Goal: Communication & Community: Answer question/provide support

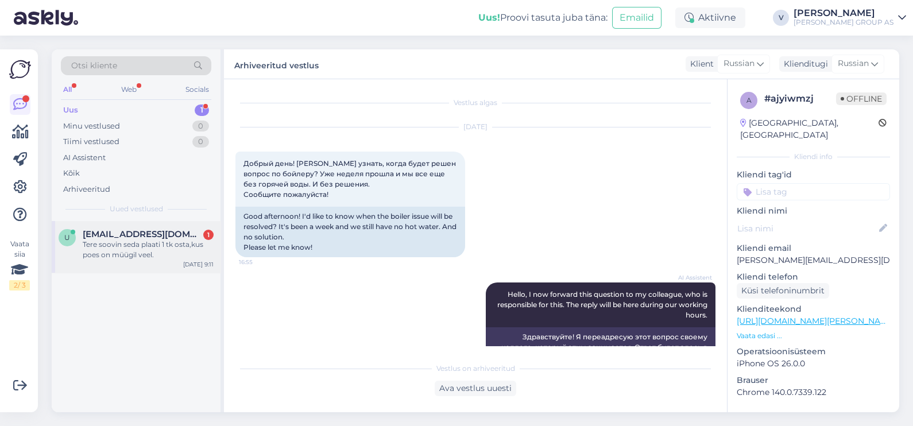
click at [172, 241] on div "Tere soovin seda plaati 1 tk osta,kus poes on müügil veel." at bounding box center [148, 249] width 131 height 21
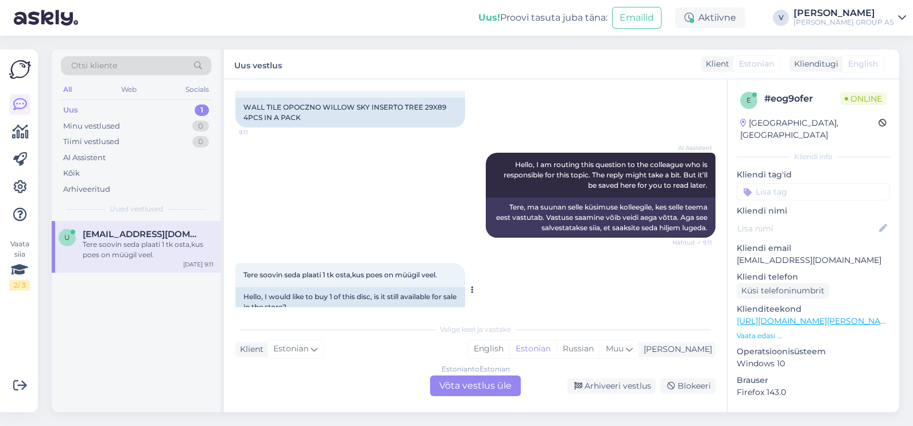
scroll to position [110, 0]
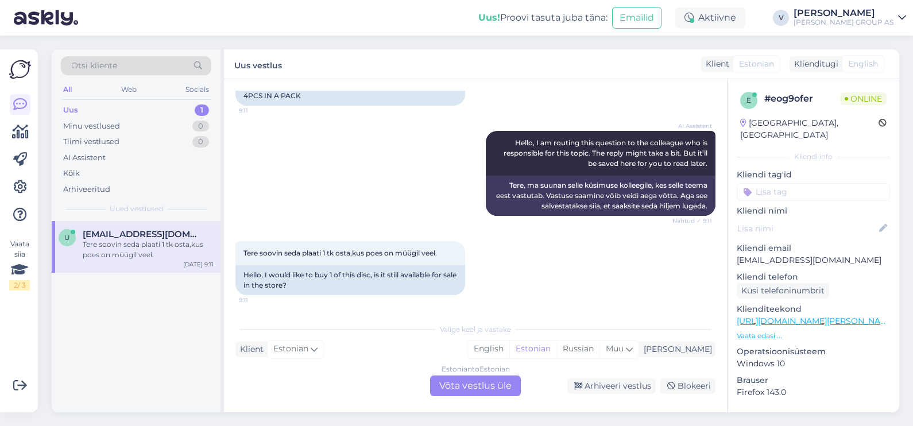
click at [463, 383] on div "Estonian to Estonian Võta vestlus üle" at bounding box center [475, 385] width 91 height 21
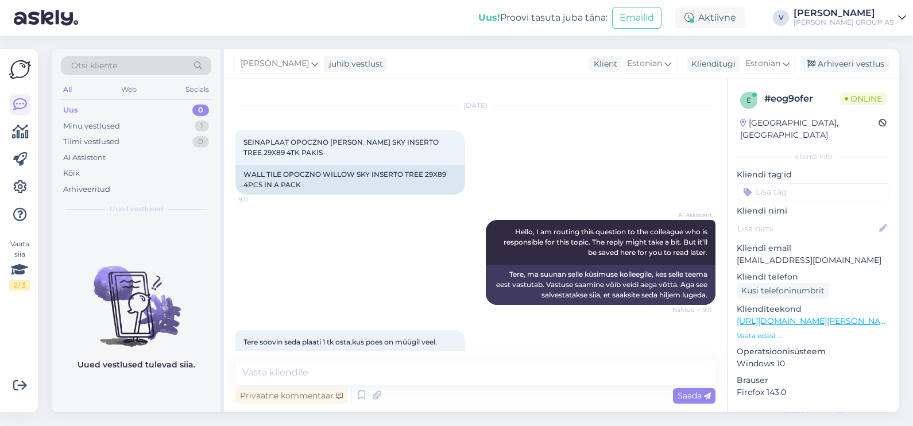
scroll to position [0, 0]
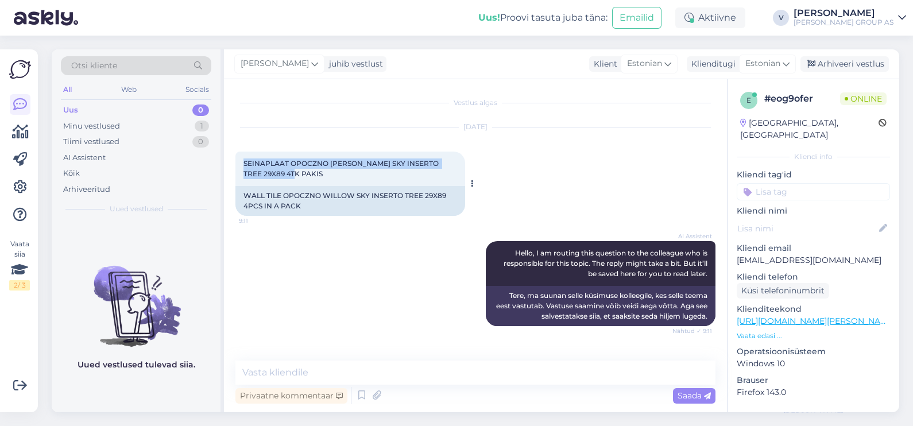
drag, startPoint x: 241, startPoint y: 164, endPoint x: 394, endPoint y: 178, distance: 153.9
click at [394, 178] on div "SEINAPLAAT OPOCZNO [PERSON_NAME] SKY INSERTO TREE 29X89 4TK PAKIS 9:11" at bounding box center [350, 169] width 230 height 34
copy span "SEINAPLAAT OPOCZNO [PERSON_NAME] SKY INSERTO TREE 29X89 4TK PAKIS"
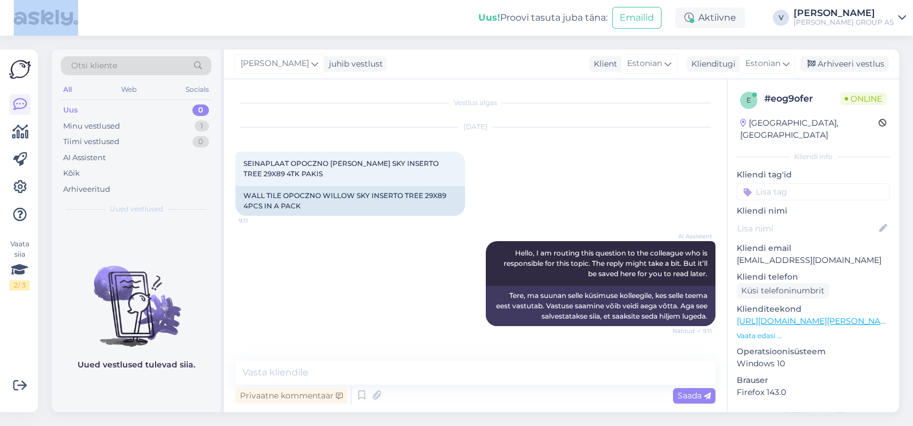
drag, startPoint x: 296, startPoint y: 14, endPoint x: 210, endPoint y: -53, distance: 109.2
click at [210, 0] on html "Uus! Proovi tasuta [PERSON_NAME]: Emailid Aktiivne V [PERSON_NAME] GROUP AS Vaa…" at bounding box center [456, 213] width 913 height 426
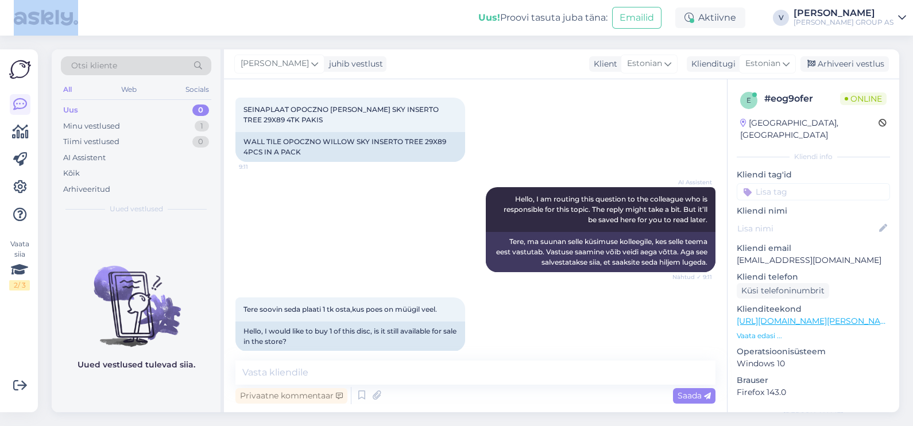
scroll to position [67, 0]
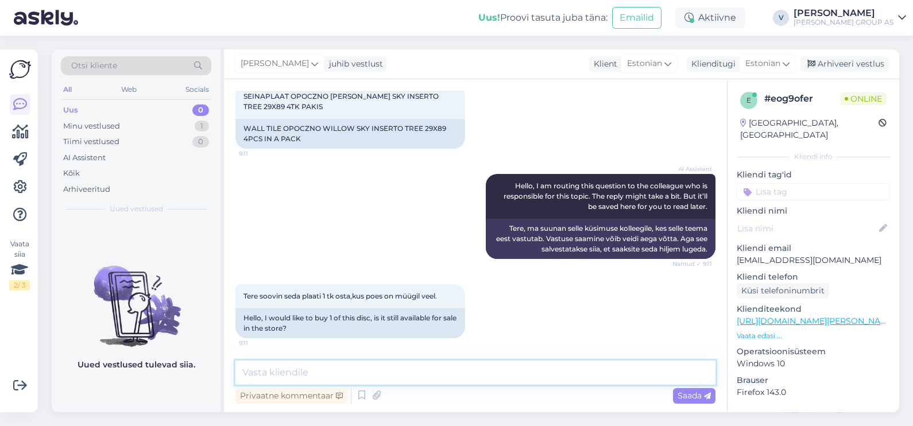
click at [277, 367] on textarea at bounding box center [475, 372] width 480 height 24
type textarea "V"
type textarea "Tere. Toode on müügil [GEOGRAPHIC_DATA], [GEOGRAPHIC_DATA], [GEOGRAPHIC_DATA]."
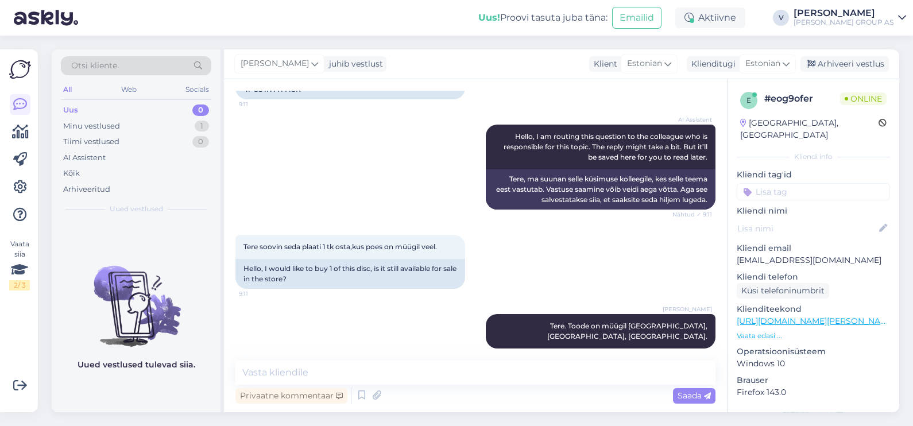
click at [176, 402] on div "Uued vestlused tulevad siia." at bounding box center [136, 316] width 169 height 191
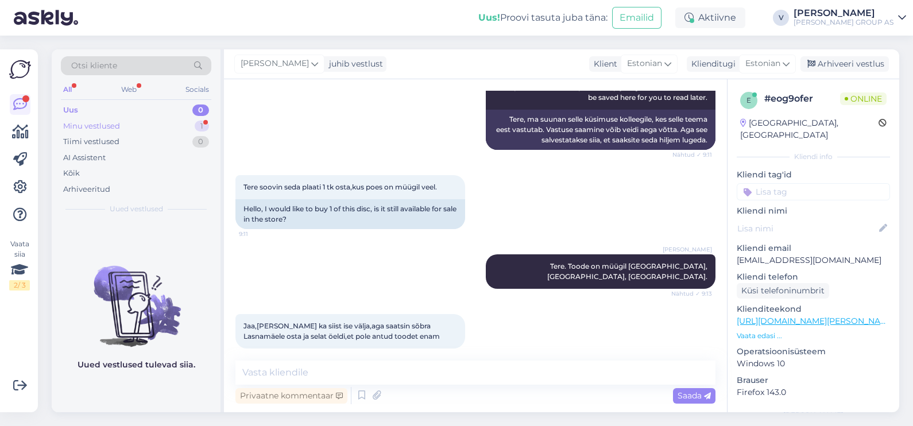
click at [129, 121] on div "Minu vestlused 1" at bounding box center [136, 126] width 150 height 16
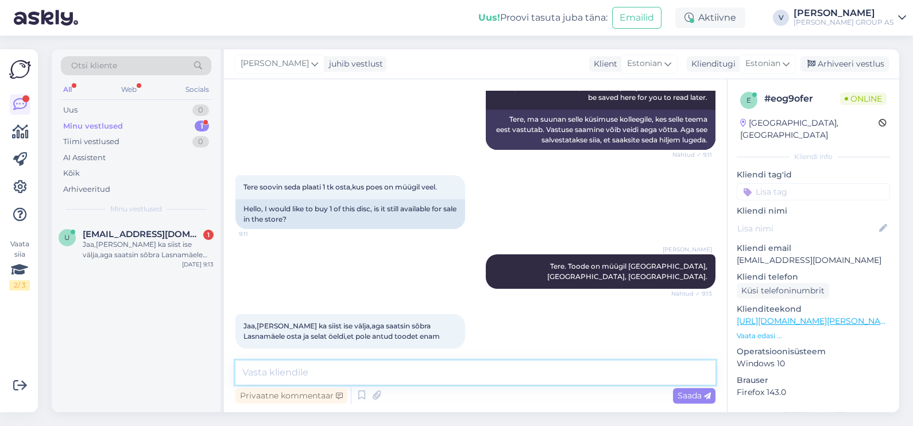
click at [342, 382] on textarea at bounding box center [475, 372] width 480 height 24
click at [98, 253] on div "Jaa,[PERSON_NAME] ka siist ise välja,aga saatsin sõbra Lasnamäele osta ja selat…" at bounding box center [148, 249] width 131 height 21
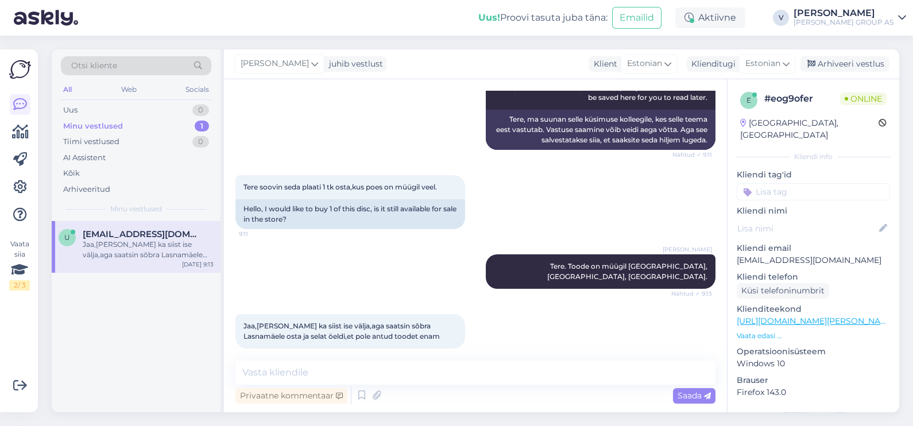
click at [313, 357] on div "Vestlus algas [DATE] SEINAPLAAT OPOCZNO WILLOW SKY INSERTO TREE 29X89 4TK PAKIS…" at bounding box center [475, 245] width 503 height 333
click at [297, 358] on div "Vestlus algas [DATE] SEINAPLAAT OPOCZNO WILLOW SKY INSERTO TREE 29X89 4TK PAKIS…" at bounding box center [475, 245] width 503 height 333
click at [301, 370] on textarea at bounding box center [475, 372] width 480 height 24
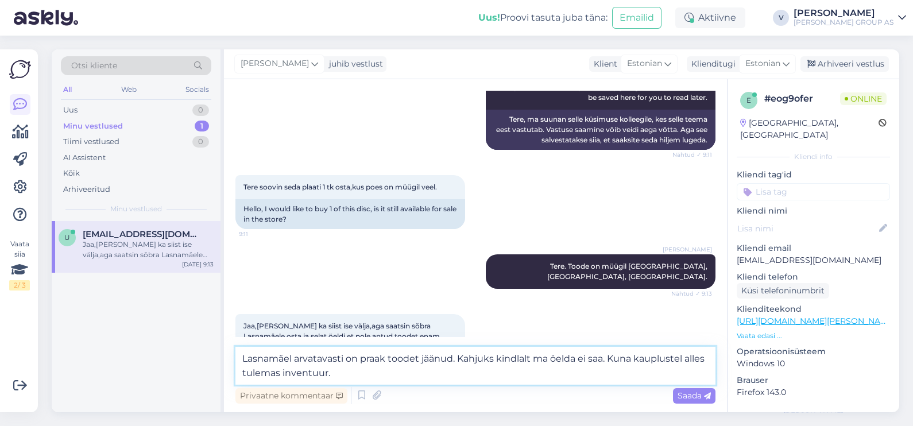
type textarea "Lasnamäel arvatavasti on praak toodet jäänud. Kahjuks kindlalt ma öelda ei saa.…"
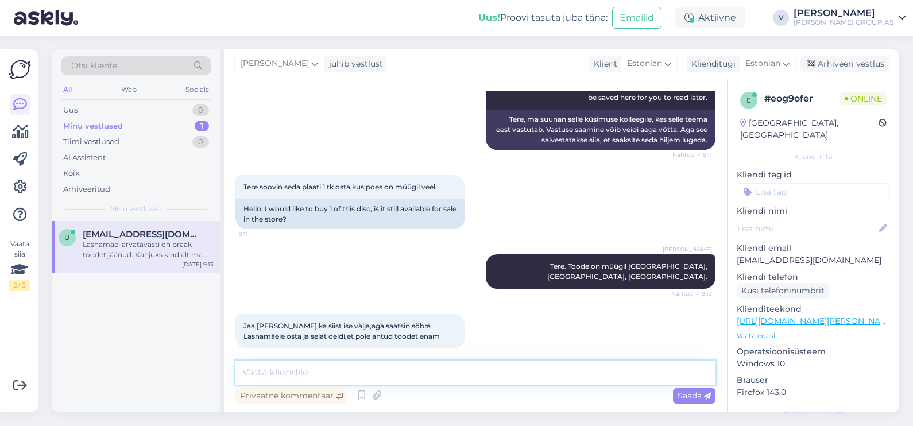
scroll to position [246, 0]
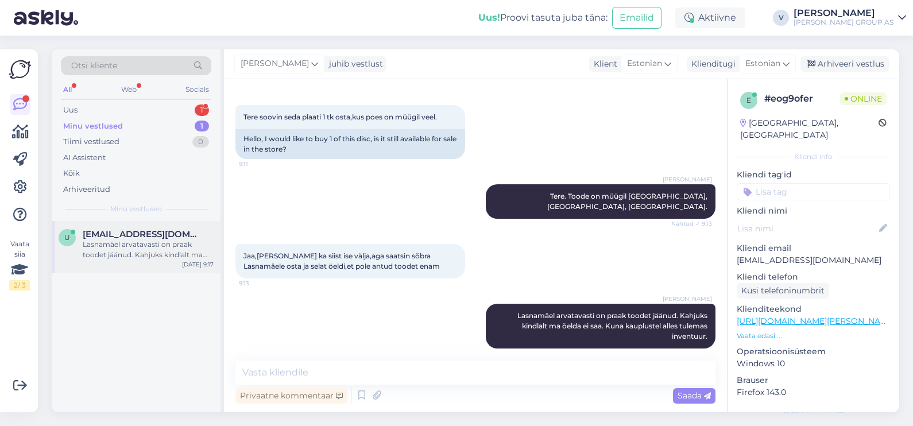
click at [132, 263] on div "u [EMAIL_ADDRESS][DOMAIN_NAME] Lasnamäel arvatavasti on praak toodet jäänud. Ka…" at bounding box center [136, 247] width 169 height 52
click at [155, 108] on div "Uus 1" at bounding box center [136, 110] width 150 height 16
click at [155, 250] on div "Hello, I am routing this question to the colleague who is responsible for this …" at bounding box center [148, 249] width 131 height 21
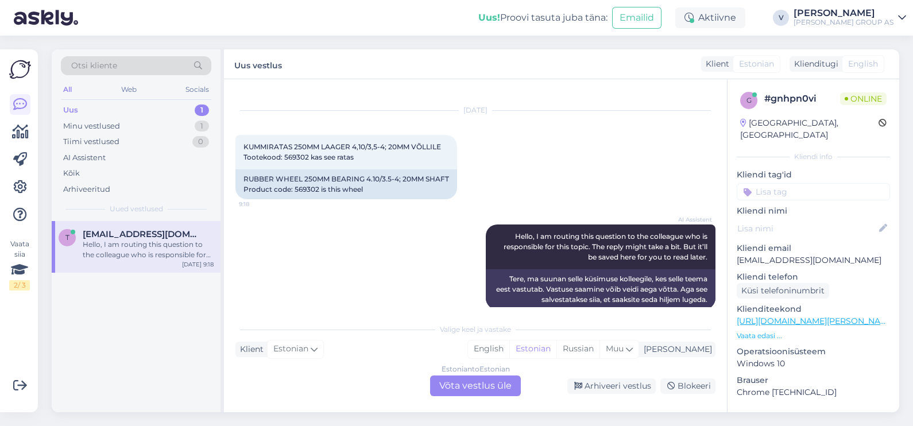
scroll to position [31, 0]
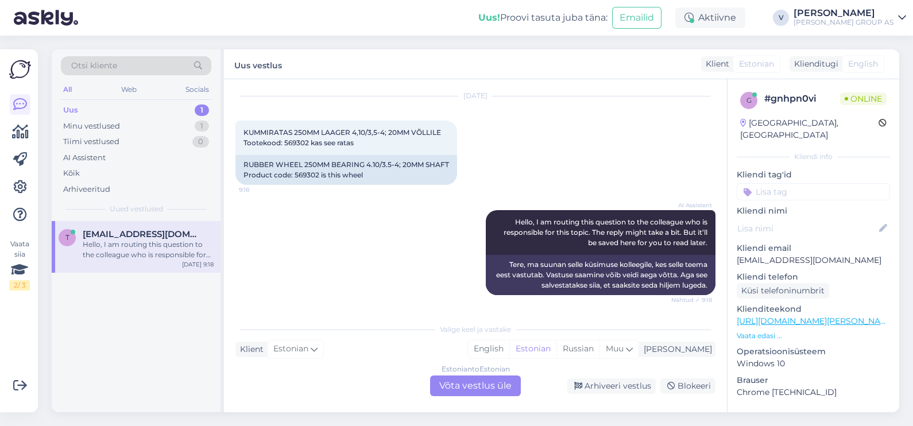
click at [467, 391] on div "Estonian to Estonian Võta vestlus üle" at bounding box center [475, 385] width 91 height 21
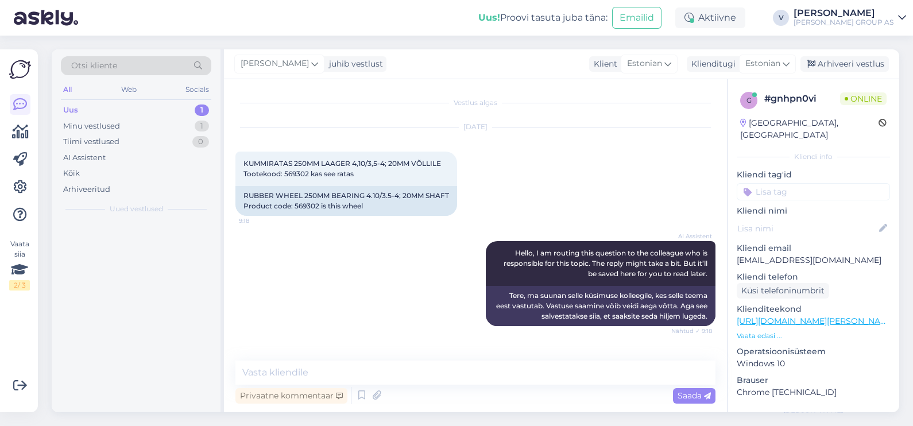
scroll to position [0, 0]
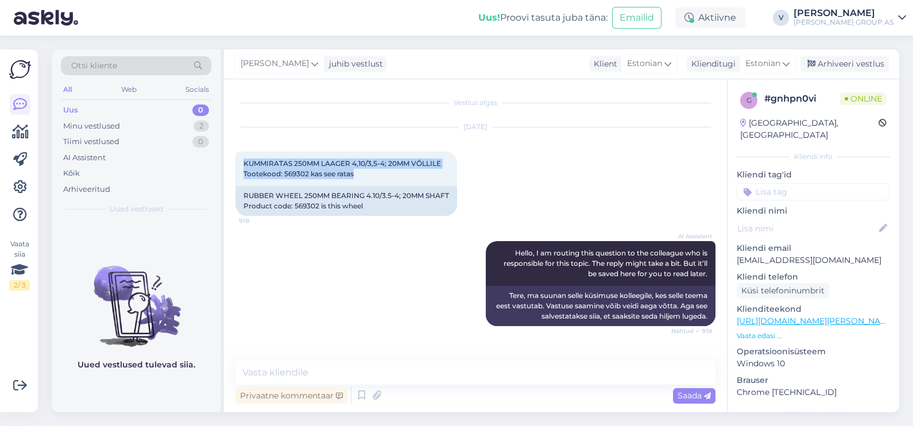
drag, startPoint x: 379, startPoint y: 175, endPoint x: 229, endPoint y: 150, distance: 151.9
click at [229, 150] on div "Vestlus algas [DATE] KUMMIRATAS 250MM LAAGER 4,10/3,5-4; 20MM VÕLLILE Tootekood…" at bounding box center [475, 245] width 503 height 333
click at [278, 173] on span "KUMMIRATAS 250MM LAAGER 4,10/3,5-4; 20MM VÕLLILE Tootekood: 569302 kas see ratas" at bounding box center [341, 168] width 197 height 19
click at [356, 175] on div "KUMMIRATAS 250MM LAAGER 4,10/3,5-4; 20MM VÕLLILE Tootekood: 569302 kas see rata…" at bounding box center [346, 169] width 222 height 34
click at [335, 373] on textarea at bounding box center [475, 372] width 480 height 24
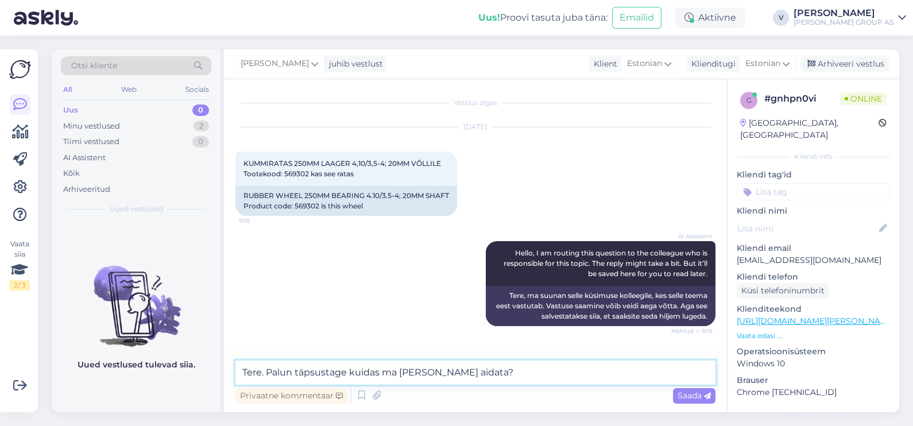
type textarea "Tere. Palun täpsustage kuidas ma [PERSON_NAME] aidata?"
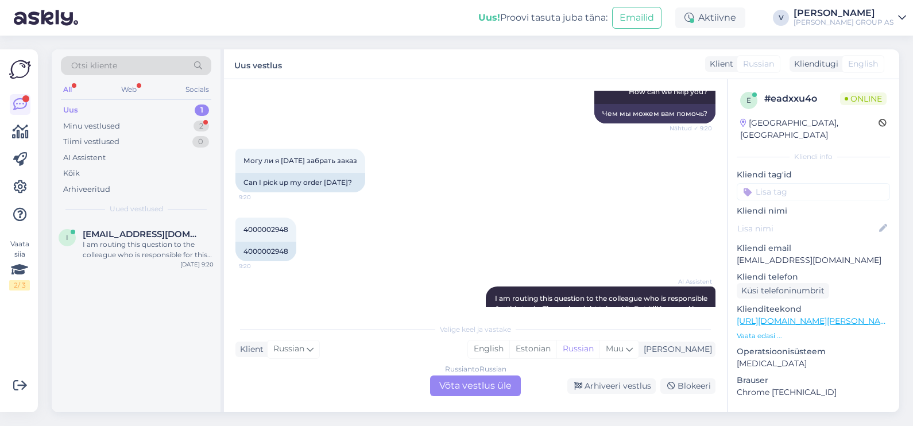
scroll to position [1426, 0]
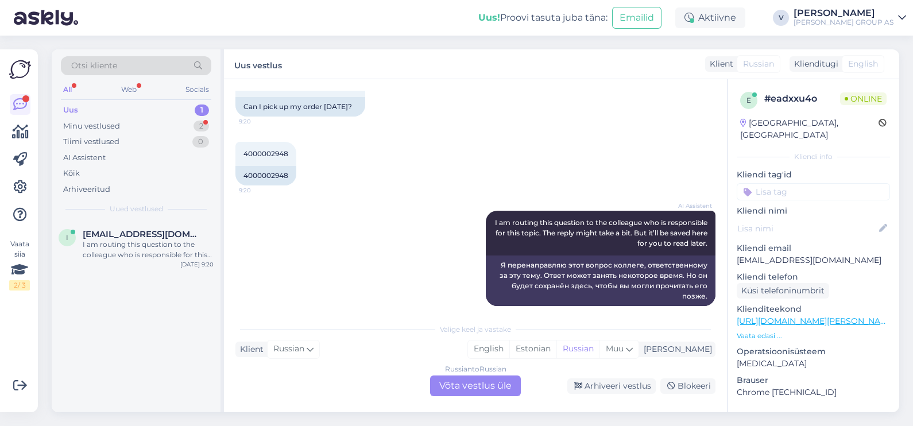
click at [108, 112] on div "Uus 1" at bounding box center [136, 110] width 150 height 16
click at [135, 250] on div "I am routing this question to the colleague who is responsible for this topic. …" at bounding box center [148, 249] width 131 height 21
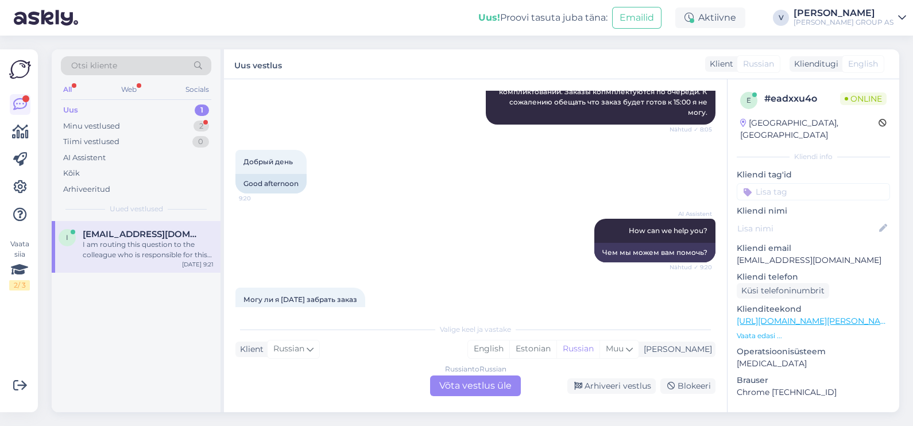
scroll to position [1140, 0]
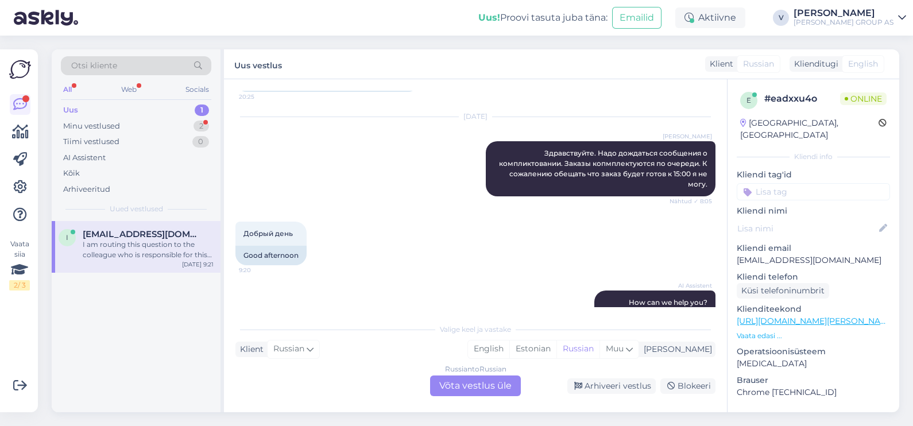
click at [497, 382] on div "Russian to Russian Võta vestlus üle" at bounding box center [475, 385] width 91 height 21
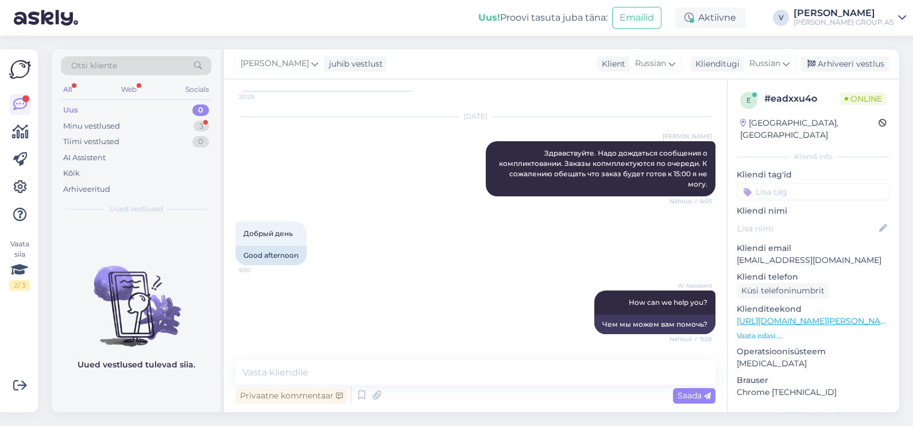
drag, startPoint x: 528, startPoint y: 140, endPoint x: 722, endPoint y: 176, distance: 197.3
click at [722, 176] on div "Vestlus algas [DATE] Добрый день. 17:00 Good afternoon. AI Assistent Hello! How…" at bounding box center [480, 220] width 490 height 259
copy span "Здравствуйте. Надо дождаться сообщения о компликтовании. Заказы копмплектуются …"
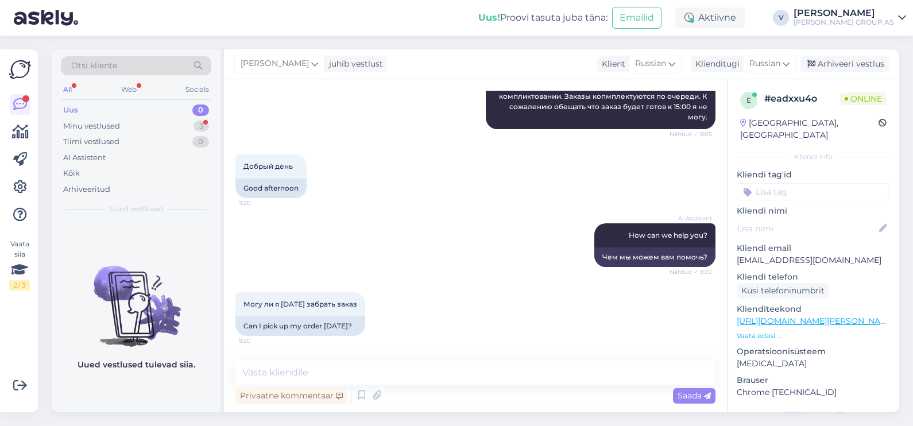
scroll to position [1383, 0]
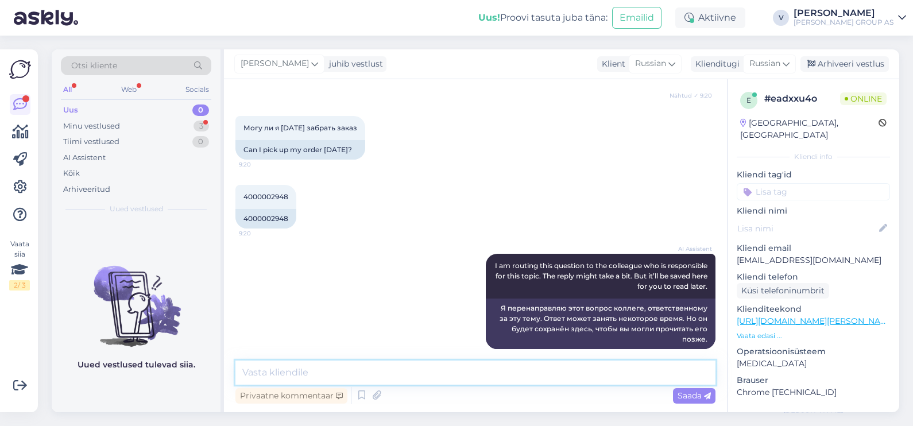
click at [386, 377] on textarea at bounding box center [475, 372] width 480 height 24
paste textarea "Здравствуйте. Надо дождаться сообщения о компликтовании. Заказы копмплектуются …"
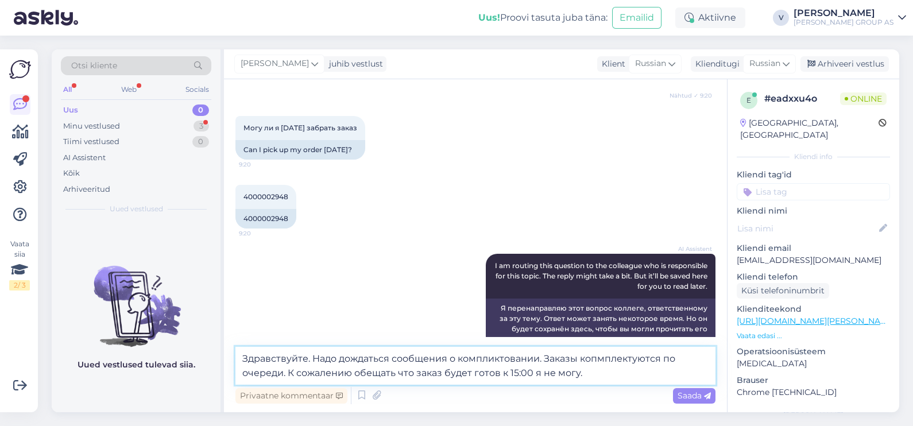
drag, startPoint x: 287, startPoint y: 373, endPoint x: 591, endPoint y: 376, distance: 303.7
click at [591, 376] on textarea "Здравствуйте. Надо дождаться сообщения о компликтовании. Заказы копмплектуются …" at bounding box center [475, 366] width 480 height 38
type textarea "Здравствуйте. Надо дождаться сообщения о компликтовании. Заказы копмплектуются …"
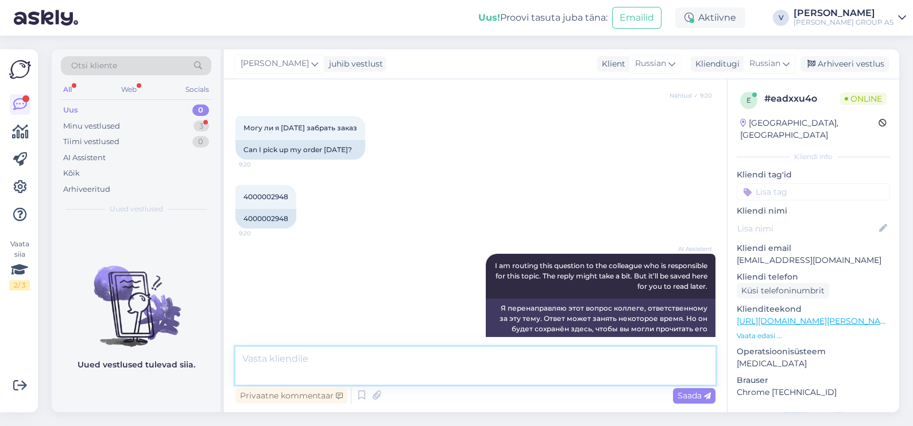
scroll to position [1454, 0]
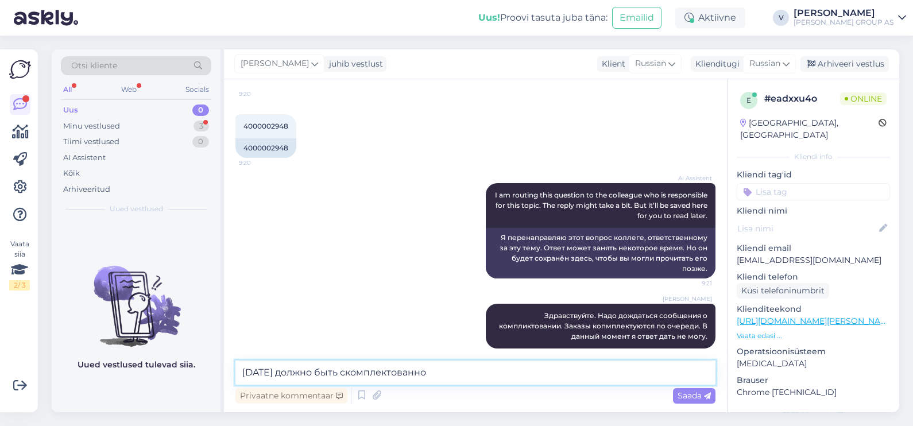
type textarea "[DATE] должно быть скомплектованно"
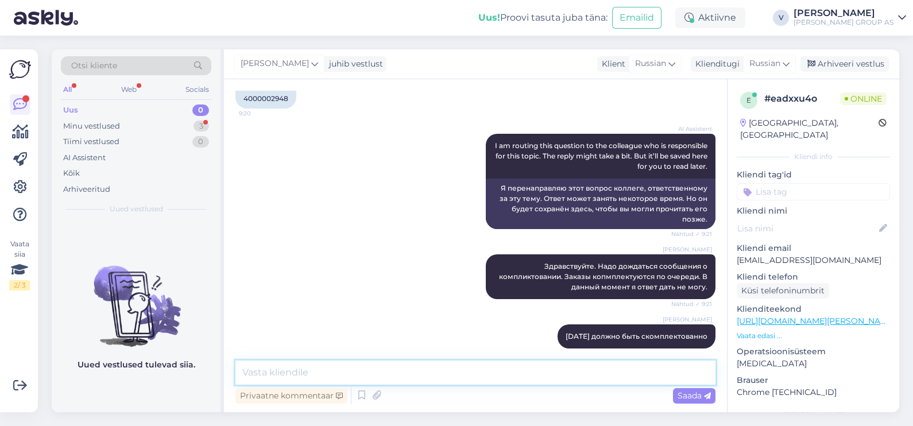
scroll to position [1563, 0]
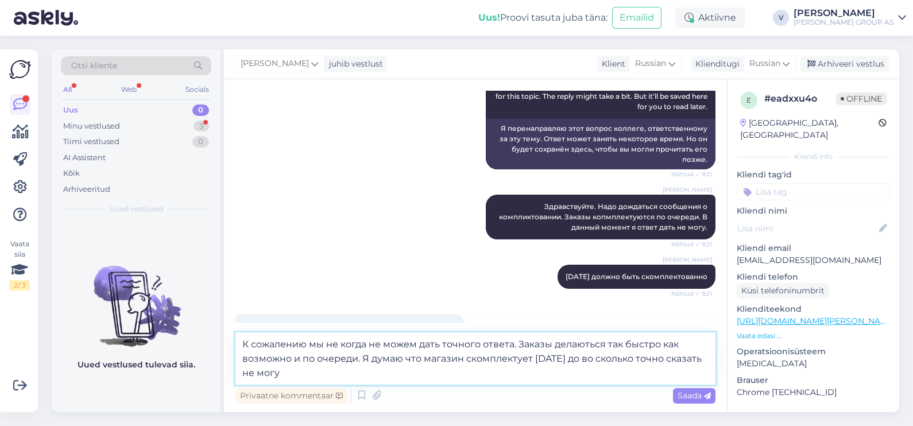
type textarea "К сожалению мы не когда не можем дать точного ответа. Заказы делаються так быст…"
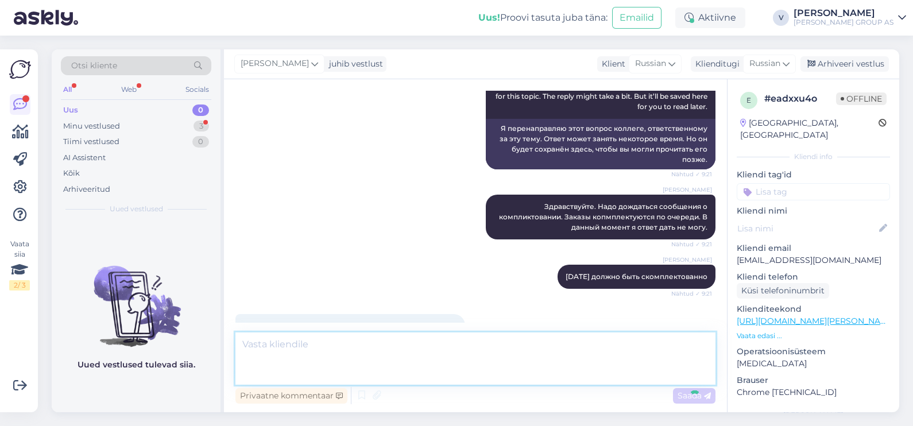
scroll to position [1643, 0]
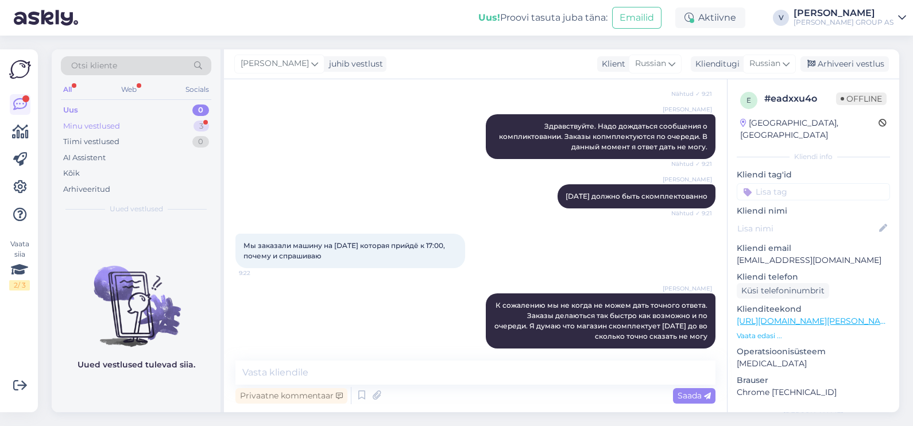
drag, startPoint x: 58, startPoint y: 123, endPoint x: 64, endPoint y: 123, distance: 6.3
click at [59, 123] on div "Otsi kliente All Web Socials Uus 0 Minu vestlused 3 Tiimi vestlused 0 AI Assist…" at bounding box center [136, 135] width 169 height 172
click at [99, 119] on div "Minu vestlused 3" at bounding box center [136, 126] width 150 height 16
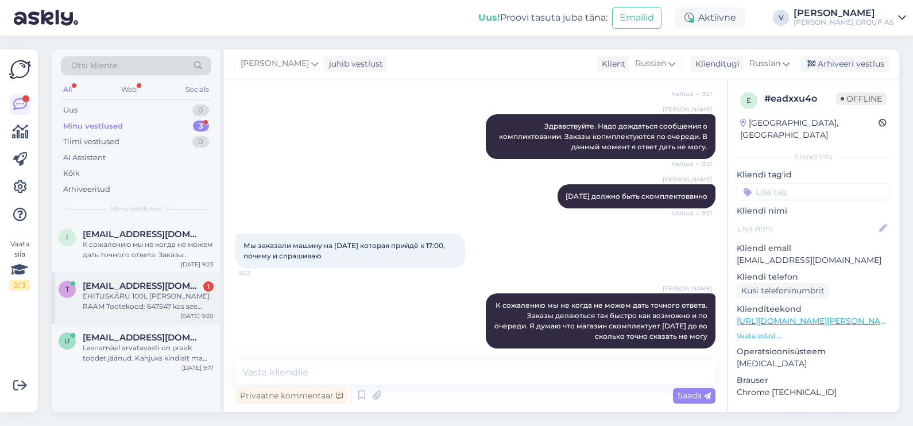
click at [126, 305] on div "EHITUSKÄRU 100L [PERSON_NAME] RAAM Tootekood: 647547 kas see ratas sobib sellel…" at bounding box center [148, 301] width 131 height 21
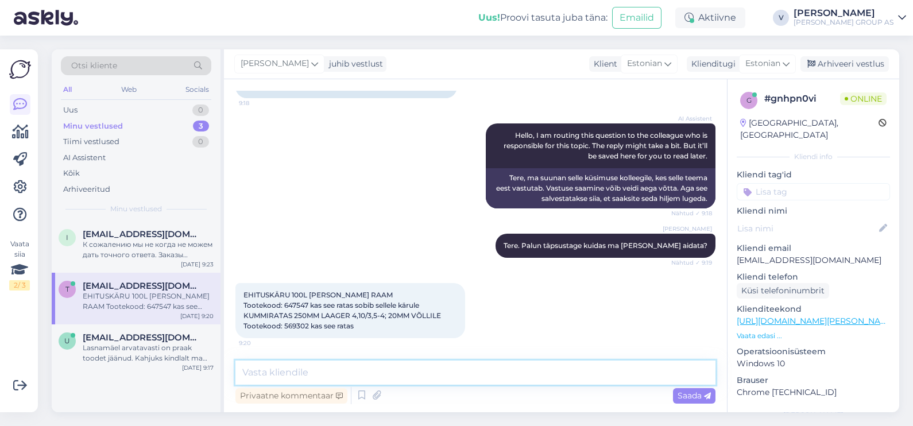
click at [407, 375] on textarea at bounding box center [475, 372] width 480 height 24
drag, startPoint x: 372, startPoint y: 328, endPoint x: 234, endPoint y: 282, distance: 145.6
click at [234, 282] on div "Vestlus algas [DATE] KUMMIRATAS 250MM LAAGER 4,10/3,5-4; 20MM VÕLLILE Tootekood…" at bounding box center [475, 245] width 503 height 333
copy span "EHITUSKÄRU 100L [PERSON_NAME] RAAM Tootekood: 647547 kas see ratas sobib sellel…"
click at [292, 309] on div "EHITUSKÄRU 100L [PERSON_NAME] RAAM Tootekood: 647547 kas see ratas sobib sellel…" at bounding box center [350, 310] width 230 height 55
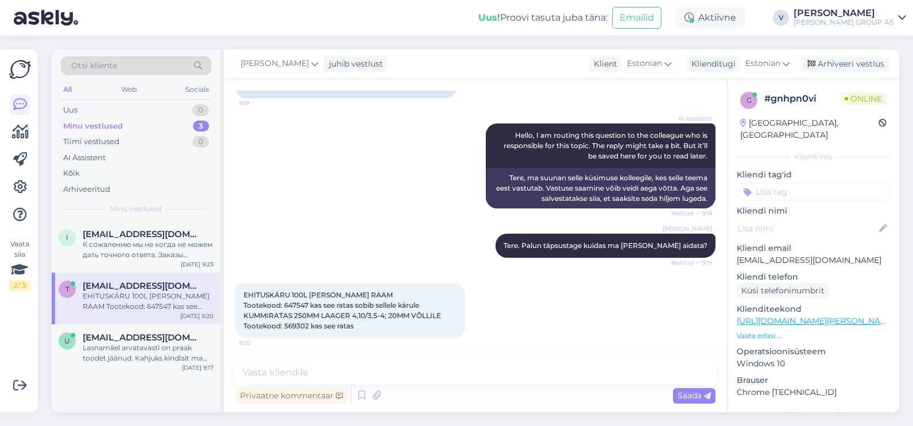
click at [295, 303] on span "EHITUSKÄRU 100L [PERSON_NAME] RAAM Tootekood: 647547 kas see ratas sobib sellel…" at bounding box center [341, 310] width 197 height 40
copy span "647547"
click at [296, 325] on span "EHITUSKÄRU 100L [PERSON_NAME] RAAM Tootekood: 647547 kas see ratas sobib sellel…" at bounding box center [341, 310] width 197 height 40
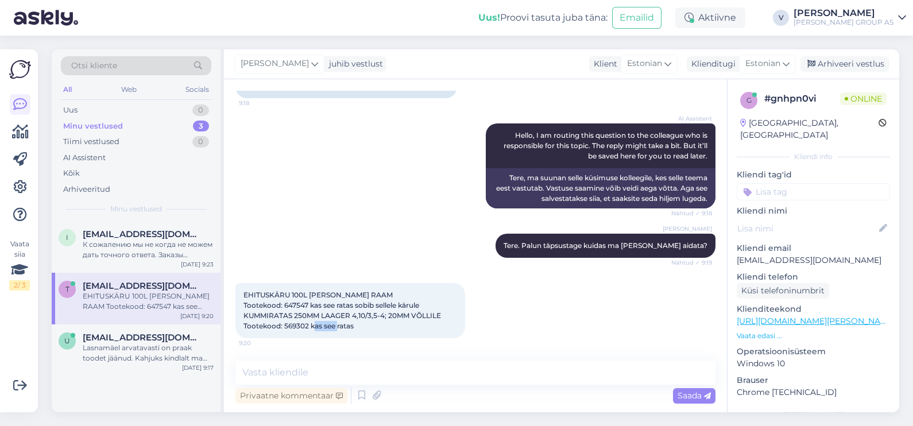
copy span "569302"
click at [440, 377] on textarea at bounding box center [475, 372] width 480 height 24
type textarea "Ja nad sobivad"
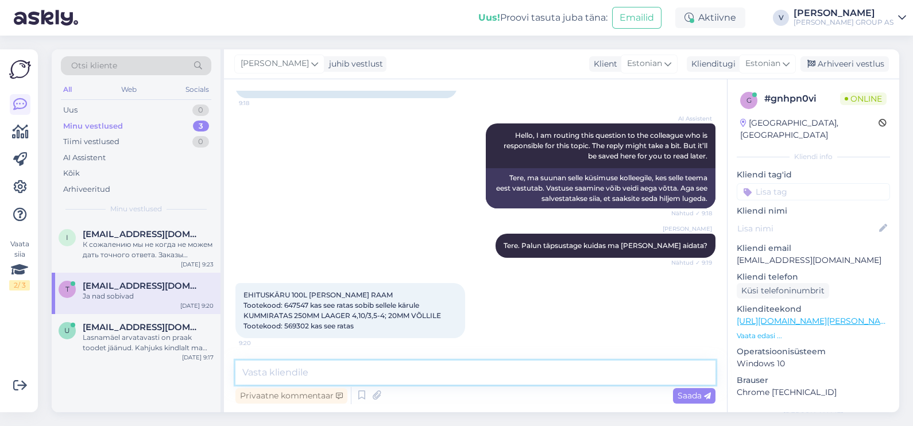
scroll to position [167, 0]
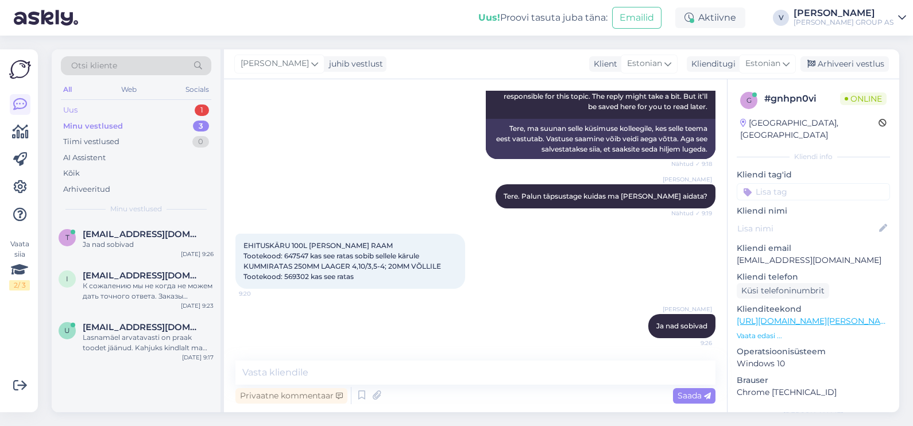
click at [141, 107] on div "Uus 1" at bounding box center [136, 110] width 150 height 16
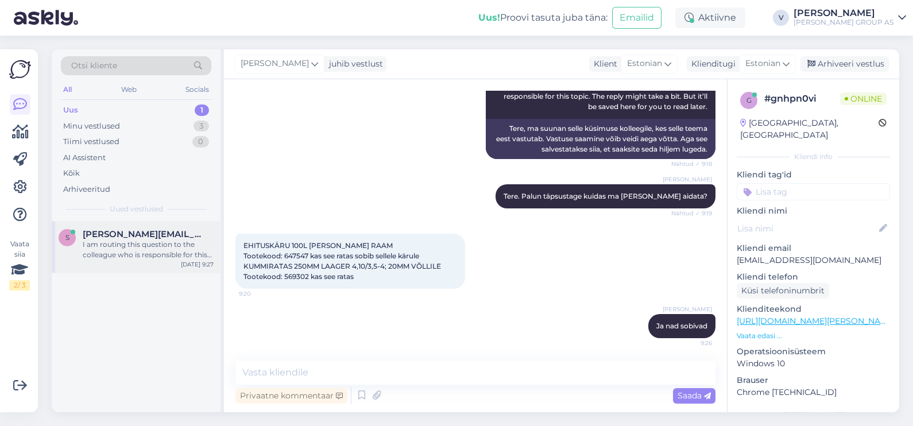
click at [128, 241] on div "I am routing this question to the colleague who is responsible for this topic. …" at bounding box center [148, 249] width 131 height 21
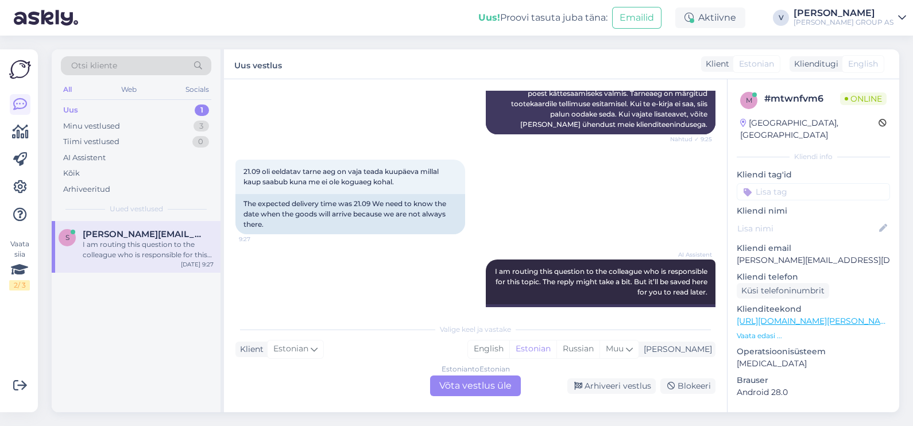
scroll to position [211, 0]
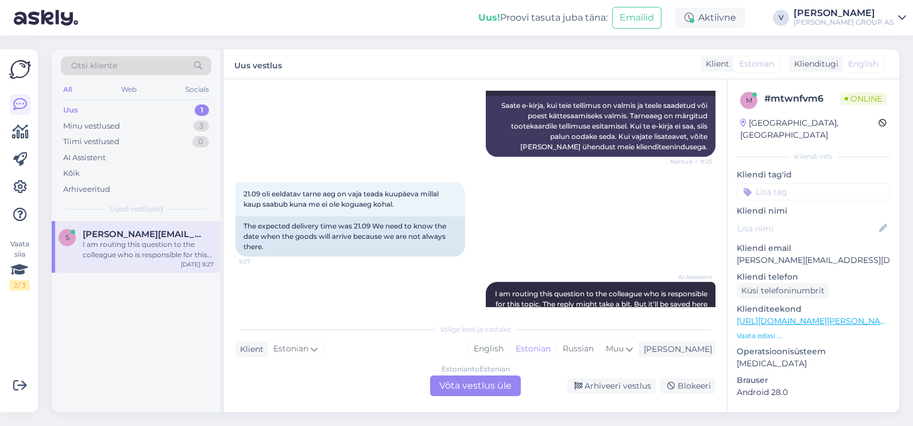
click at [471, 385] on div "Estonian to Estonian Võta vestlus üle" at bounding box center [475, 385] width 91 height 21
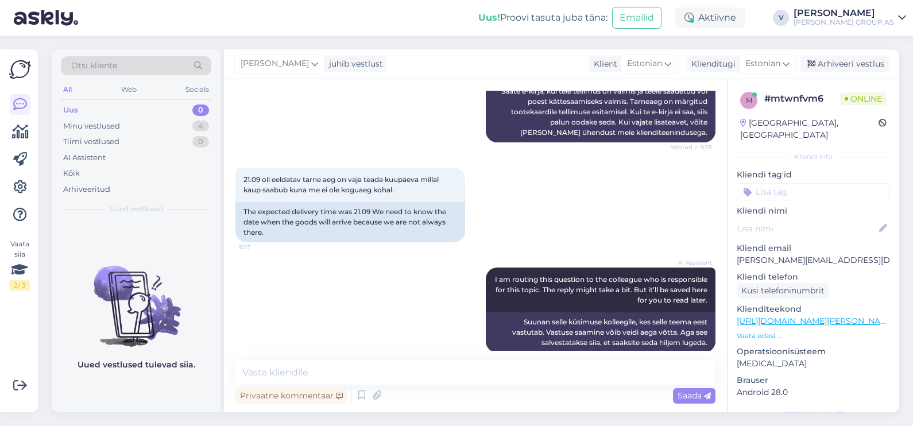
scroll to position [239, 0]
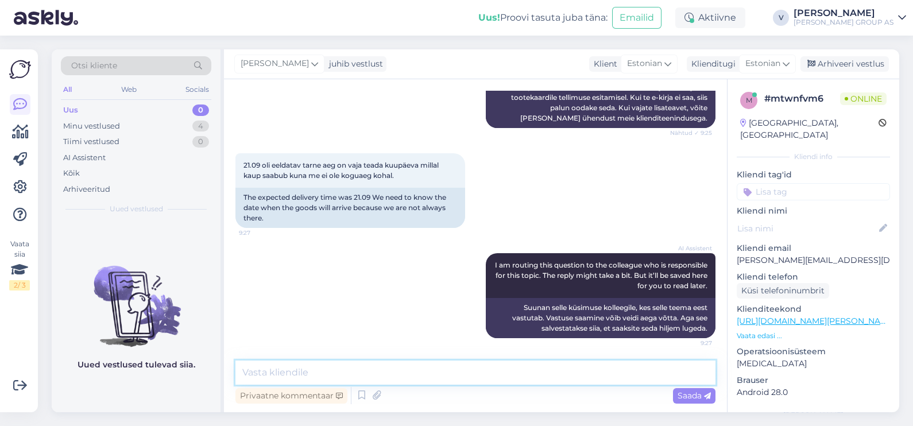
click at [387, 374] on textarea at bounding box center [475, 372] width 480 height 24
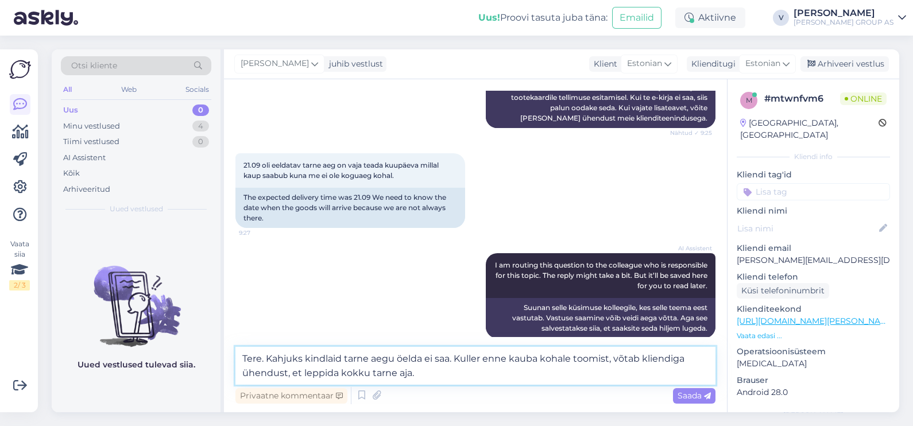
type textarea "Tere. Kahjuks kindlaid tarne aegu öelda ei saa. Kuller enne kauba kohale toomis…"
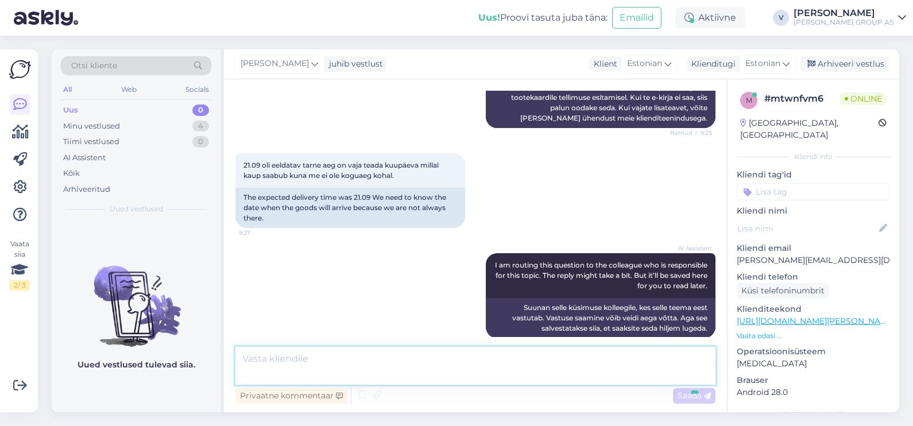
scroll to position [309, 0]
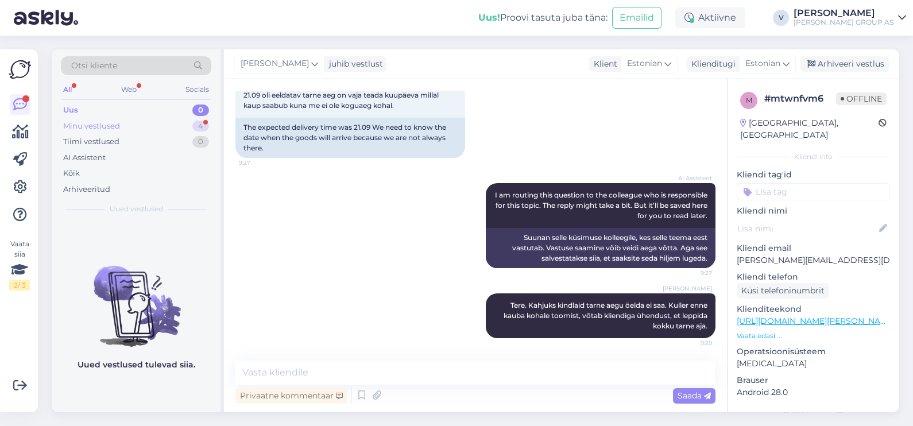
click at [102, 121] on div "Minu vestlused" at bounding box center [91, 126] width 57 height 11
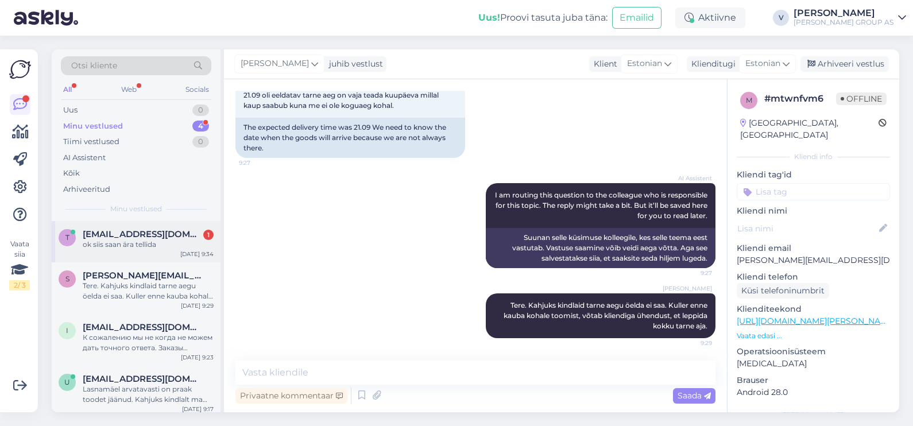
click at [166, 247] on div "ok siis saan ära tellida" at bounding box center [148, 244] width 131 height 10
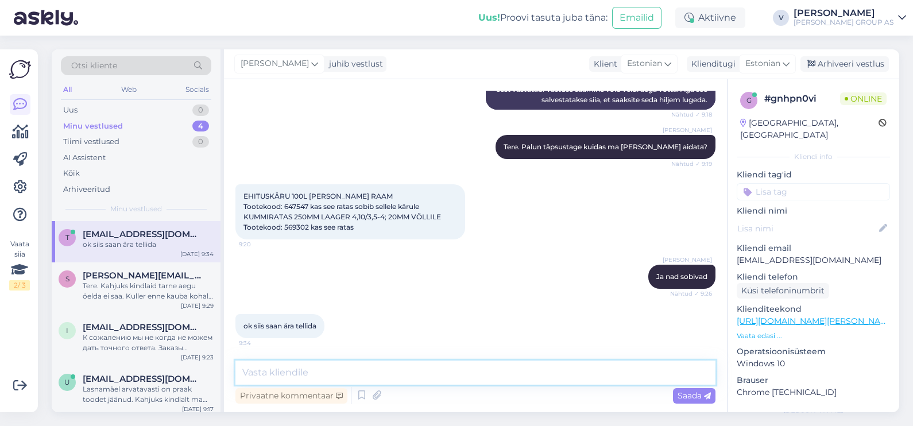
click at [350, 374] on textarea at bounding box center [475, 372] width 480 height 24
click at [72, 108] on div "Uus" at bounding box center [70, 109] width 14 height 11
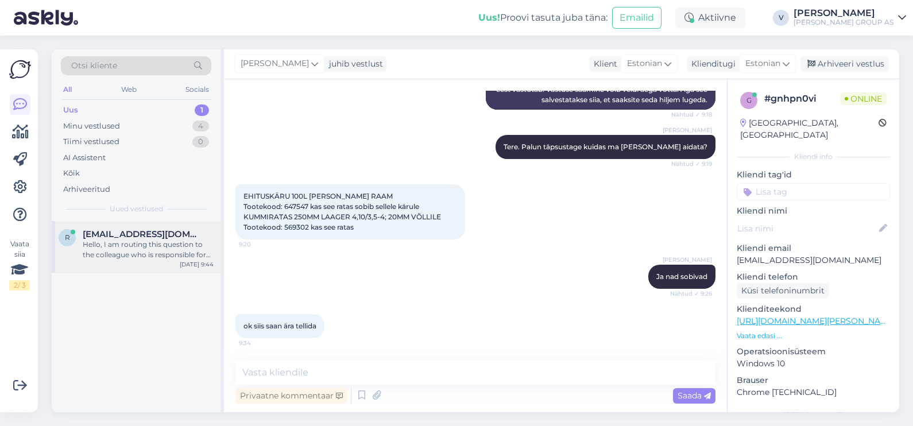
click at [115, 255] on div "Hello, I am routing this question to the colleague who is responsible for this …" at bounding box center [148, 249] width 131 height 21
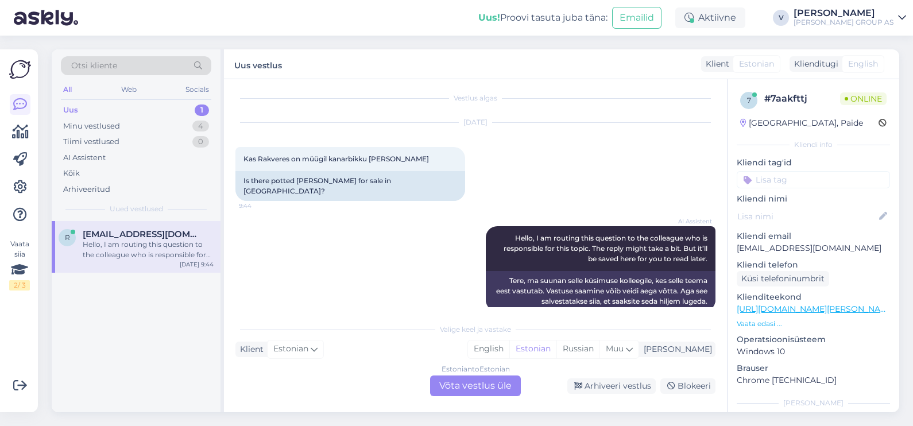
scroll to position [0, 0]
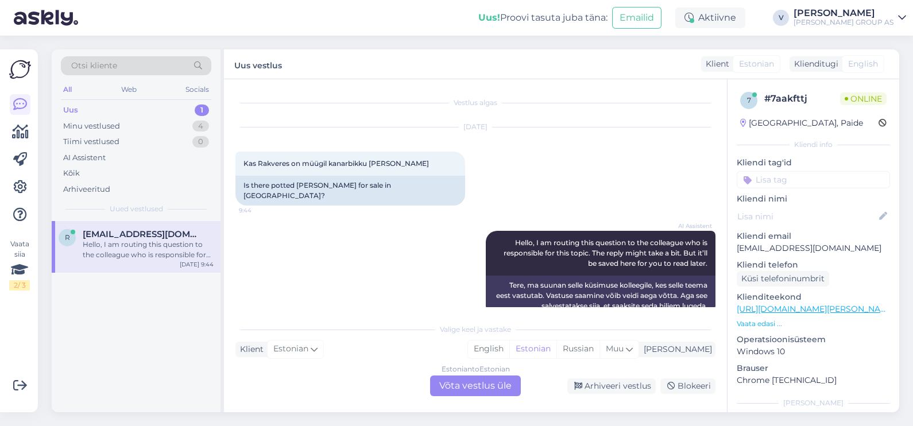
click at [470, 378] on div "Estonian to Estonian Võta vestlus üle" at bounding box center [475, 385] width 91 height 21
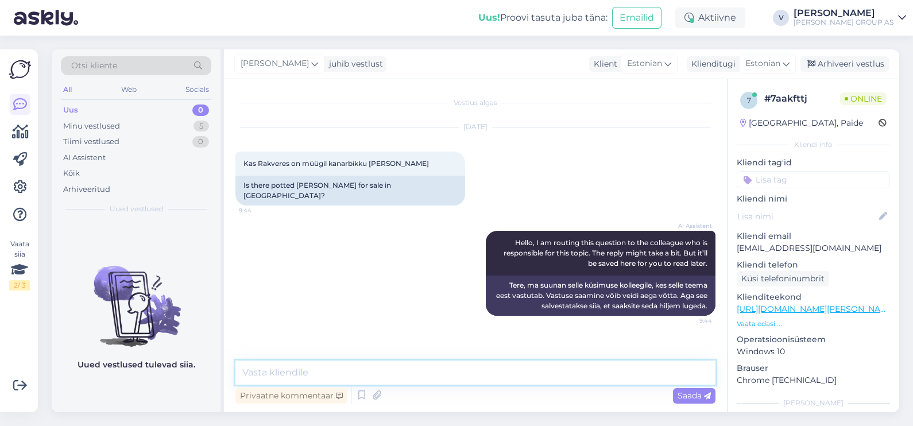
click at [417, 379] on textarea at bounding box center [475, 372] width 480 height 24
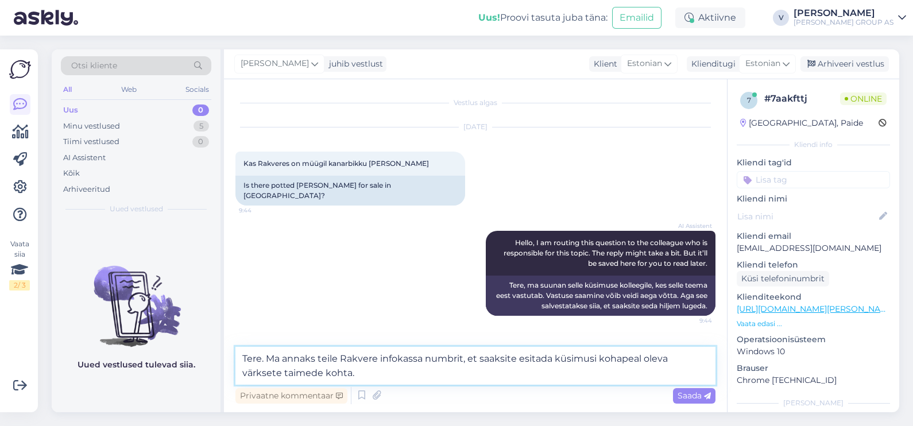
paste textarea "4000002948"
drag, startPoint x: 329, startPoint y: 367, endPoint x: 316, endPoint y: 367, distance: 13.2
click at [316, 367] on textarea "Tere. Ma annaks teile Rakvere infokassa numbrit, et saaksite esitada küsimusi k…" at bounding box center [475, 366] width 480 height 38
paste textarea "58539110/ 53444597"
type textarea "Tere. Ma annaks teile Rakvere infokassa numbrit, et saaksite esitada küsimusi k…"
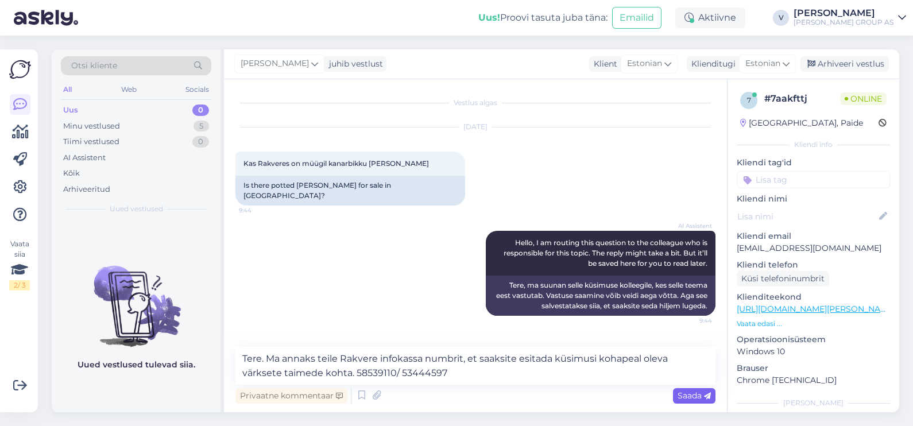
click at [698, 393] on span "Saada" at bounding box center [693, 395] width 33 height 10
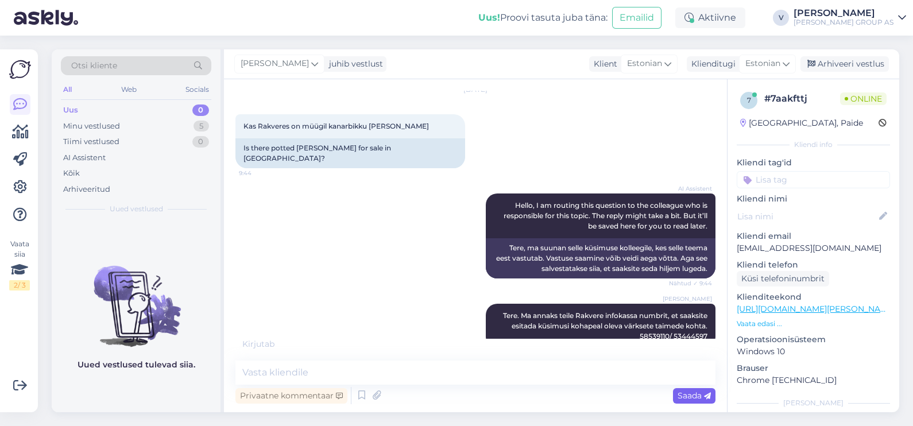
scroll to position [87, 0]
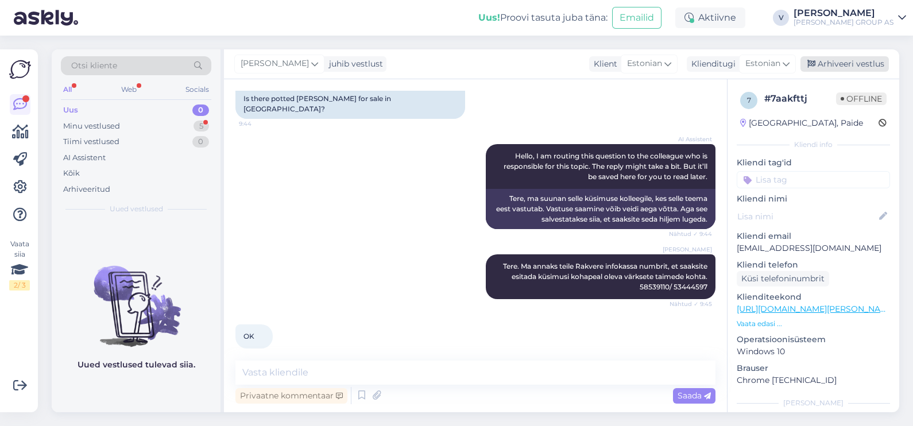
click at [847, 63] on div "Arhiveeri vestlus" at bounding box center [844, 63] width 88 height 15
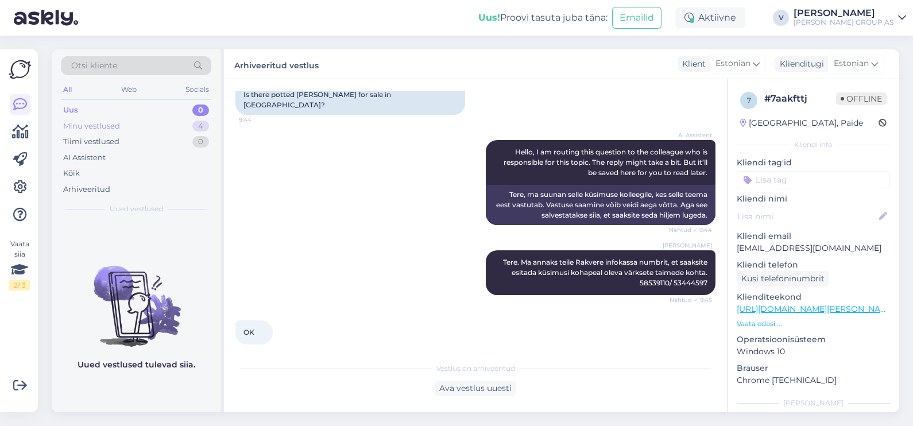
click at [177, 126] on div "Minu vestlused 4" at bounding box center [136, 126] width 150 height 16
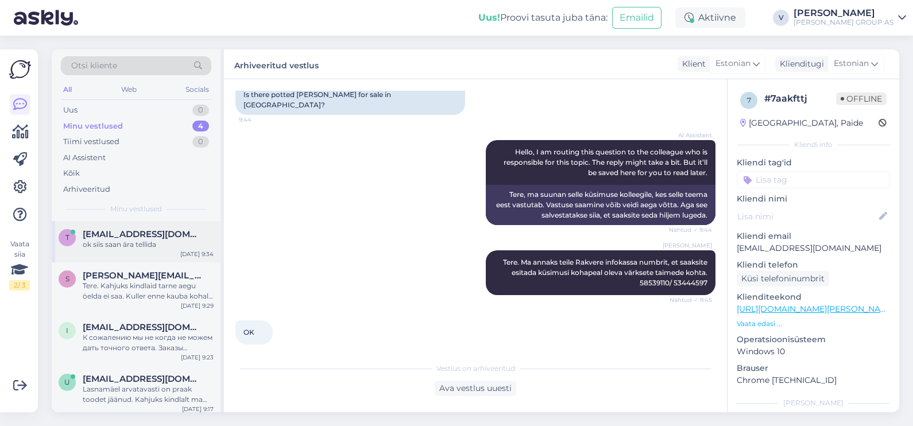
click at [127, 250] on div "t [EMAIL_ADDRESS][DOMAIN_NAME] ok siis saan ära tellida [DATE] 9:34" at bounding box center [136, 241] width 169 height 41
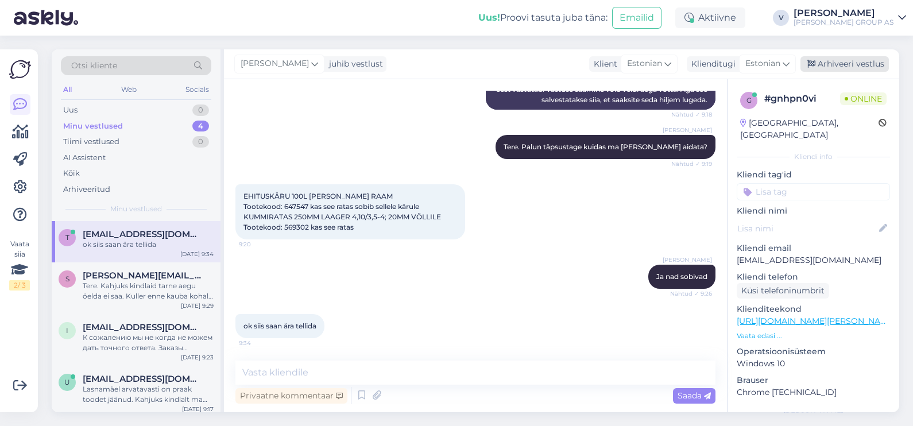
click at [861, 63] on div "Arhiveeri vestlus" at bounding box center [844, 63] width 88 height 15
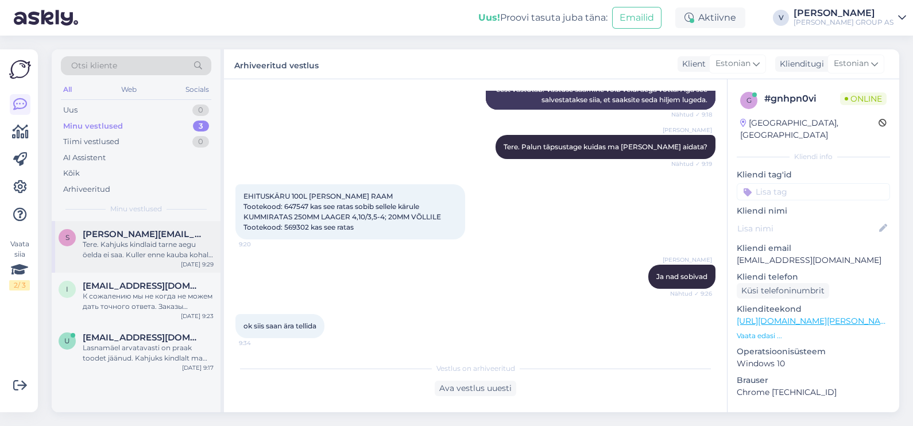
click at [148, 263] on div "S [PERSON_NAME][EMAIL_ADDRESS][DOMAIN_NAME] Tere. Kahjuks kindlaid tarne aegu ö…" at bounding box center [136, 247] width 169 height 52
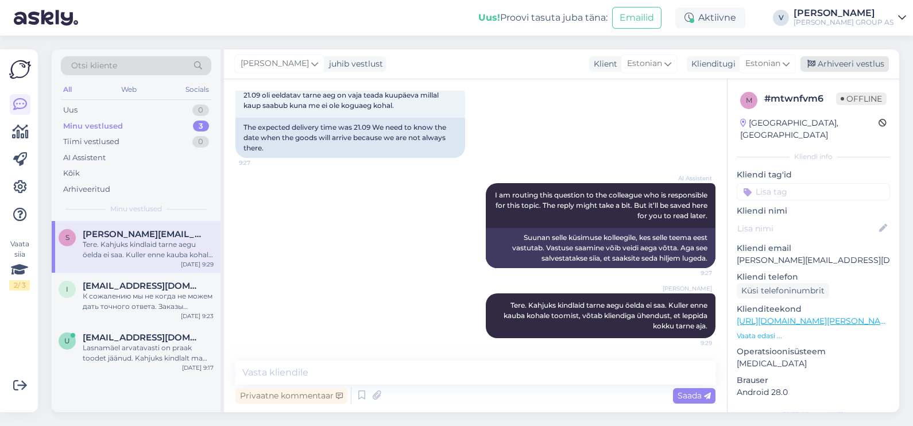
click at [878, 65] on div "Arhiveeri vestlus" at bounding box center [844, 63] width 88 height 15
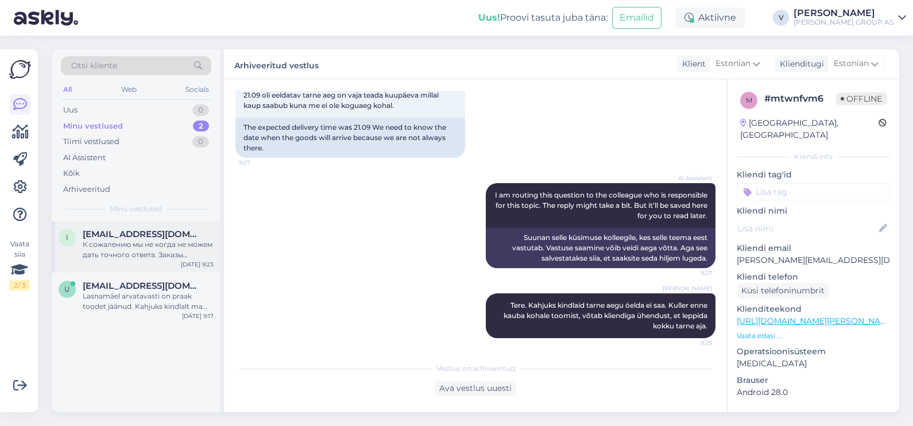
click at [150, 235] on span "[EMAIL_ADDRESS][DOMAIN_NAME]" at bounding box center [142, 234] width 119 height 10
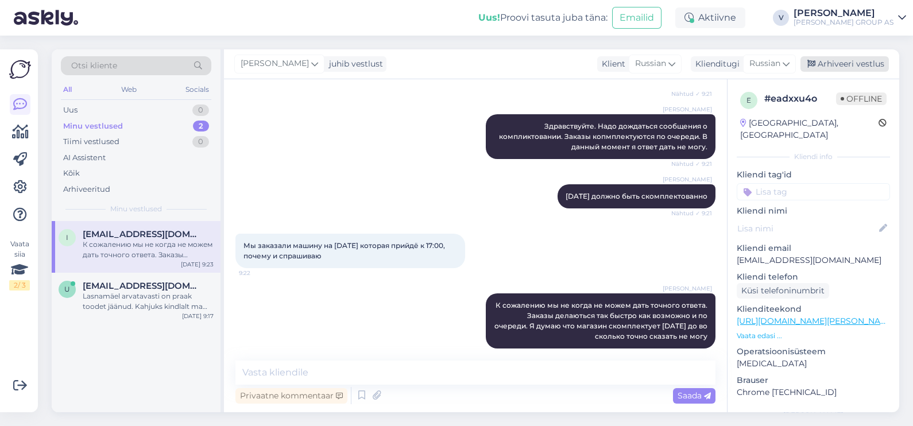
drag, startPoint x: 859, startPoint y: 65, endPoint x: 402, endPoint y: 204, distance: 478.0
click at [858, 69] on div "Arhiveeri vestlus" at bounding box center [844, 63] width 88 height 15
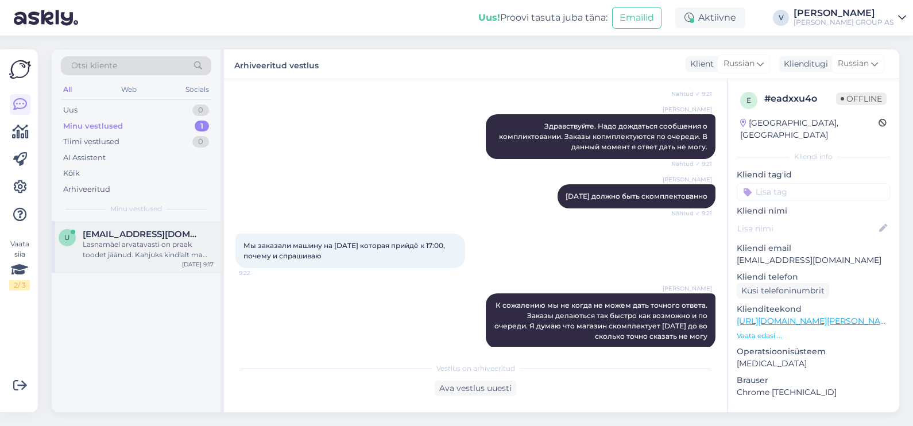
click at [135, 234] on span "[EMAIL_ADDRESS][DOMAIN_NAME]" at bounding box center [142, 234] width 119 height 10
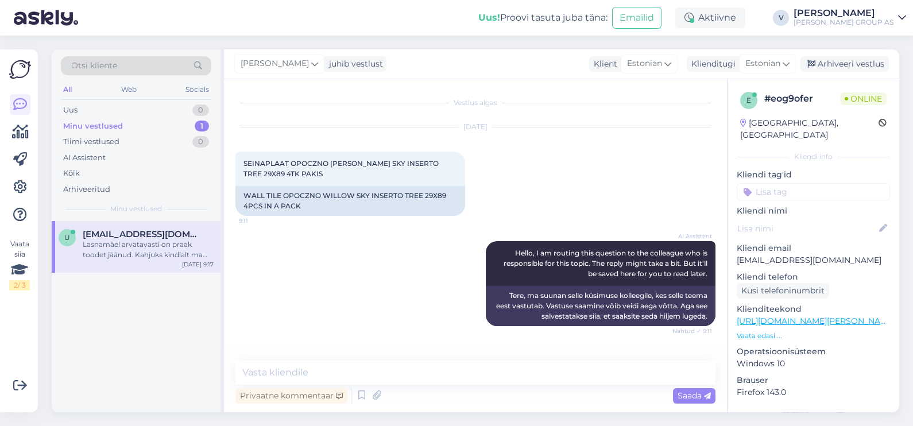
scroll to position [246, 0]
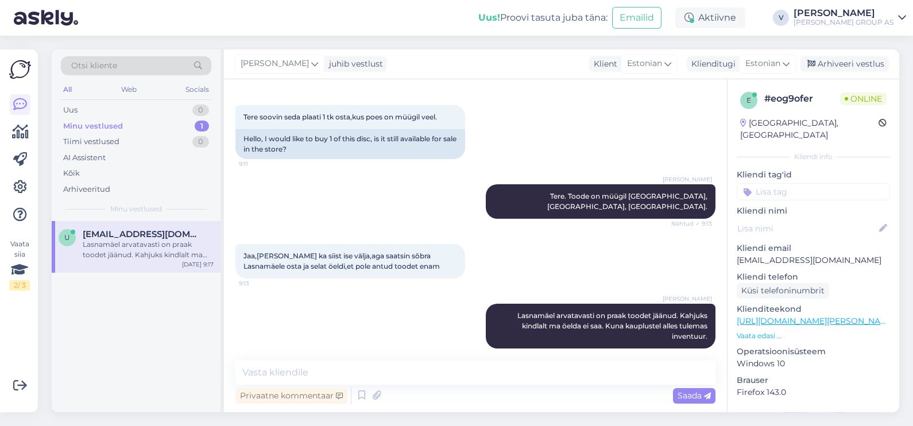
click at [836, 75] on div "[PERSON_NAME] juhib vestlust Klient [DEMOGRAPHIC_DATA] Klienditugi [DEMOGRAPHIC…" at bounding box center [561, 64] width 675 height 30
click at [841, 69] on div "Arhiveeri vestlus" at bounding box center [844, 63] width 88 height 15
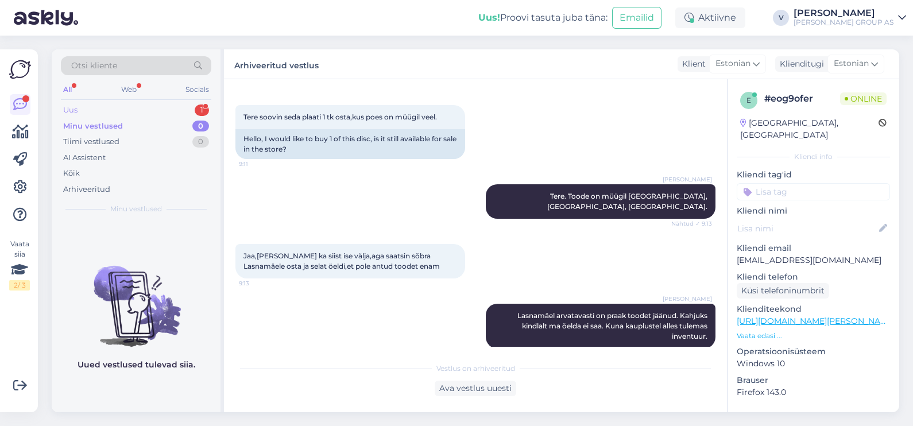
click at [127, 111] on div "Uus 1" at bounding box center [136, 110] width 150 height 16
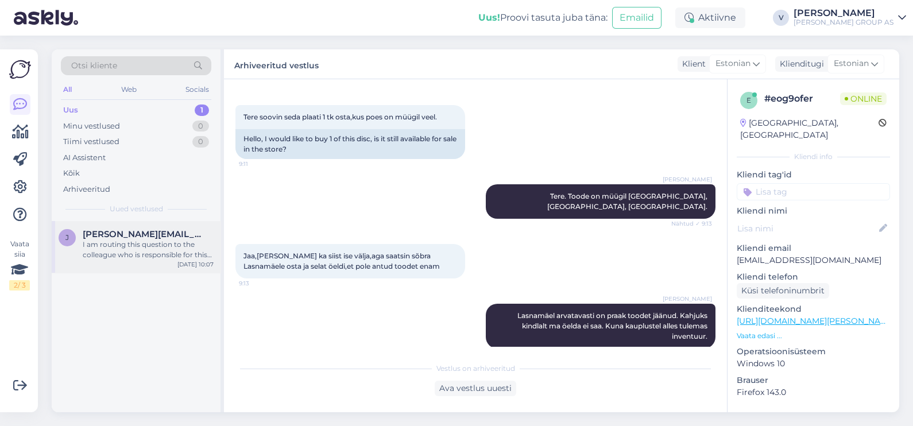
click at [123, 257] on div "I am routing this question to the colleague who is responsible for this topic. …" at bounding box center [148, 249] width 131 height 21
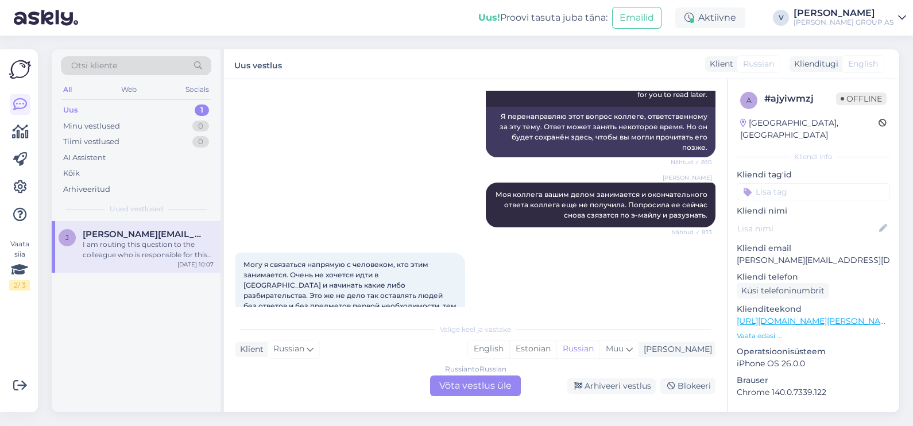
scroll to position [472, 0]
click at [499, 382] on div "Russian to Russian Võta vestlus üle" at bounding box center [475, 385] width 91 height 21
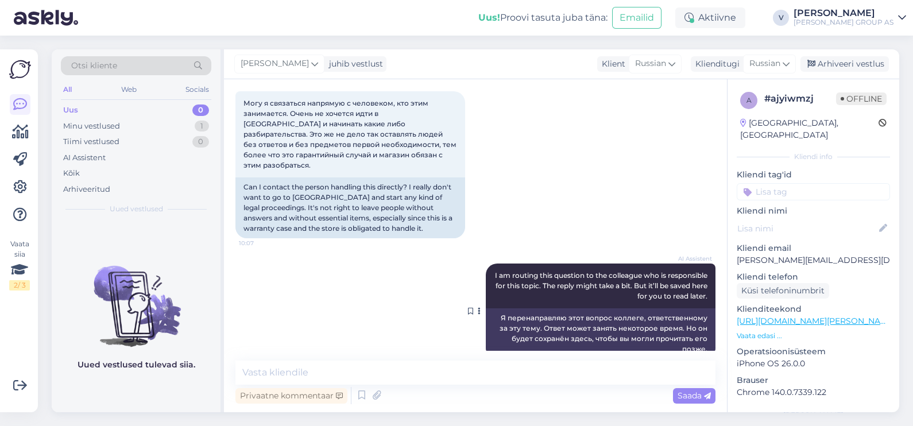
scroll to position [645, 0]
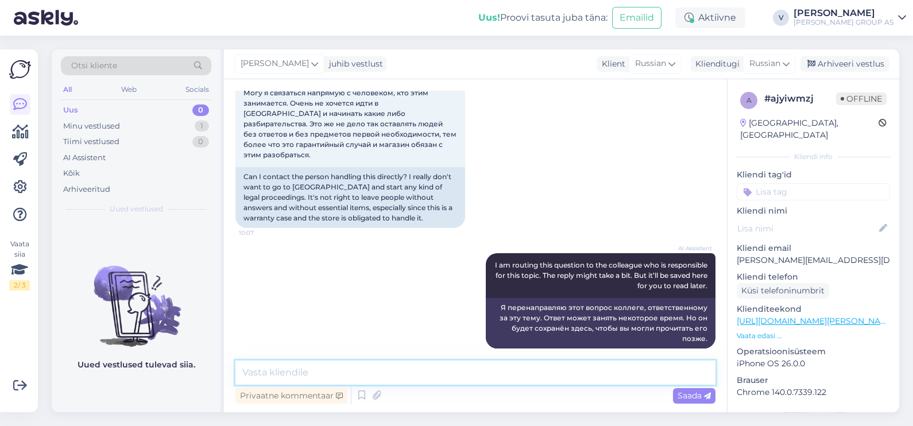
click at [473, 362] on textarea at bounding box center [475, 372] width 480 height 24
type textarea "З"
type textarea "[PERSON_NAME]"
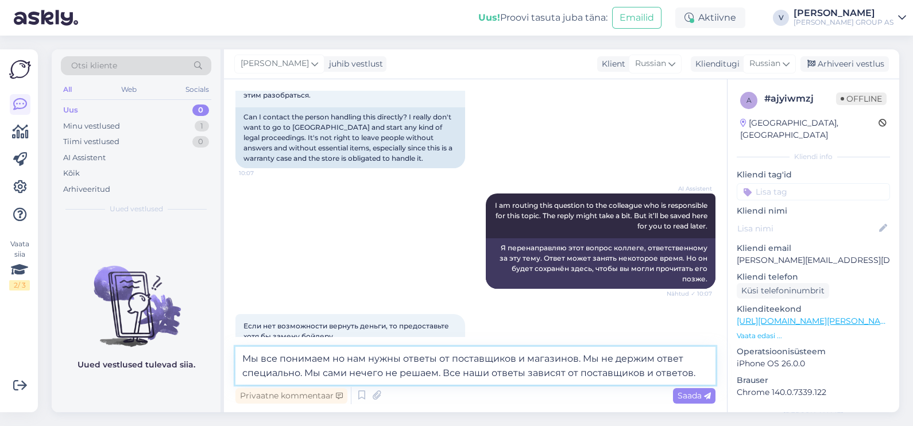
type textarea "Мы все понимаем но нам нужны ответы от поставщиков и магазинов. Мы не держим от…"
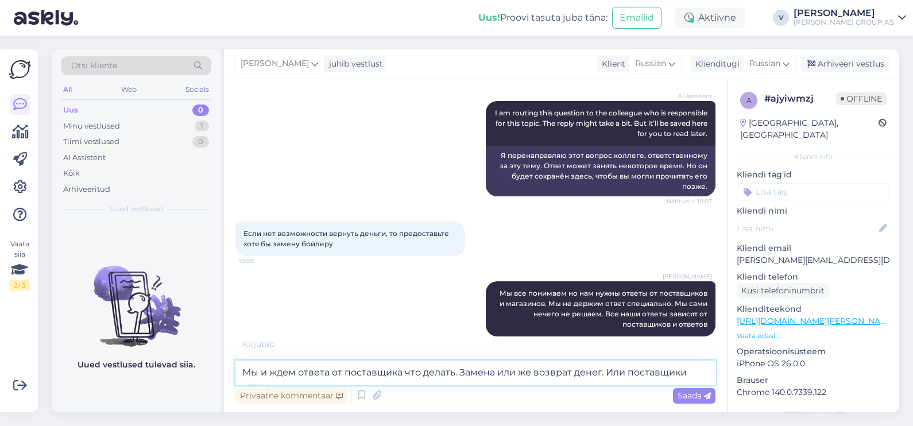
scroll to position [798, 0]
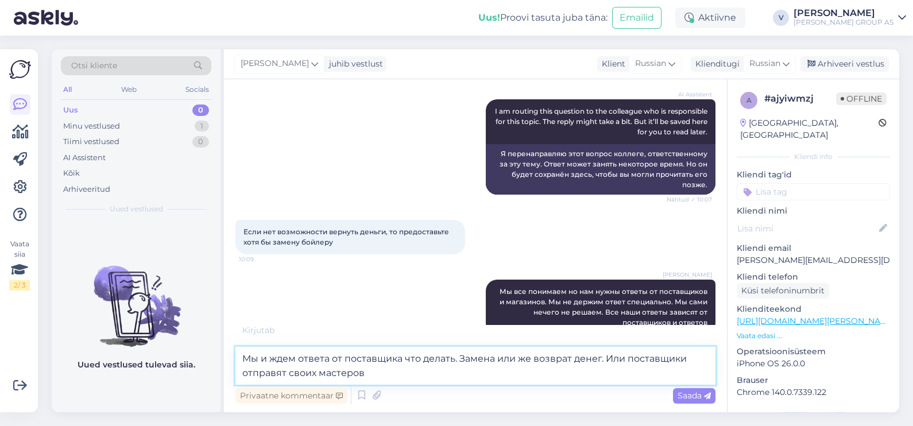
type textarea "Мы и ждем ответа от поставщика что делать. Замена или же возврат денег. Или пос…"
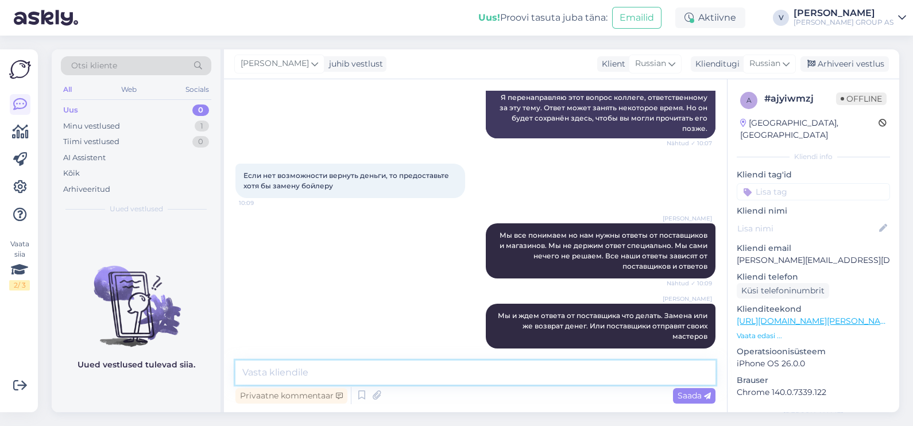
scroll to position [914, 0]
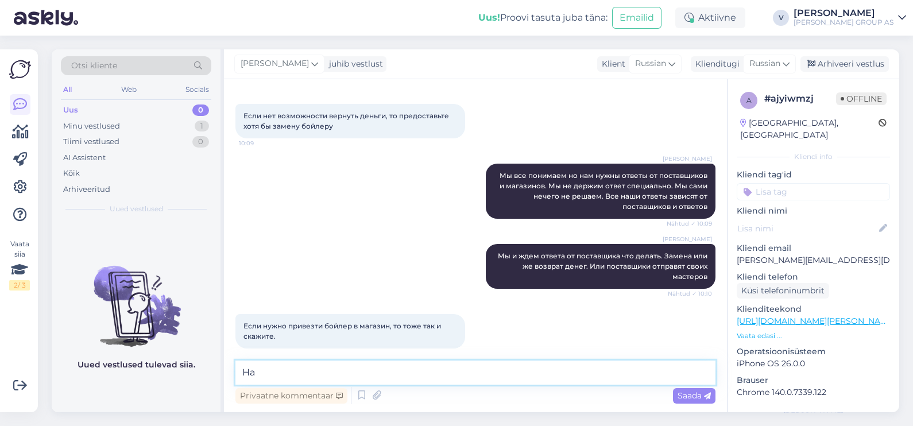
type textarea "[PERSON_NAME]"
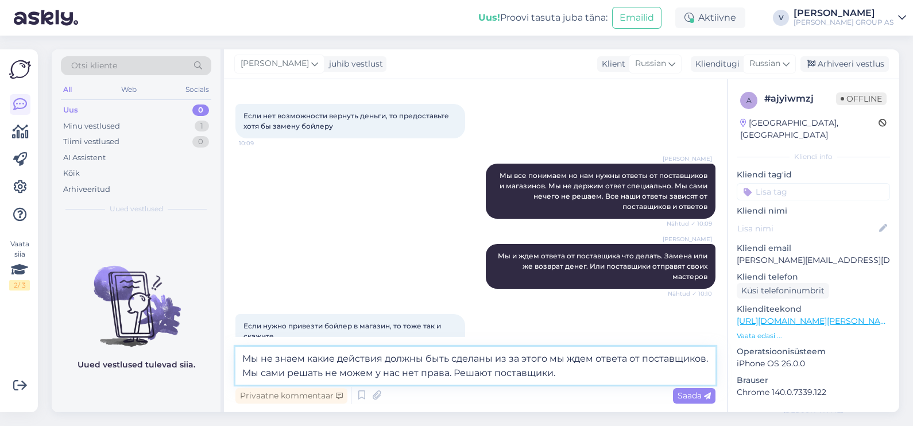
type textarea "Мы не знаем какие действия должны быть сделаны из за этого мы ждем ответа от по…"
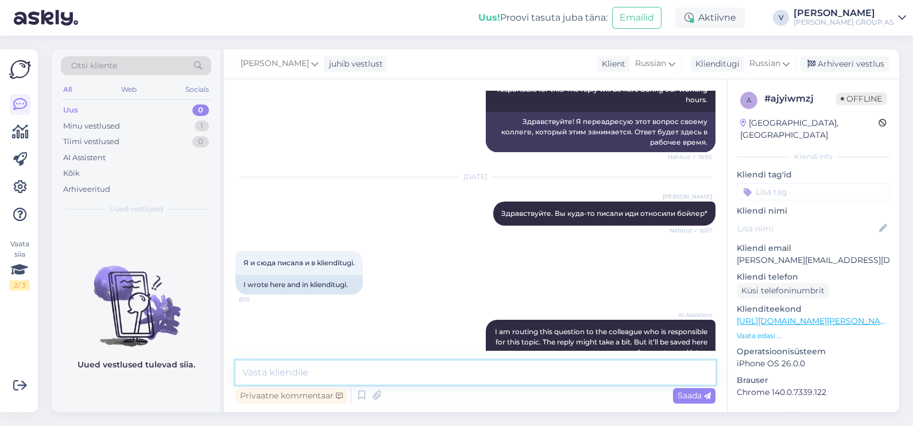
scroll to position [286, 0]
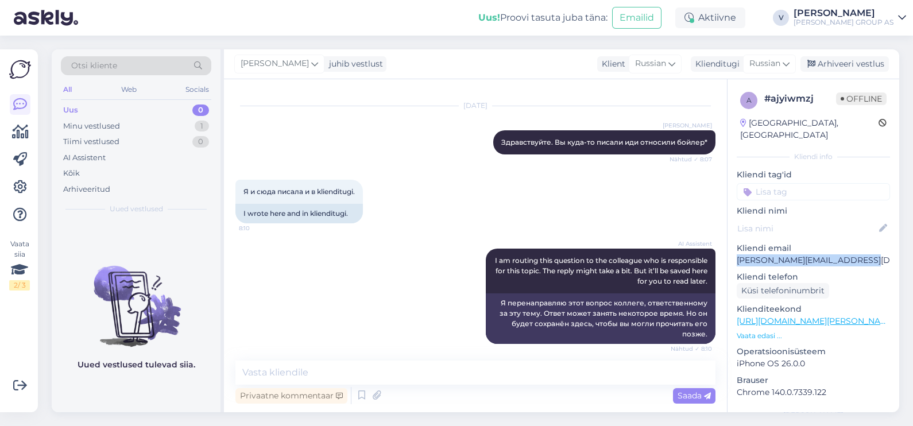
drag, startPoint x: 871, startPoint y: 247, endPoint x: 732, endPoint y: 254, distance: 139.1
click at [732, 254] on div "a # ajyiwmzj Offline [GEOGRAPHIC_DATA], [GEOGRAPHIC_DATA] Kliendi info Kliendi …" at bounding box center [813, 321] width 172 height 484
copy p "[PERSON_NAME][EMAIL_ADDRESS][DOMAIN_NAME]"
click at [431, 371] on textarea at bounding box center [475, 372] width 480 height 24
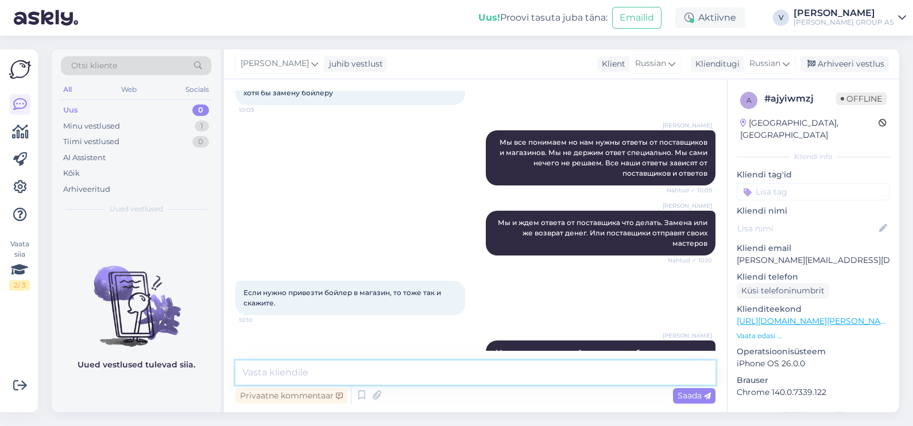
scroll to position [984, 0]
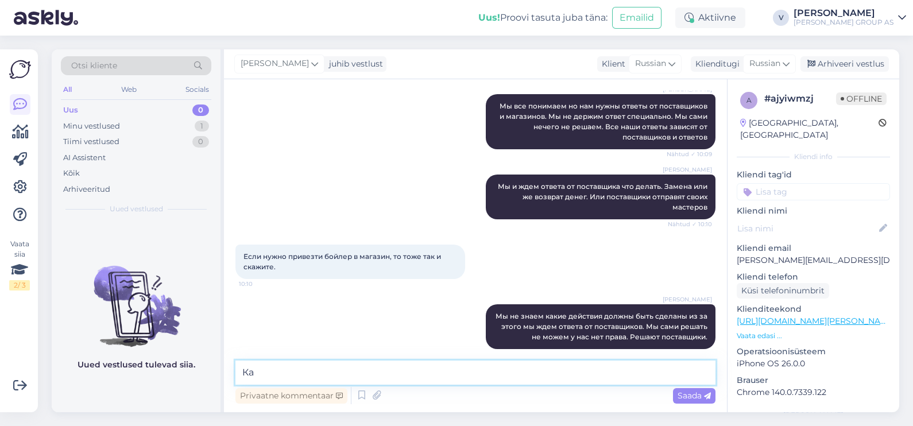
type textarea "[PERSON_NAME]"
type textarea "На какой банковский счет будет возврат сделан?"
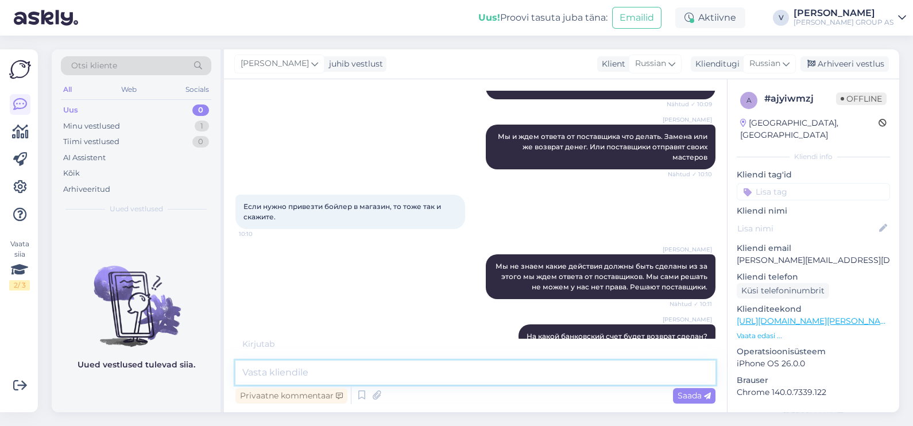
click at [304, 374] on textarea at bounding box center [475, 372] width 480 height 24
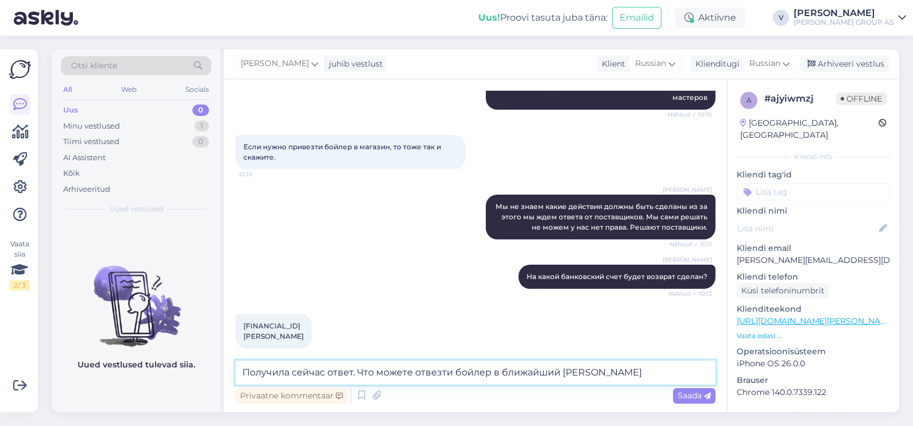
type textarea "Получила сейчас ответ. Что можете отвезти бойлер в ближайший [PERSON_NAME]"
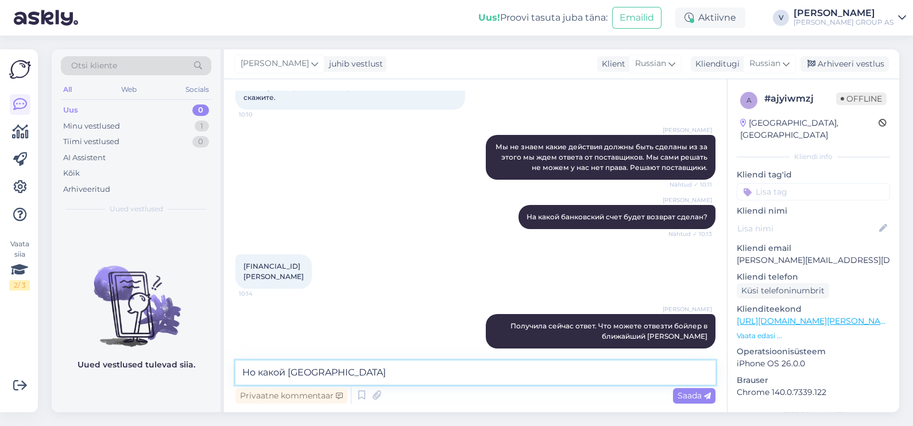
click at [261, 369] on textarea "Но какой [GEOGRAPHIC_DATA]" at bounding box center [475, 372] width 480 height 24
click at [383, 367] on textarea "Но в какой [GEOGRAPHIC_DATA]" at bounding box center [475, 372] width 480 height 24
type textarea "Но в какой [PERSON_NAME] вы будите относить"
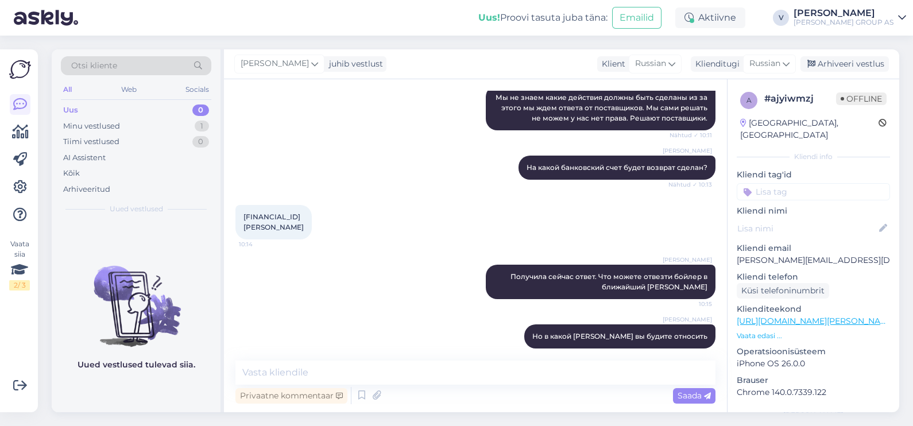
drag, startPoint x: 243, startPoint y: 205, endPoint x: 326, endPoint y: 218, distance: 84.2
click at [312, 218] on div "[FINANCIAL_ID] [PERSON_NAME] 10:14" at bounding box center [273, 222] width 76 height 34
copy span "[FINANCIAL_ID] [PERSON_NAME]"
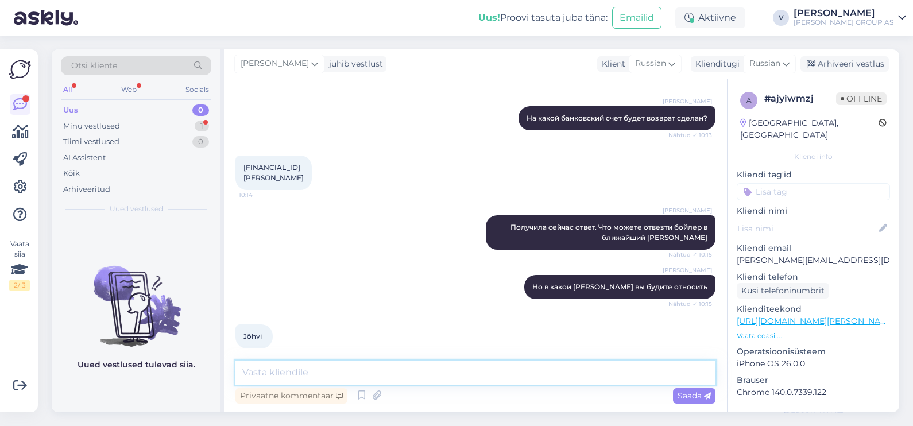
click at [405, 362] on textarea at bounding box center [475, 372] width 480 height 24
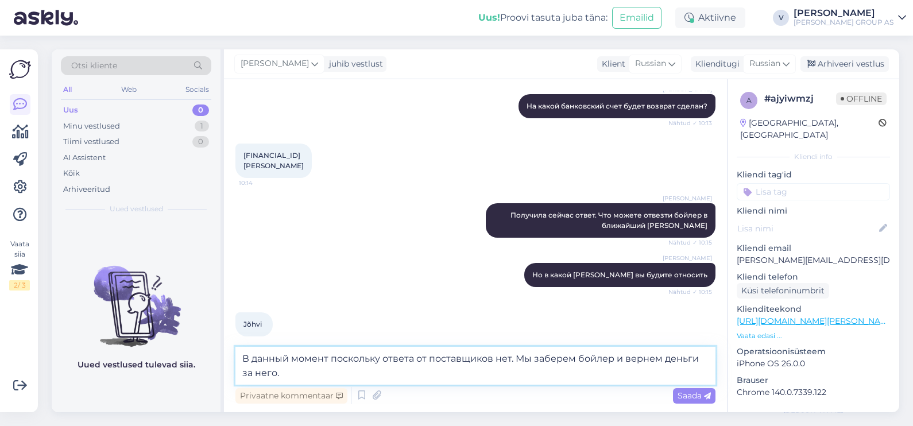
type textarea "В данный момент поскольку ответа от поставщиков нет. Мы заберем бойлер и вернем…"
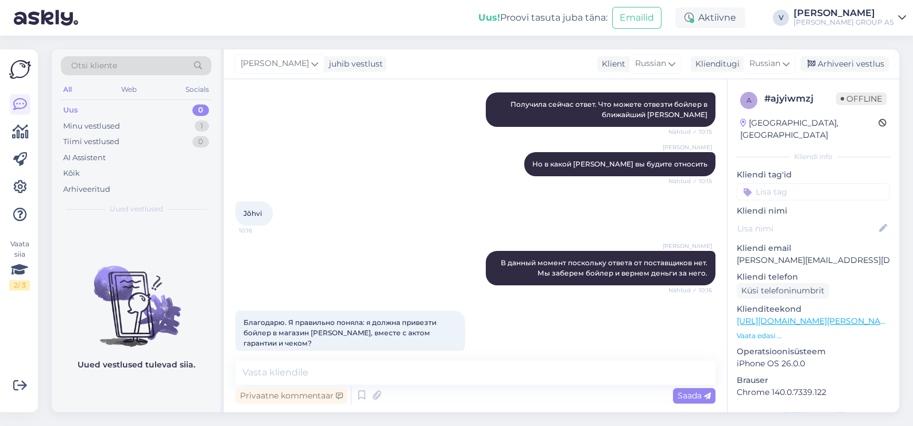
scroll to position [1381, 0]
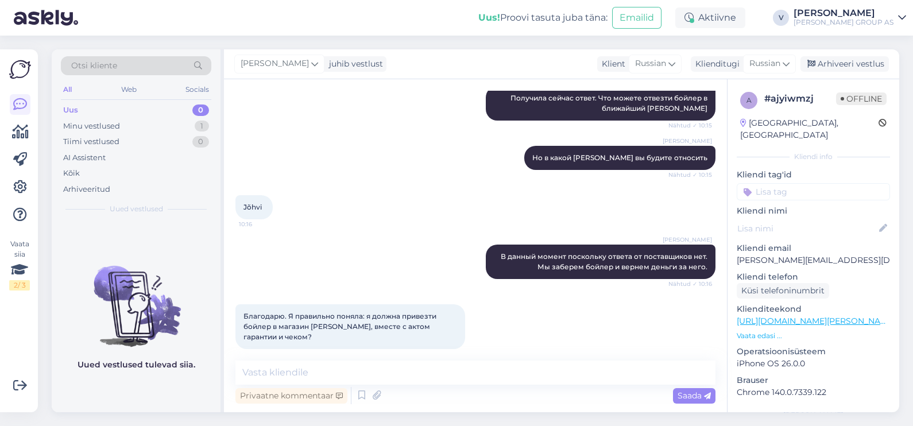
click at [371, 356] on div "Vestlus algas [DATE] Добрый день! [PERSON_NAME] узнать, когда будет решен вопро…" at bounding box center [475, 245] width 503 height 333
click at [370, 365] on textarea at bounding box center [475, 372] width 480 height 24
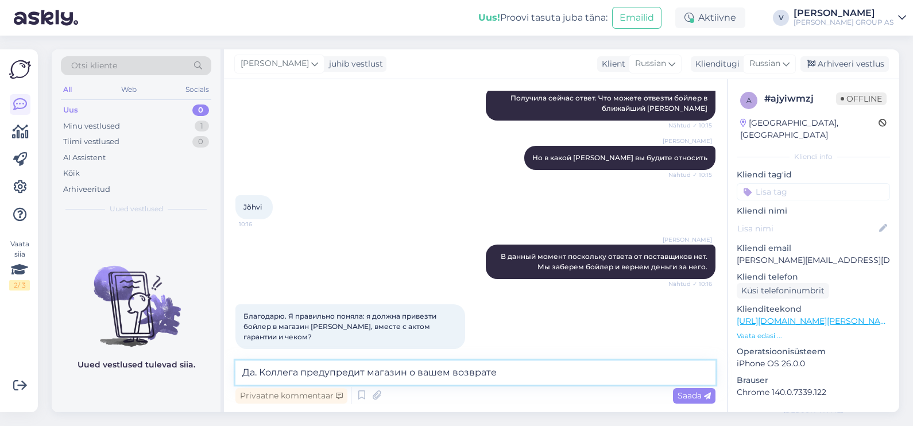
type textarea "Да. Коллега предупредит магазин о вашем возврате"
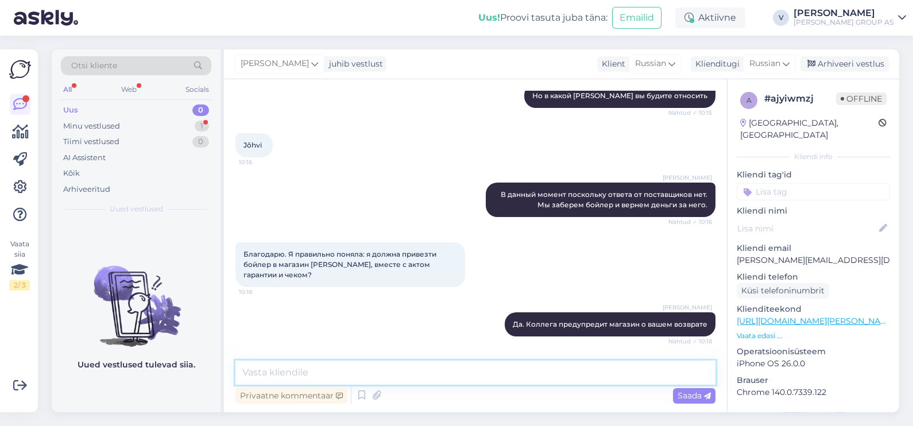
scroll to position [1491, 0]
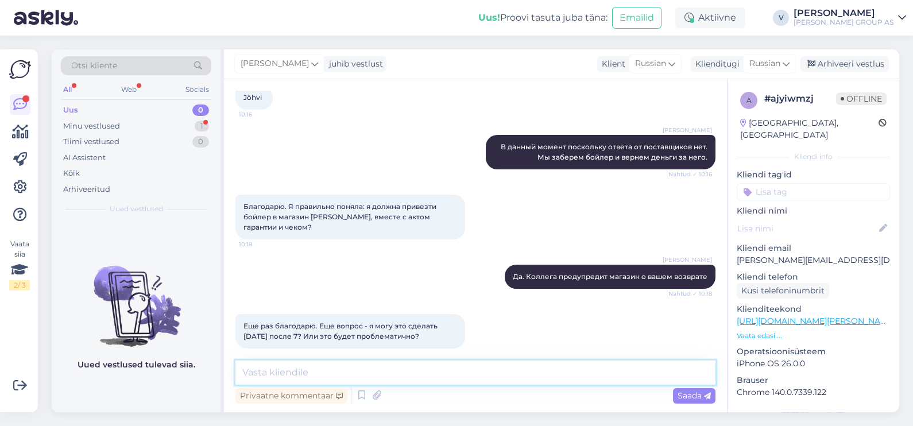
click at [378, 375] on textarea at bounding box center [475, 372] width 480 height 24
type textarea "Ж"
type textarea "Ы"
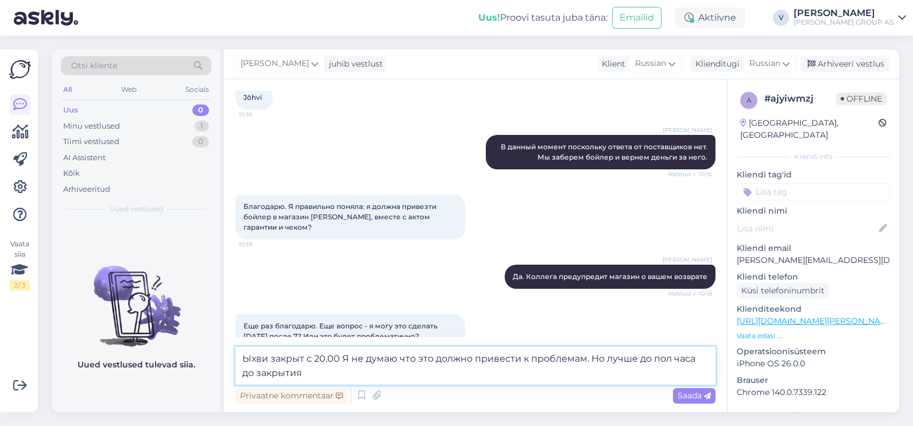
type textarea "Ыхви закрыт с 20.00 Я не думаю что это должно привести к проблемам. Но лучше до…"
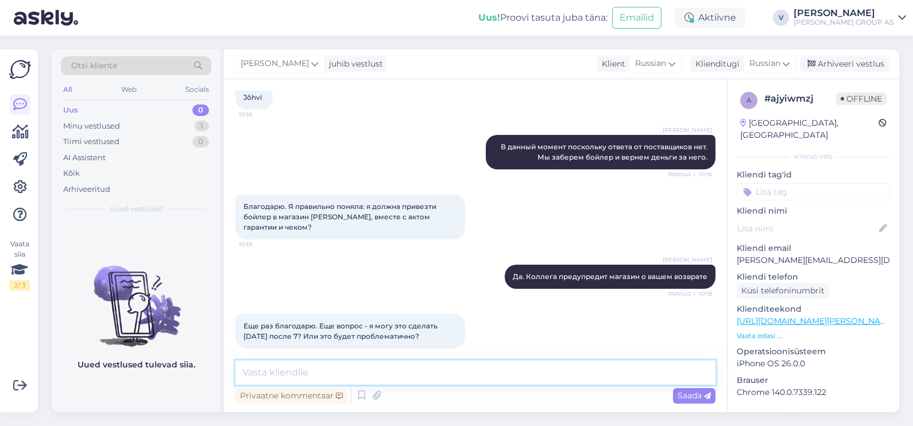
scroll to position [1550, 0]
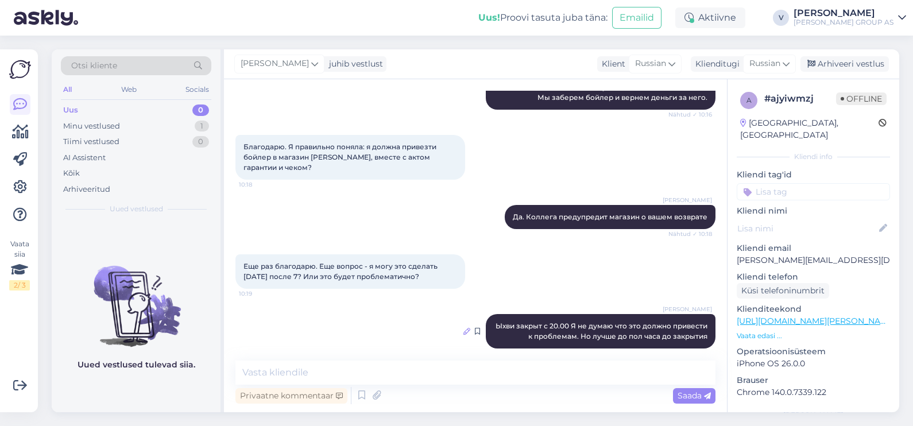
click at [463, 328] on icon at bounding box center [466, 331] width 7 height 7
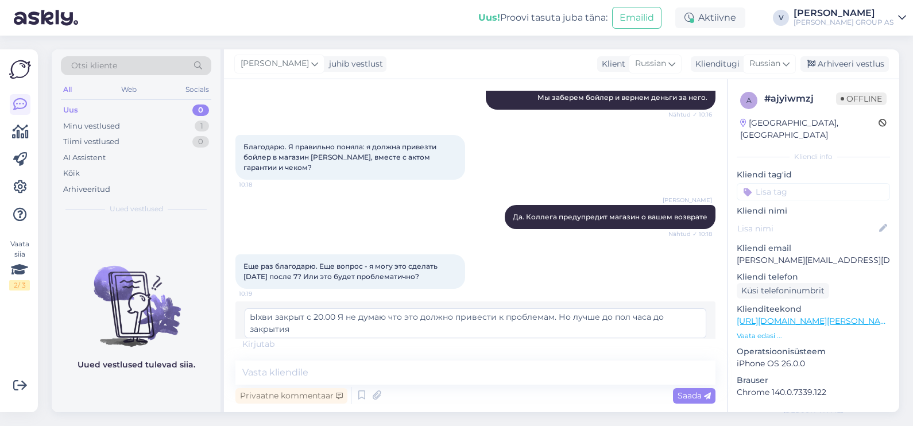
scroll to position [1604, 0]
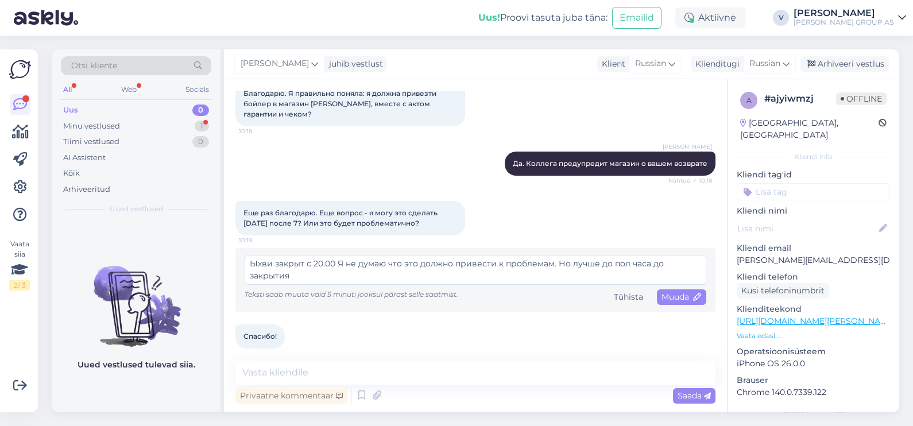
click at [606, 312] on div "Спасибо! 10:20" at bounding box center [475, 336] width 480 height 49
click at [606, 255] on textarea "Ыхви закрыт с 20.00 Я не думаю что это должно привести к проблемам. Но лучше до…" at bounding box center [476, 270] width 462 height 30
type textarea "Ыхви закрыт с 20.00 Я не думаю что это должно привести к проблемам. Но лучше по…"
click at [669, 277] on div "Ыхви закрыт с 20.00 Я не думаю что это должно привести к проблемам. Но лучше по…" at bounding box center [476, 280] width 462 height 50
click at [679, 292] on span "Muuda" at bounding box center [681, 297] width 40 height 10
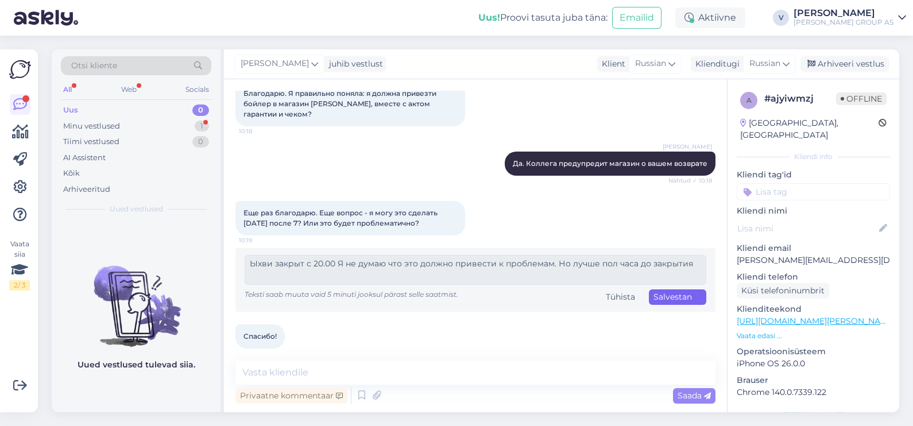
scroll to position [1600, 0]
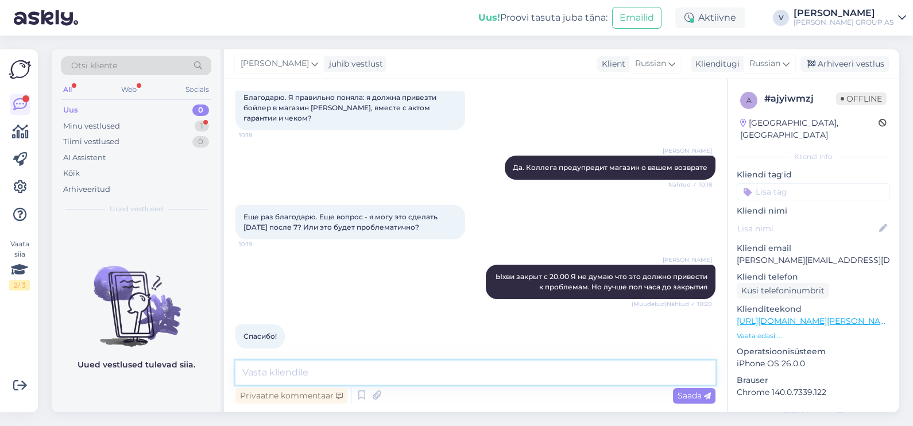
click at [389, 373] on textarea at bounding box center [475, 372] width 480 height 24
click at [116, 121] on div "Minu vestlused" at bounding box center [91, 126] width 57 height 11
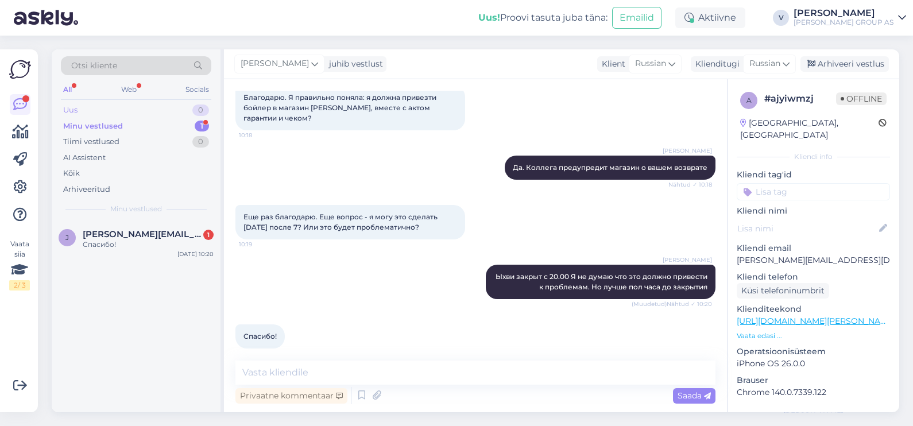
click at [143, 109] on div "Uus 0" at bounding box center [136, 110] width 150 height 16
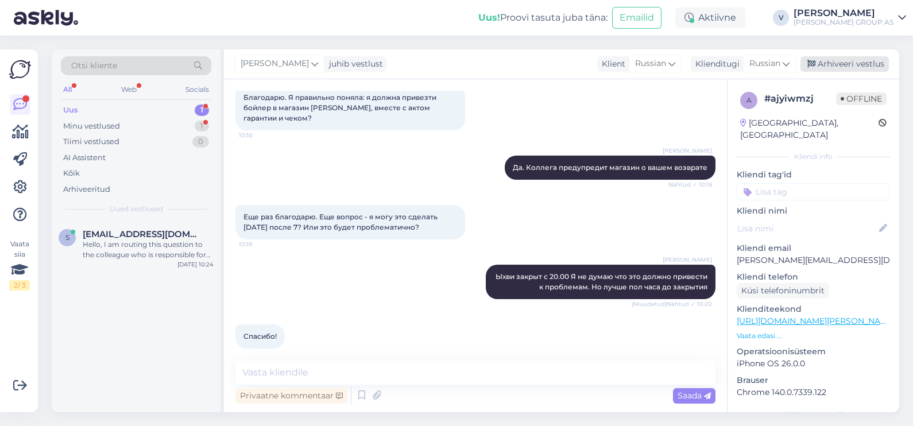
click at [836, 66] on div "Arhiveeri vestlus" at bounding box center [844, 63] width 88 height 15
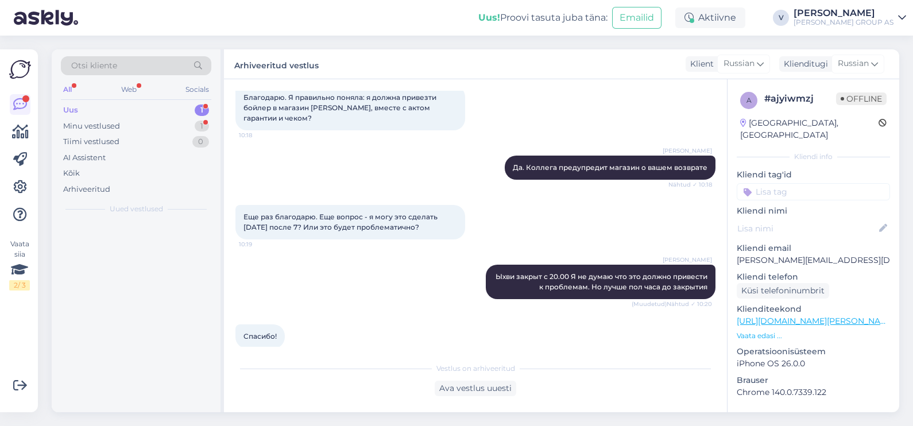
scroll to position [1604, 0]
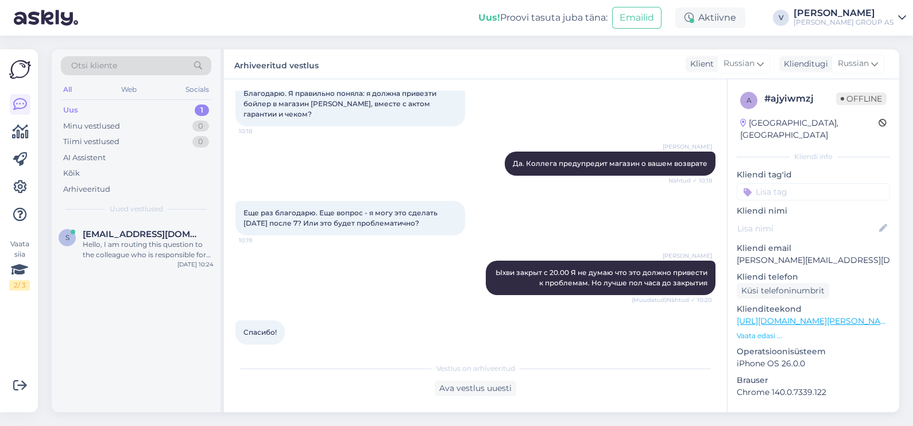
click at [121, 111] on div "Uus 1" at bounding box center [136, 110] width 150 height 16
click at [123, 253] on div "Hello, I am routing this question to the colleague who is responsible for this …" at bounding box center [148, 249] width 131 height 21
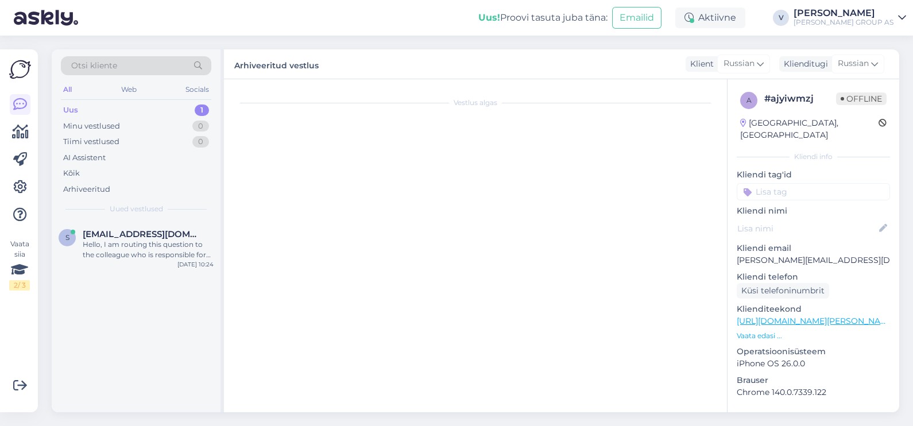
scroll to position [408, 0]
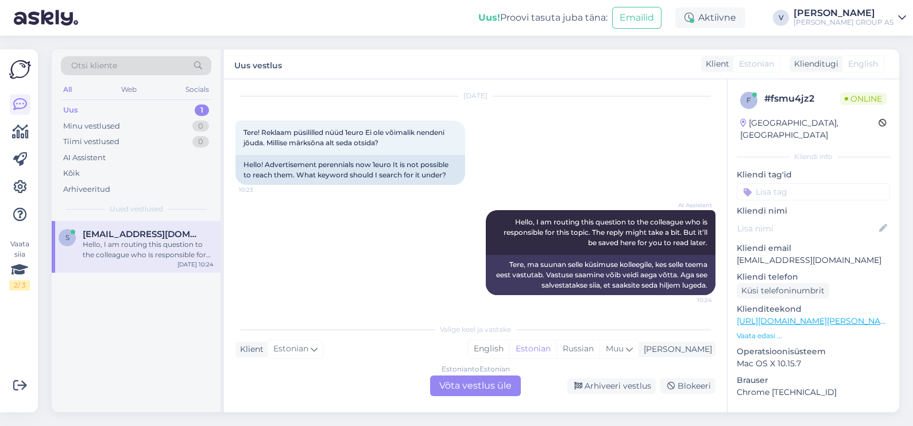
click at [467, 387] on div "Estonian to Estonian Võta vestlus üle" at bounding box center [475, 385] width 91 height 21
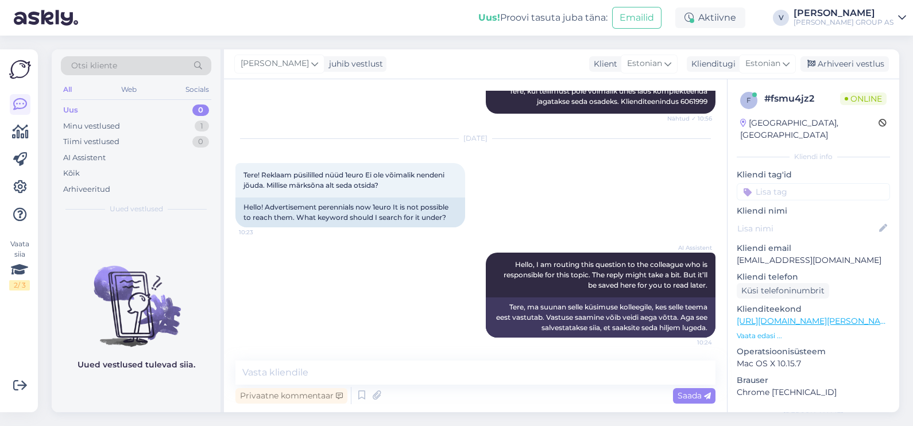
scroll to position [365, 0]
click at [440, 378] on textarea at bounding box center [475, 372] width 480 height 24
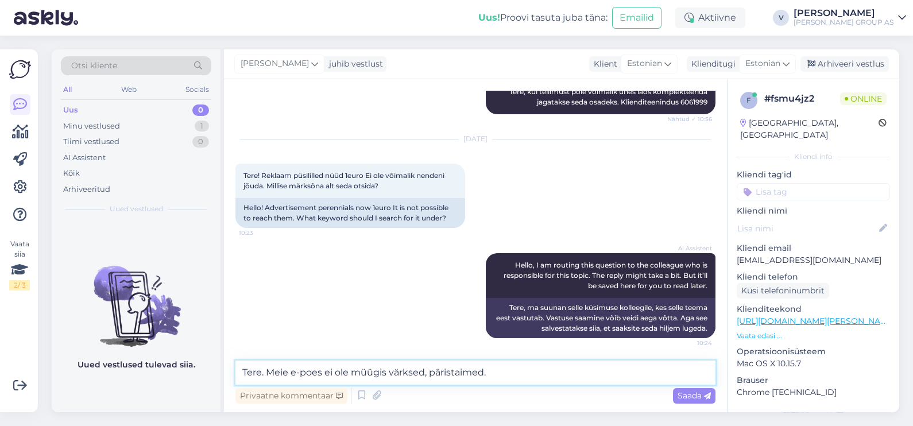
type textarea "Tere. Meie e-poes ei ole müügis värksed, päristaimed."
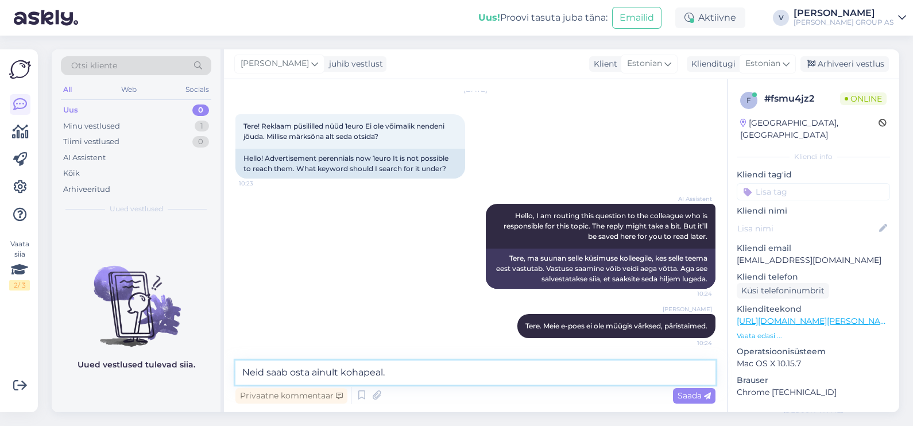
type textarea "Neid saab osta ainult kohapeal."
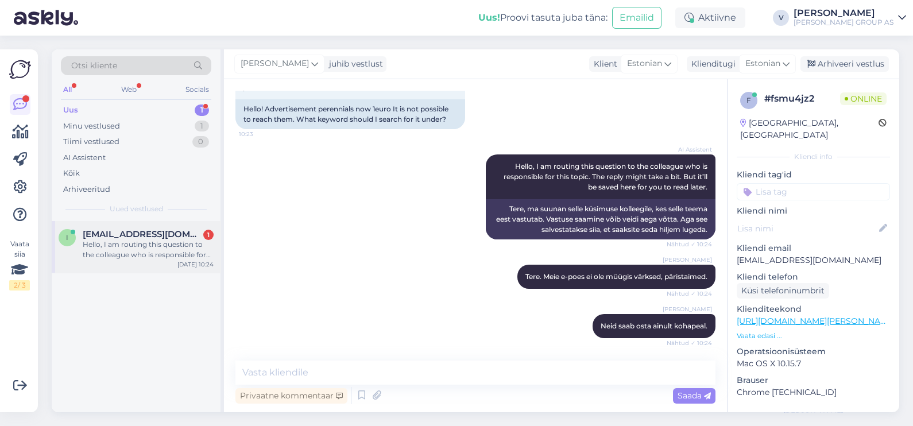
click at [118, 237] on span "[EMAIL_ADDRESS][DOMAIN_NAME]" at bounding box center [142, 234] width 119 height 10
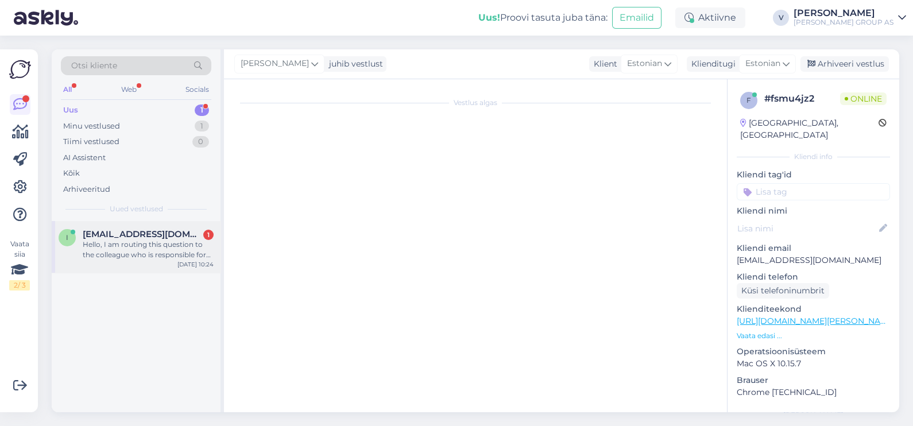
scroll to position [24, 0]
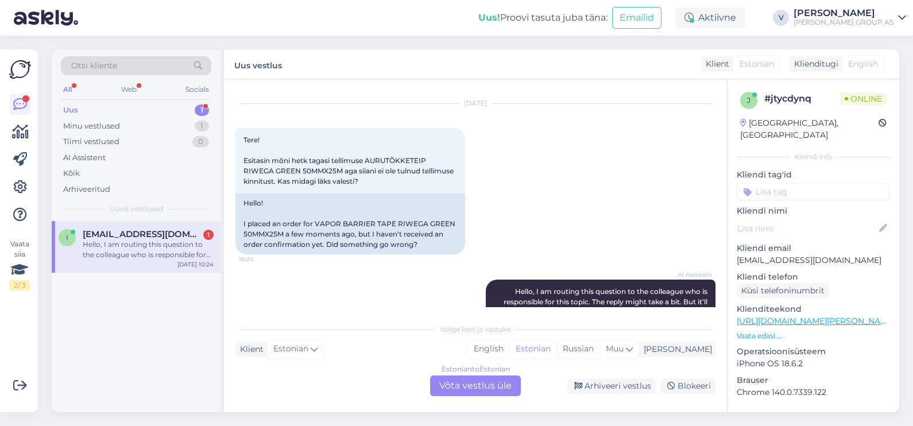
click at [296, 308] on div "Vestlus algas [DATE] Tere! Esitasin mõni hetk tagasi tellimuse AURUTÕKKETEIP RI…" at bounding box center [475, 245] width 503 height 333
click at [490, 396] on div "Estonian to Estonian Võta vestlus üle" at bounding box center [475, 385] width 91 height 21
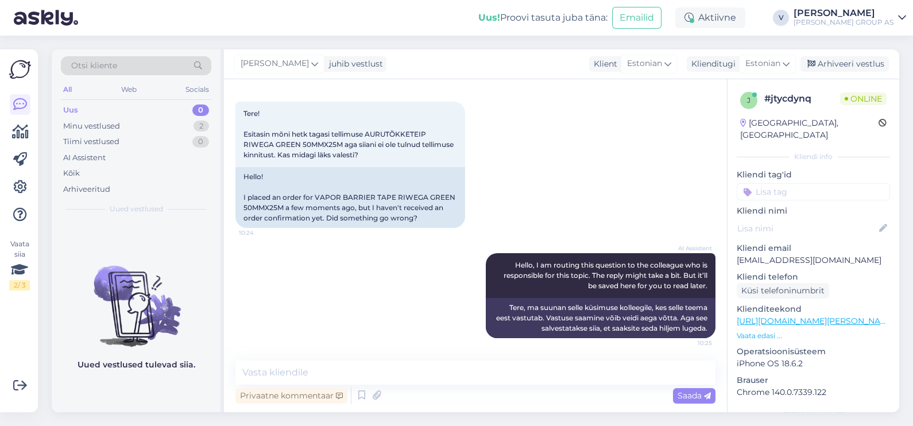
scroll to position [0, 0]
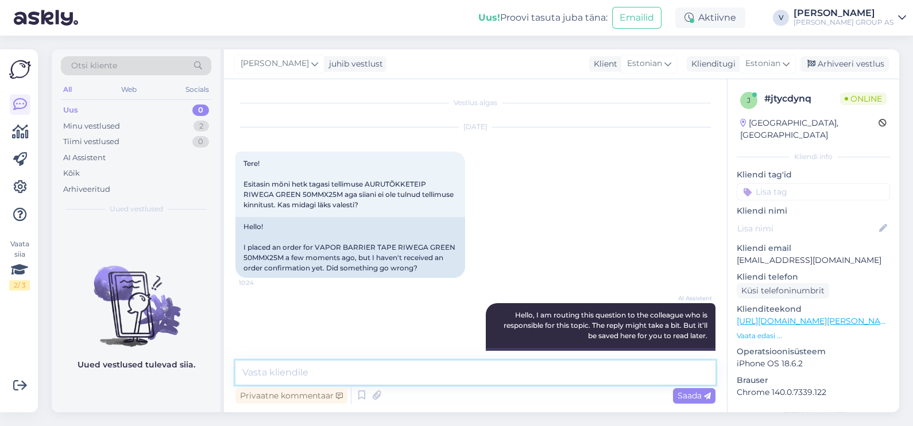
click at [383, 365] on textarea at bounding box center [475, 372] width 480 height 24
type textarea "Tere. Kelle nimele oli tellimus tehtud?"
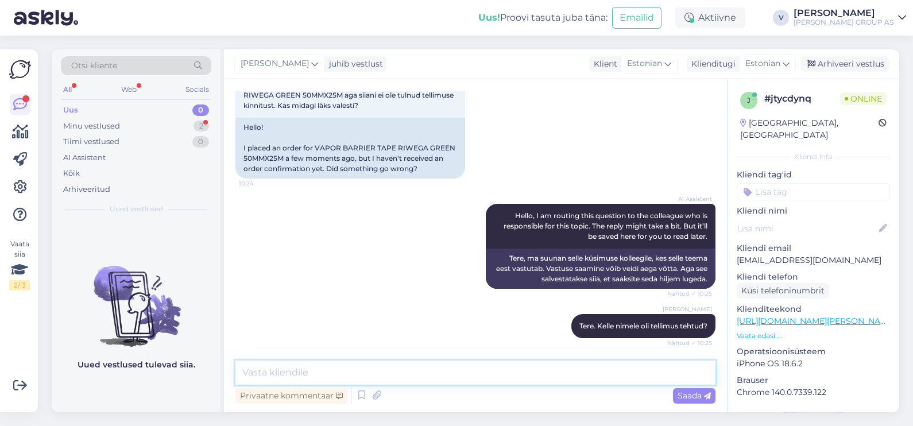
scroll to position [149, 0]
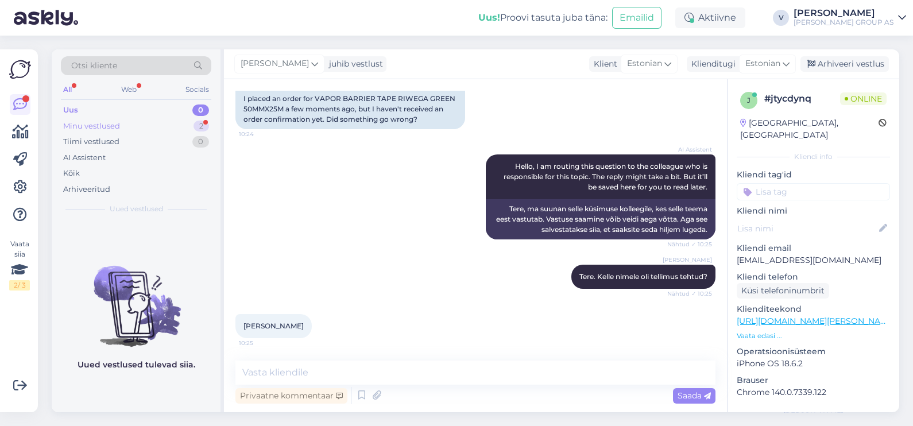
click at [123, 128] on div "Minu vestlused 2" at bounding box center [136, 126] width 150 height 16
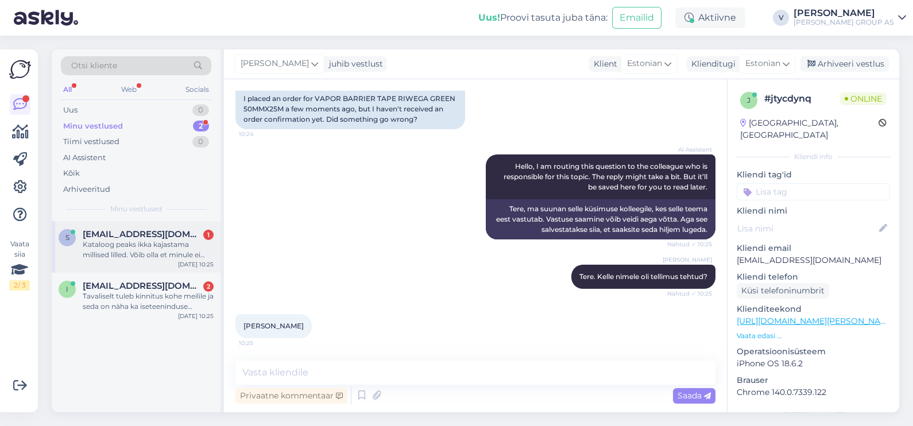
scroll to position [208, 0]
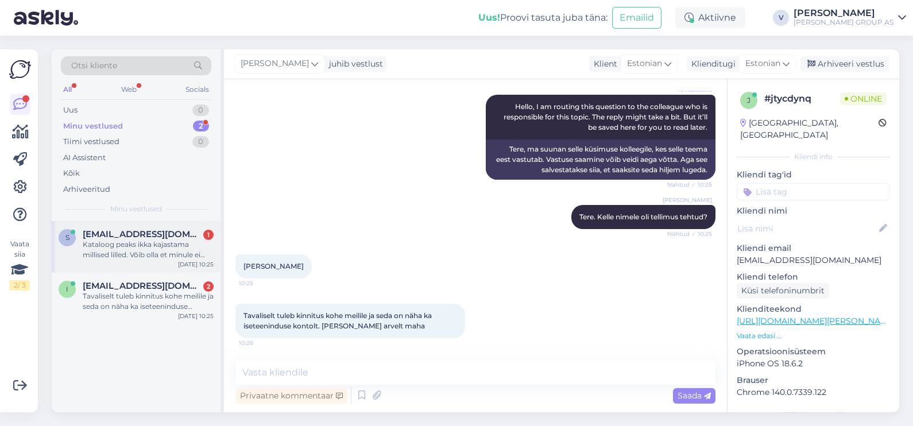
click at [126, 237] on span "[EMAIL_ADDRESS][DOMAIN_NAME]" at bounding box center [142, 234] width 119 height 10
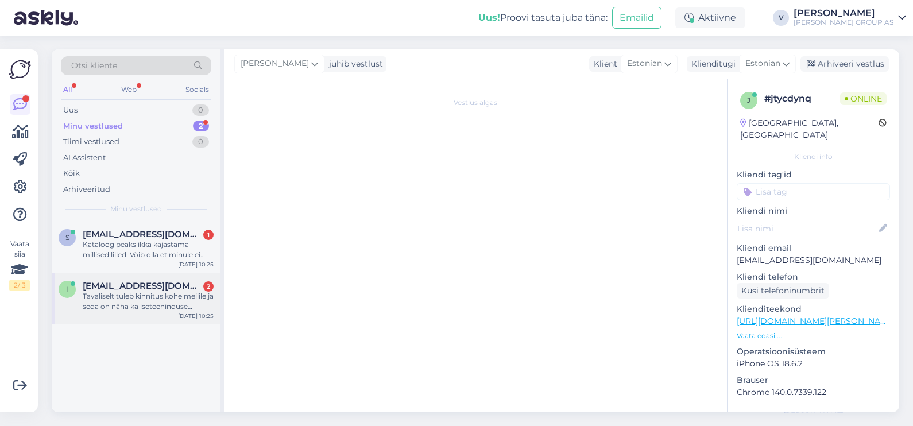
scroll to position [533, 0]
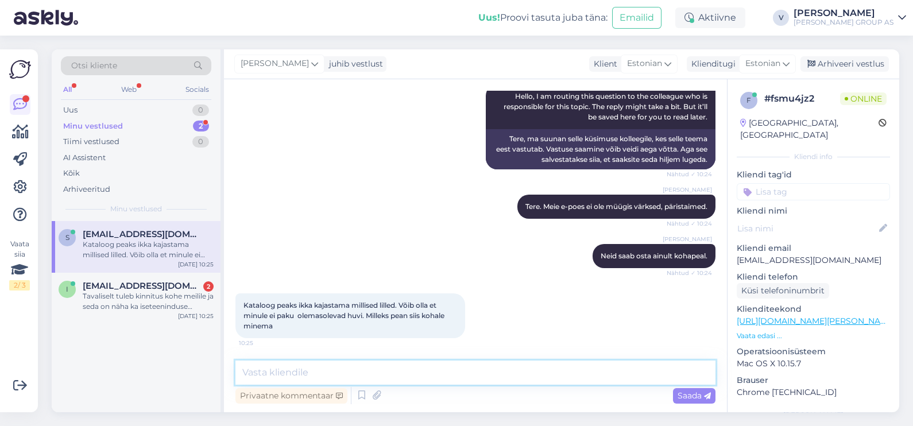
click at [405, 376] on textarea at bounding box center [475, 372] width 480 height 24
click at [402, 373] on textarea at bounding box center [475, 372] width 480 height 24
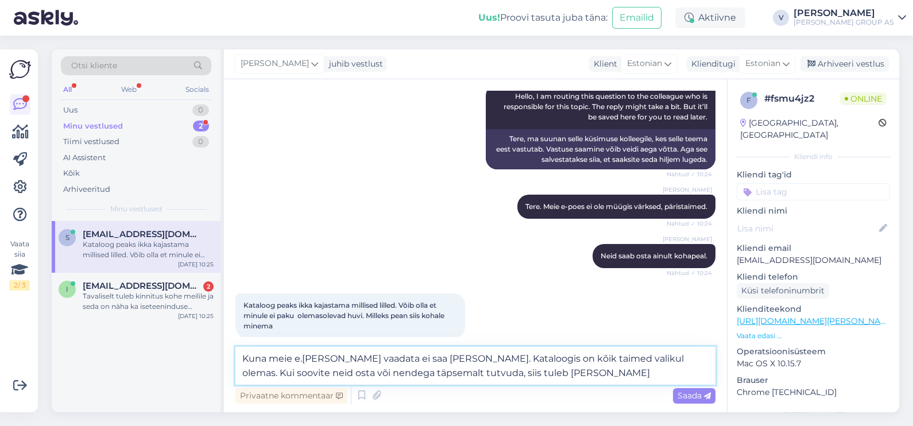
type textarea "Kuna meie e.[PERSON_NAME] vaadata ei saa [PERSON_NAME]. Kataloogis on kõik taim…"
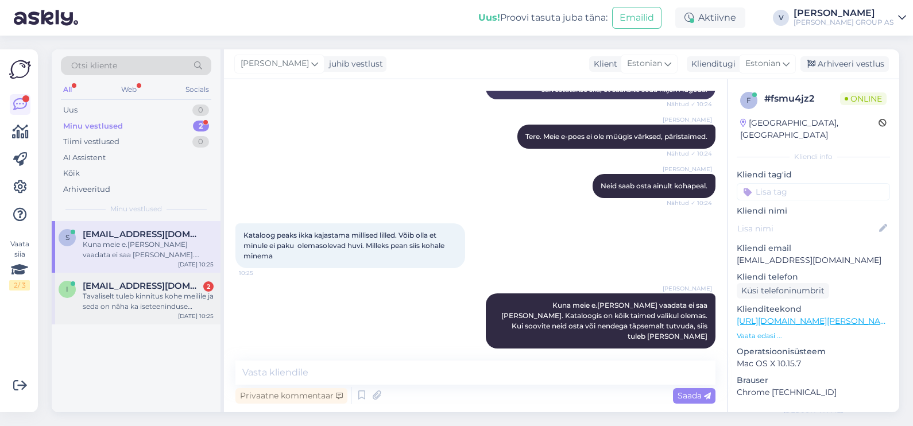
click at [153, 300] on div "Tavaliselt tuleb kinnitus kohe meilile ja seda on näha ka iseteeninduse kontolt…" at bounding box center [148, 301] width 131 height 21
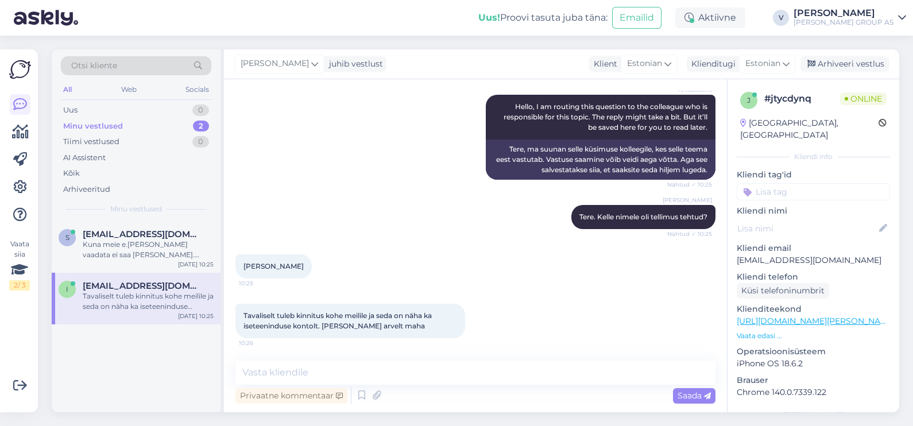
drag, startPoint x: 243, startPoint y: 263, endPoint x: 339, endPoint y: 276, distance: 97.3
click at [339, 276] on div "[PERSON_NAME] 10:25" at bounding box center [475, 266] width 480 height 49
copy span "[PERSON_NAME]"
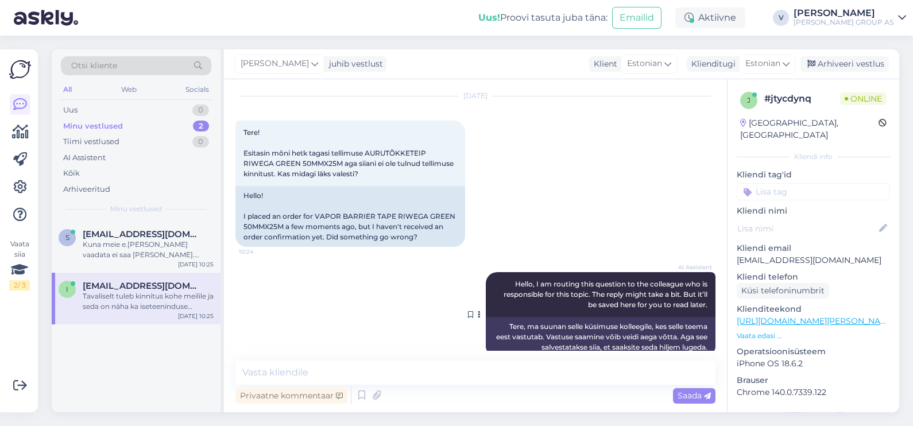
scroll to position [0, 0]
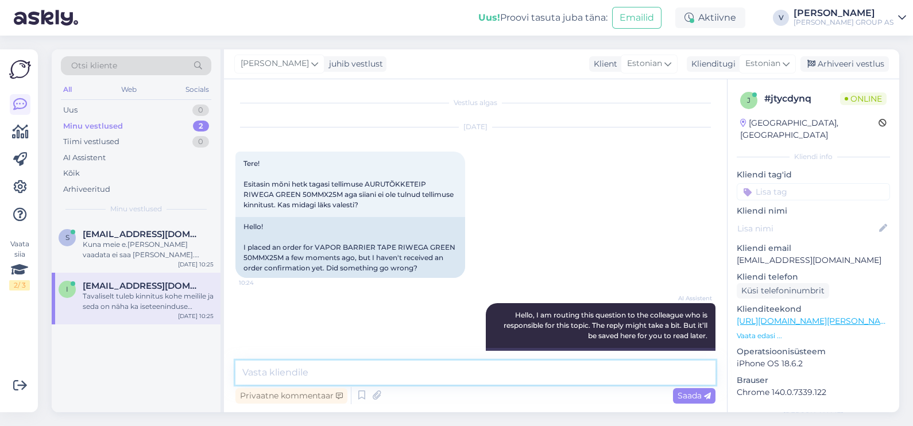
click at [319, 376] on textarea at bounding box center [475, 372] width 480 height 24
type textarea "T"
type textarea "Millal tellimus oli tehtud?"
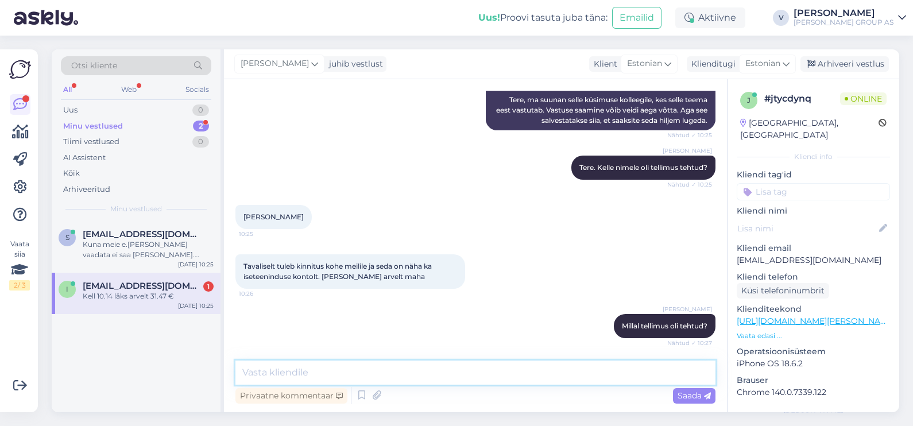
scroll to position [307, 0]
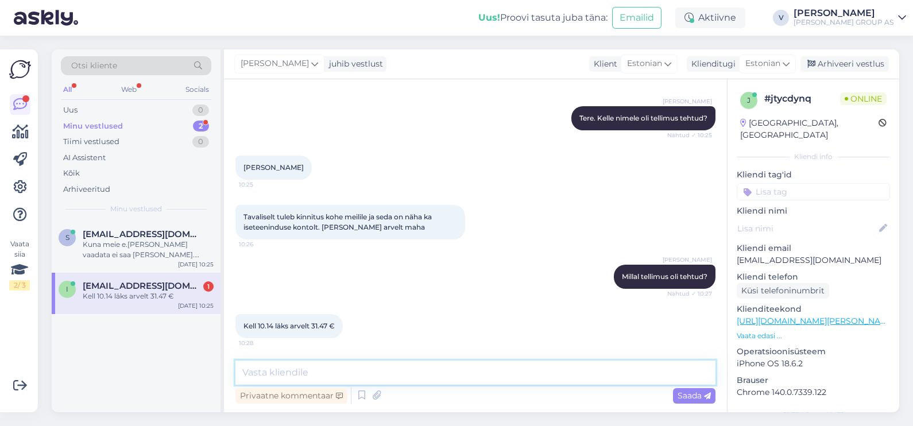
click at [328, 362] on textarea at bounding box center [475, 372] width 480 height 24
type textarea "Palun saatke maksekorraldust"
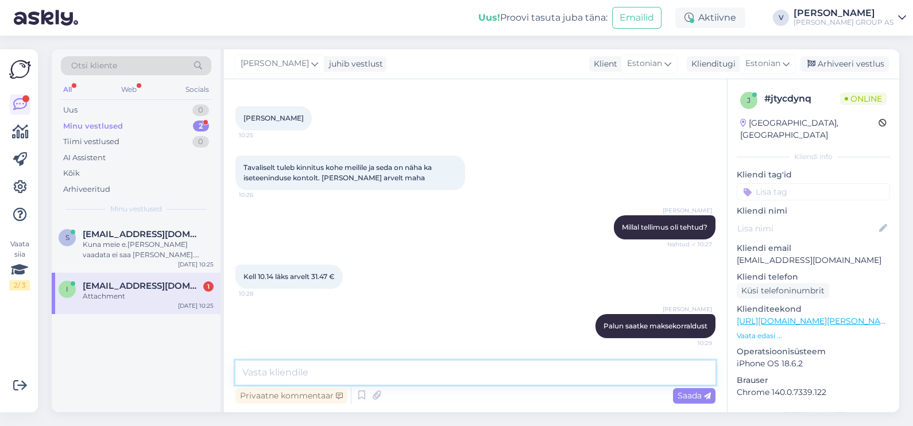
scroll to position [428, 0]
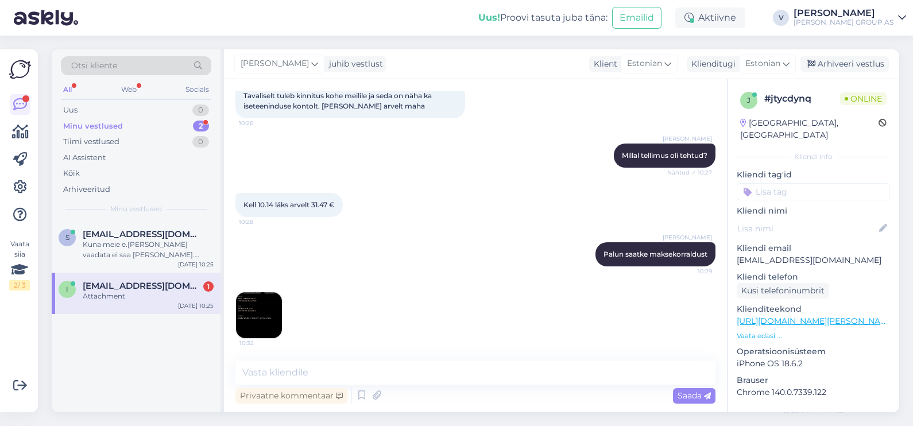
click at [258, 301] on img at bounding box center [259, 315] width 46 height 46
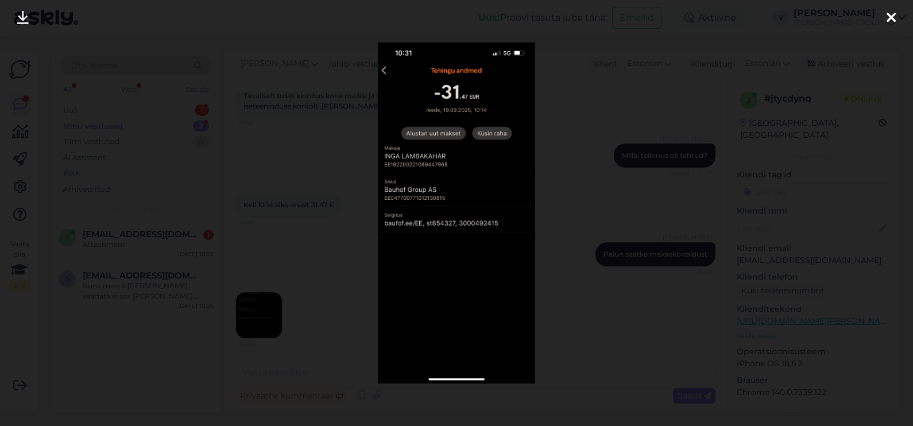
click at [633, 234] on div at bounding box center [456, 213] width 913 height 426
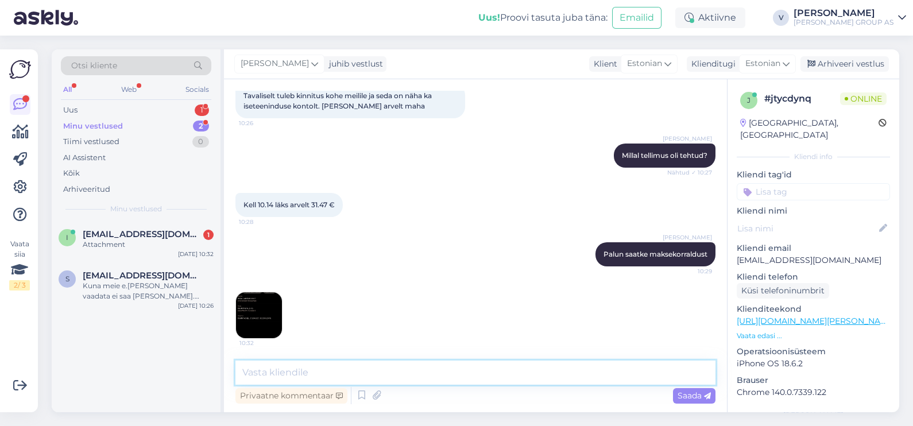
click at [275, 376] on textarea at bounding box center [475, 372] width 480 height 24
click at [253, 303] on img at bounding box center [259, 315] width 46 height 46
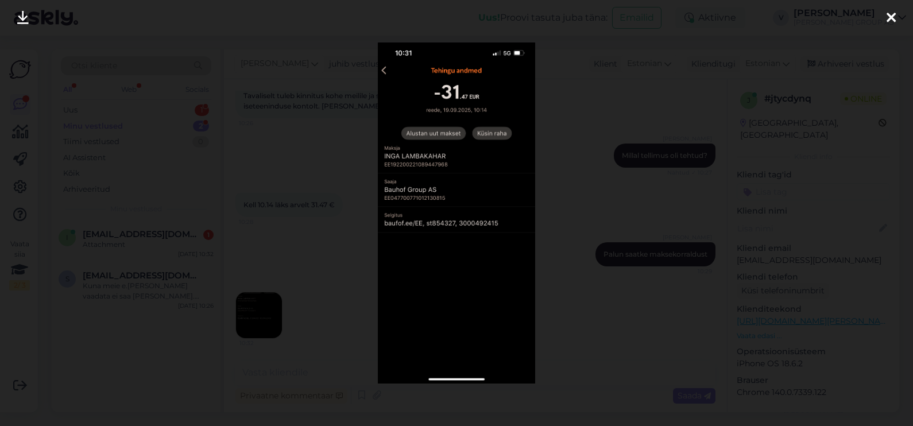
drag, startPoint x: 642, startPoint y: 313, endPoint x: 552, endPoint y: 347, distance: 95.5
click at [639, 313] on div at bounding box center [456, 213] width 913 height 426
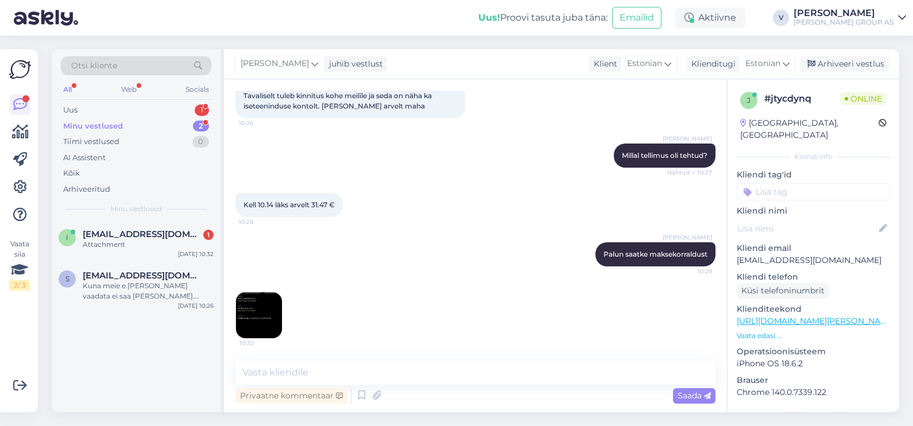
click at [517, 359] on div "Vestlus algas [DATE] Tere! Esitasin mõni hetk tagasi tellimuse AURUTÕKKETEIP RI…" at bounding box center [475, 245] width 503 height 333
click at [518, 364] on textarea at bounding box center [475, 372] width 480 height 24
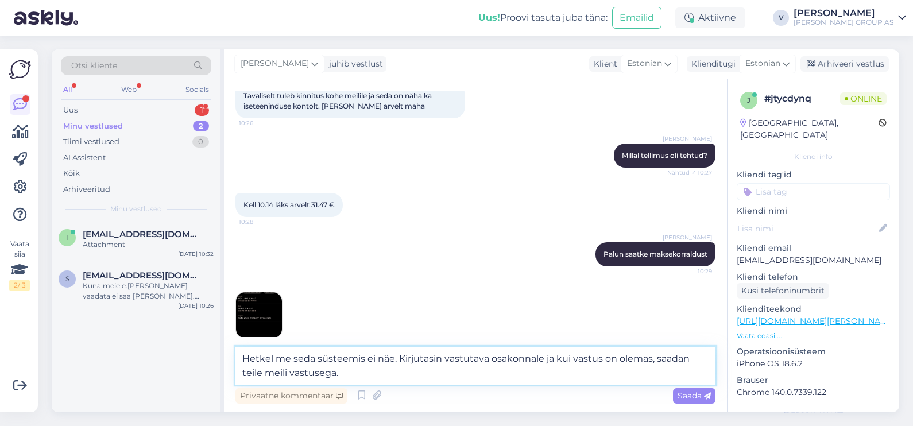
type textarea "Hetkel me seda süsteemis ei näe. Kirjutasin vastutava osakonnale ja kui vastus …"
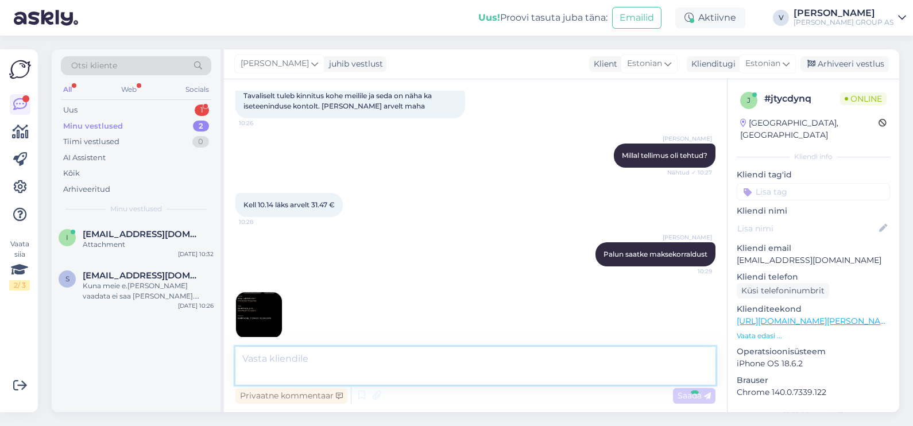
scroll to position [499, 0]
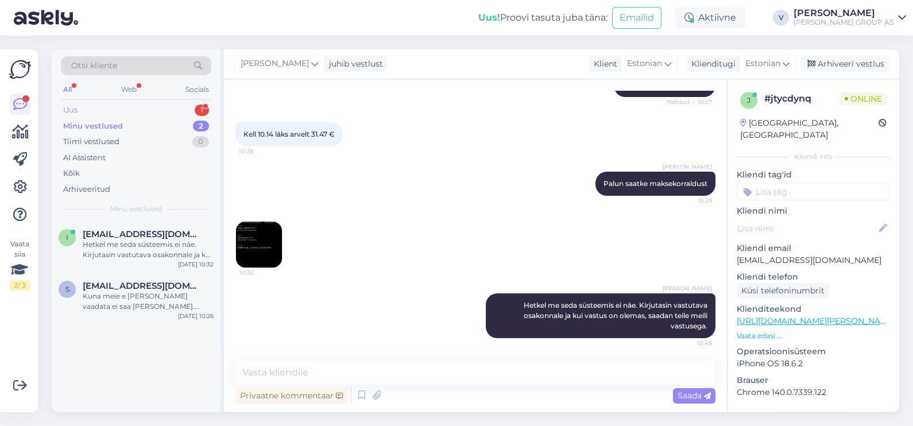
click at [105, 106] on div "Uus 1" at bounding box center [136, 110] width 150 height 16
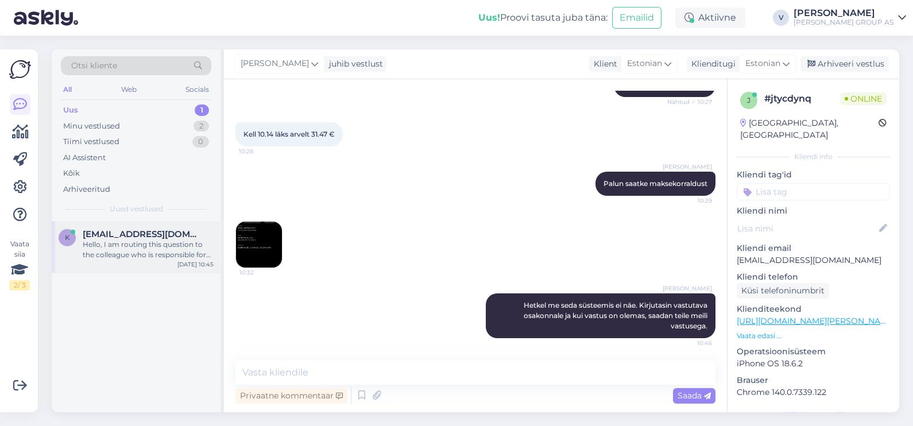
click at [139, 226] on div "k [EMAIL_ADDRESS][DOMAIN_NAME] Hello, I am routing this question to the colleag…" at bounding box center [136, 247] width 169 height 52
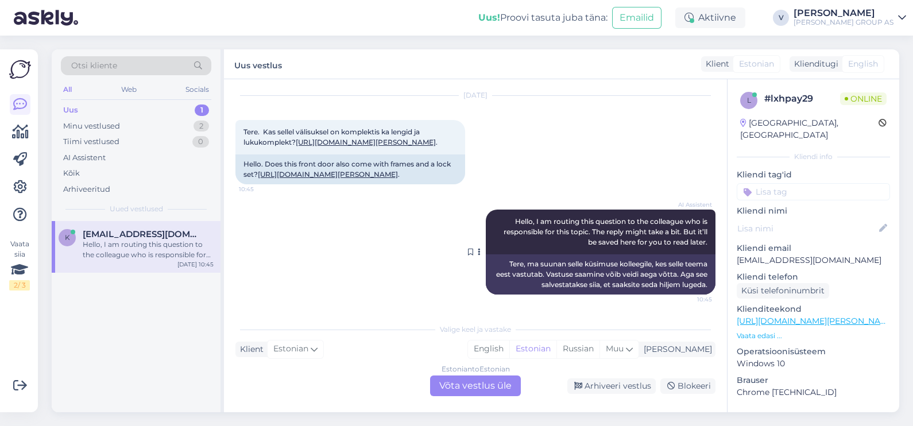
scroll to position [377, 0]
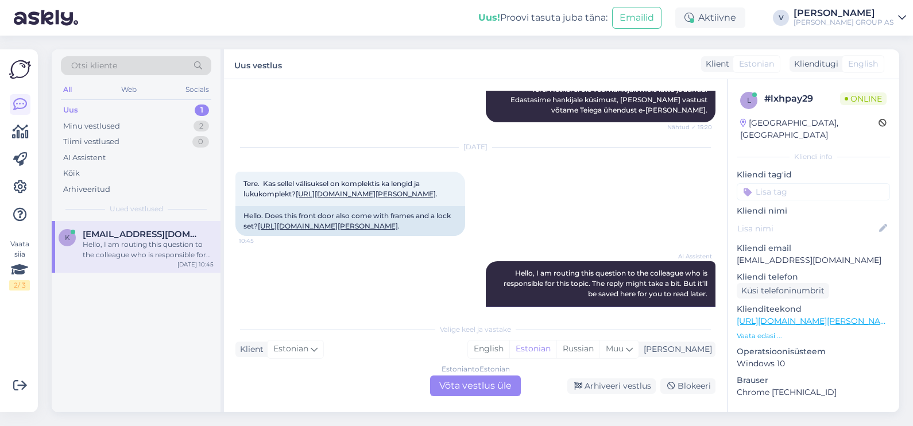
click at [506, 390] on div "Estonian to Estonian Võta vestlus üle" at bounding box center [475, 385] width 91 height 21
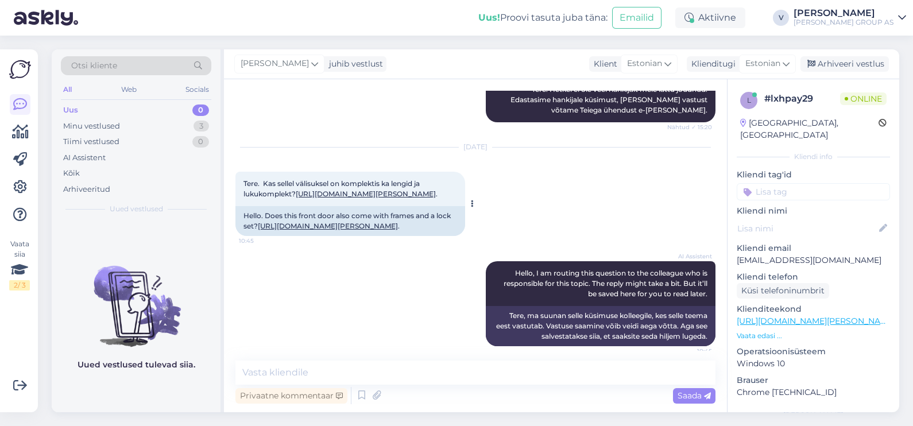
click at [319, 193] on link "[URL][DOMAIN_NAME][PERSON_NAME]" at bounding box center [366, 193] width 140 height 9
click at [353, 374] on textarea at bounding box center [475, 372] width 480 height 24
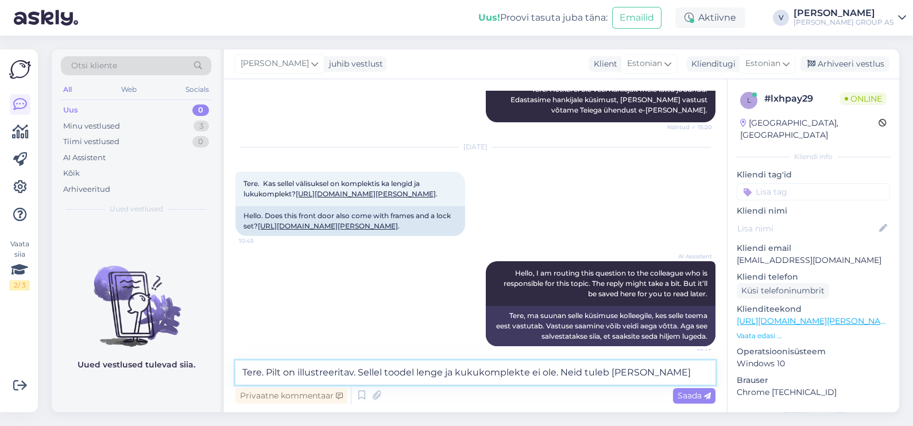
type textarea "Tere. Pilt on illustreeritav. Sellel toodel lenge ja kukukomplekte ei ole. Neid…"
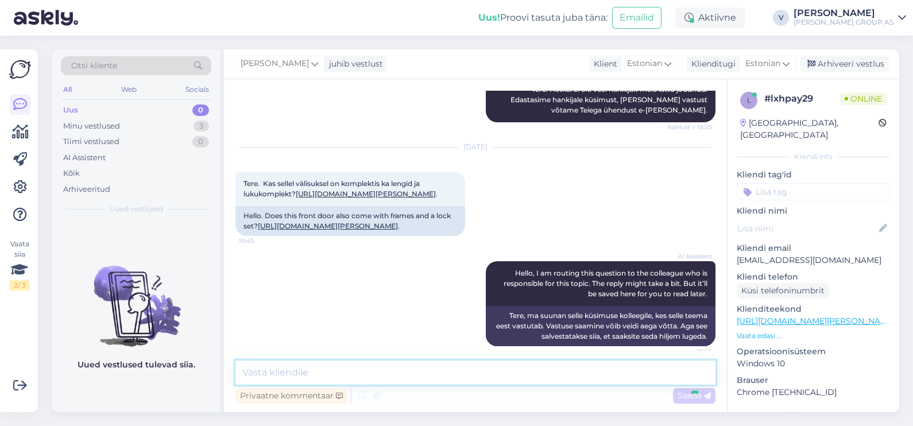
scroll to position [466, 0]
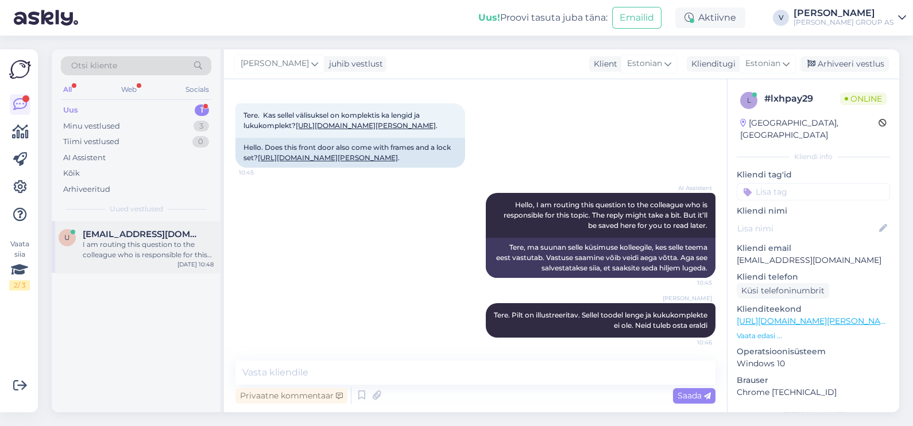
click at [101, 239] on div "I am routing this question to the colleague who is responsible for this topic. …" at bounding box center [148, 249] width 131 height 21
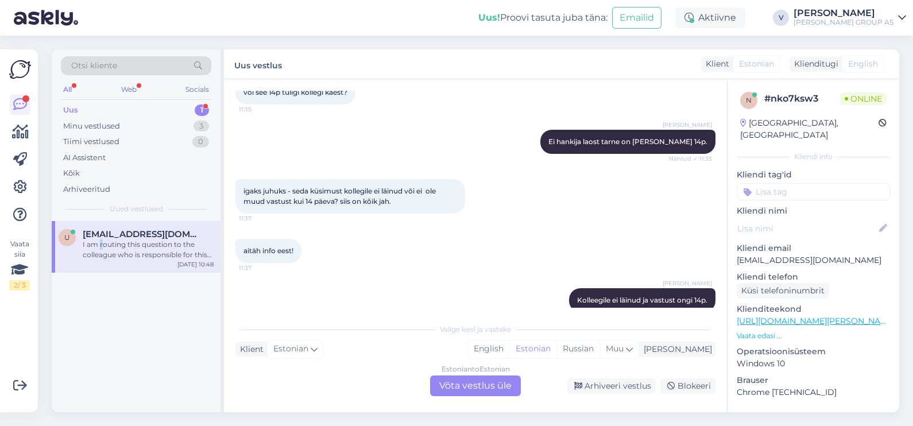
scroll to position [857, 0]
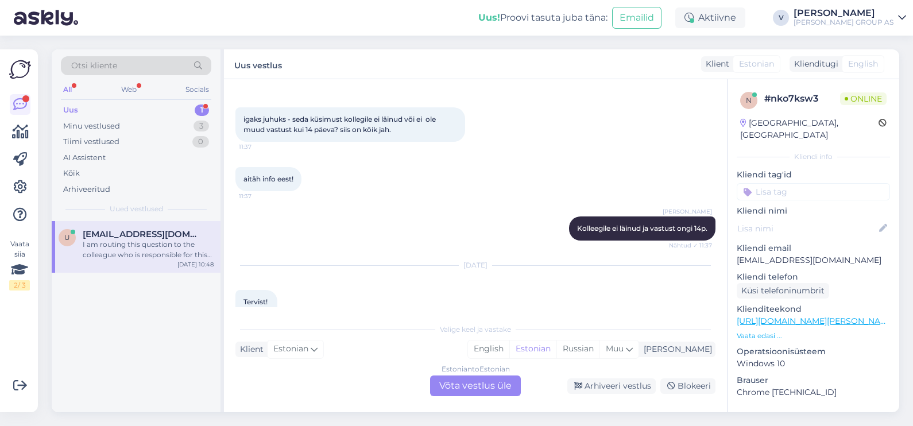
click at [510, 379] on div "Estonian to Estonian Võta vestlus üle" at bounding box center [475, 385] width 91 height 21
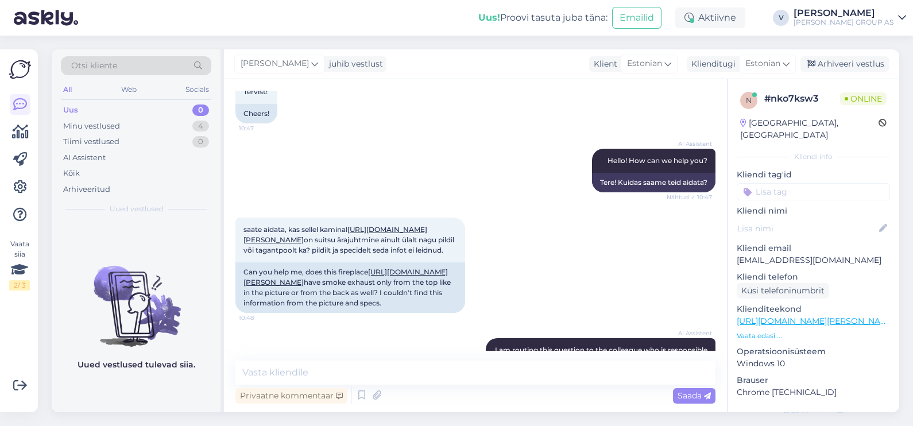
scroll to position [1144, 0]
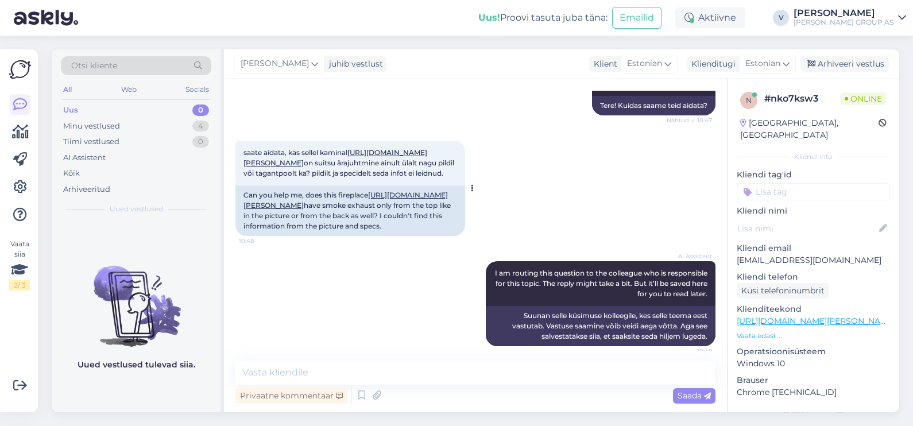
drag, startPoint x: 401, startPoint y: 185, endPoint x: 236, endPoint y: 149, distance: 168.7
click at [236, 149] on div "saate aidata, kas sellel kaminal [URL][DOMAIN_NAME][PERSON_NAME] on suitsu äraj…" at bounding box center [350, 163] width 230 height 45
copy span "saate aidata, kas sellel kaminal [URL][DOMAIN_NAME][PERSON_NAME] on suitsu äraj…"
click at [334, 369] on textarea at bounding box center [475, 372] width 480 height 24
type textarea "Tere. Selle toode puhul on ülevalt"
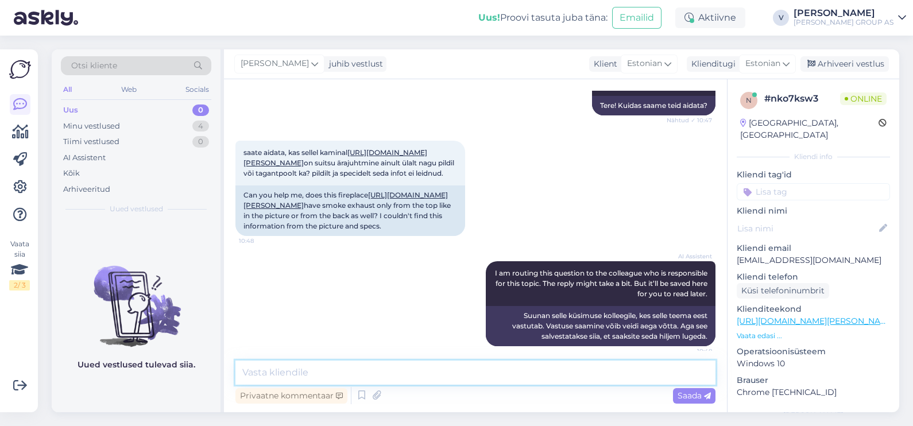
scroll to position [1222, 0]
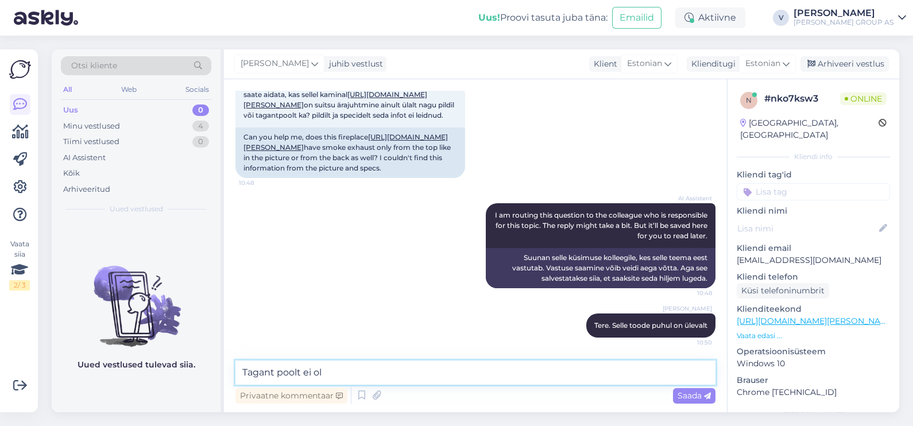
type textarea "Tagant poolt ei ole"
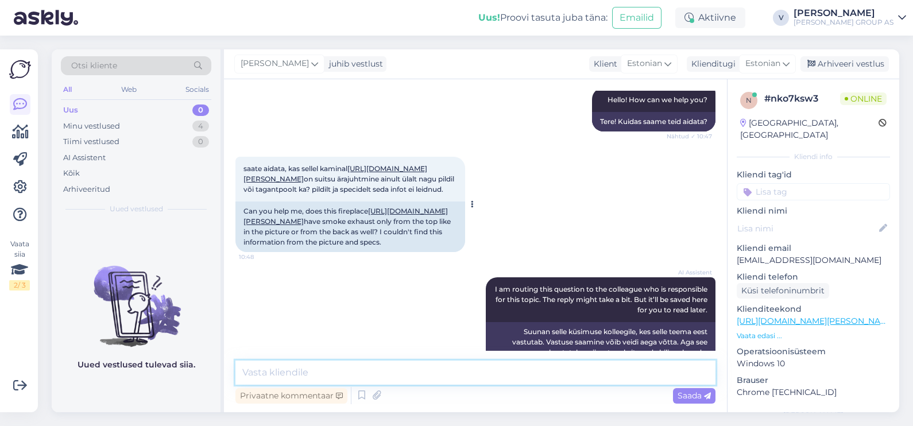
scroll to position [1127, 0]
click at [341, 183] on div "saate aidata, kas sellel kaminal [URL][DOMAIN_NAME][PERSON_NAME] on suitsu äraj…" at bounding box center [350, 179] width 230 height 45
click at [335, 176] on link "[URL][DOMAIN_NAME][PERSON_NAME]" at bounding box center [335, 174] width 184 height 19
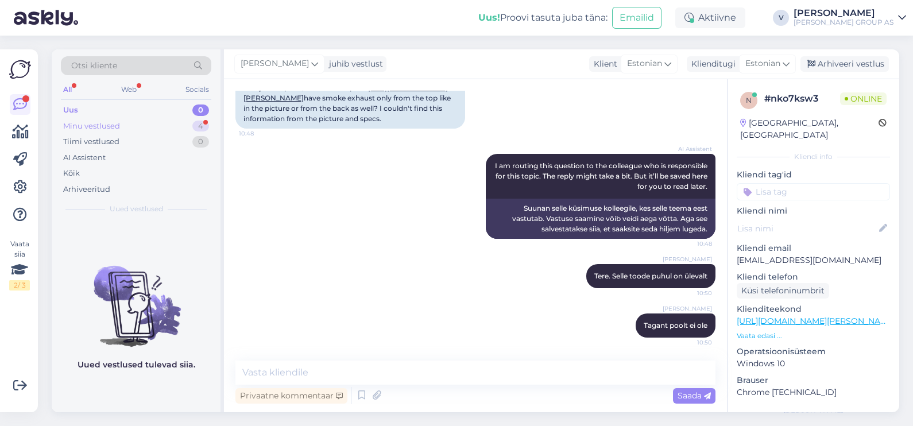
click at [86, 132] on div "Minu vestlused 4" at bounding box center [136, 126] width 150 height 16
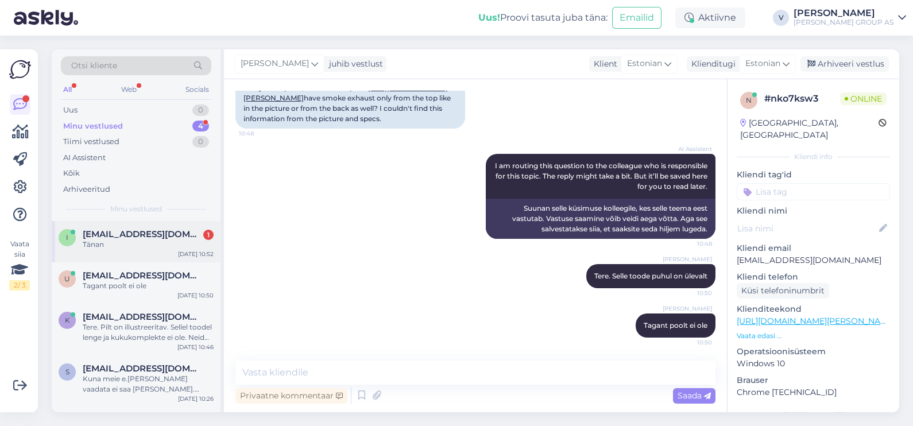
click at [104, 234] on span "[EMAIL_ADDRESS][DOMAIN_NAME]" at bounding box center [142, 234] width 119 height 10
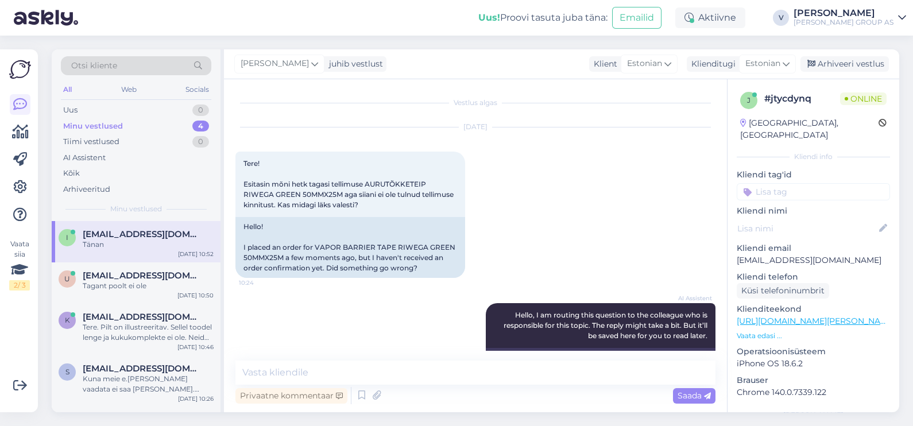
scroll to position [548, 0]
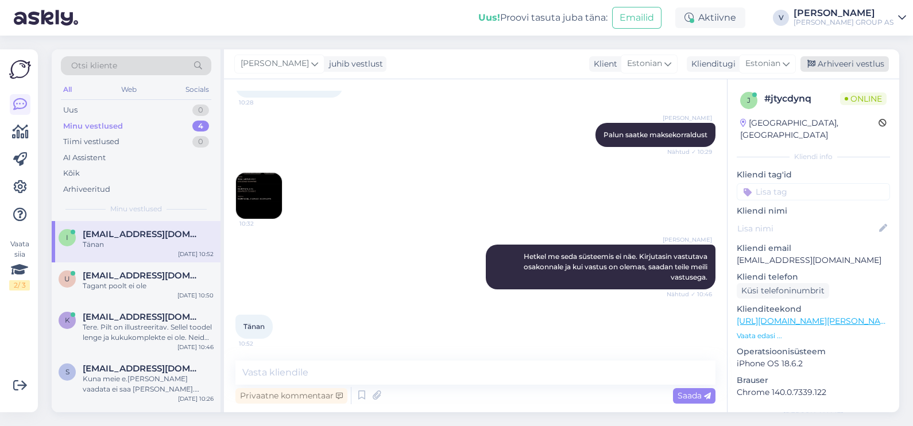
click at [852, 64] on div "Arhiveeri vestlus" at bounding box center [844, 63] width 88 height 15
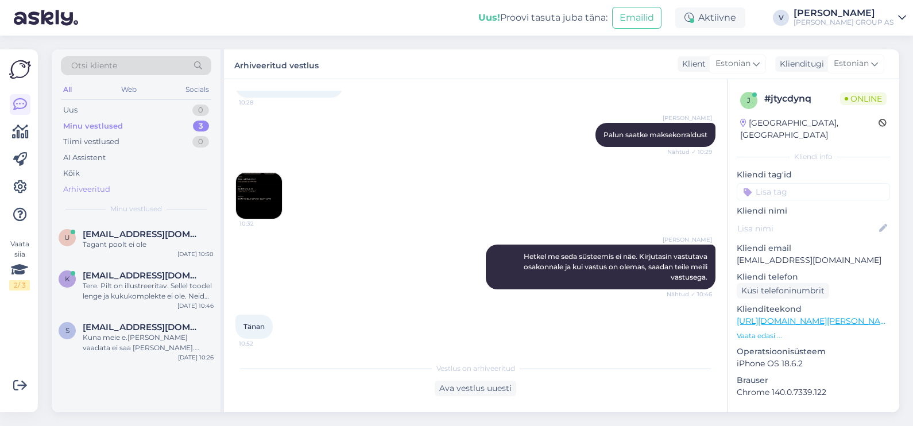
click at [95, 187] on div "Arhiveeritud" at bounding box center [86, 189] width 47 height 11
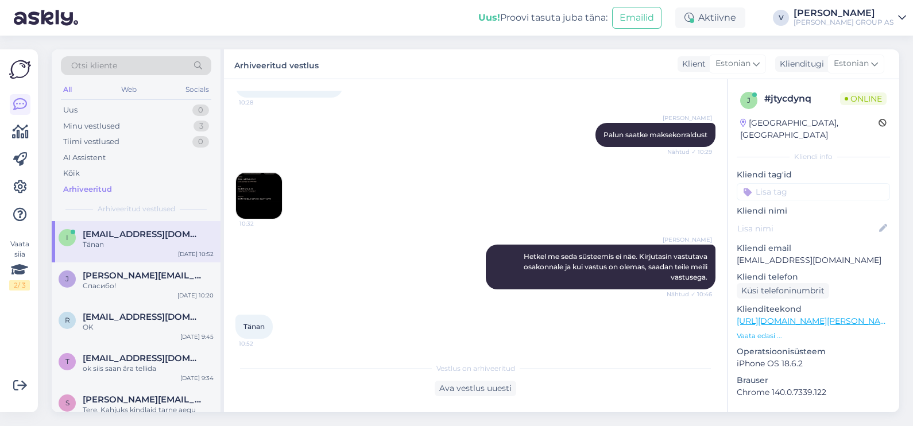
click at [127, 251] on div "I [PERSON_NAME][EMAIL_ADDRESS][DOMAIN_NAME] Tänan [DATE] 10:52" at bounding box center [136, 241] width 169 height 41
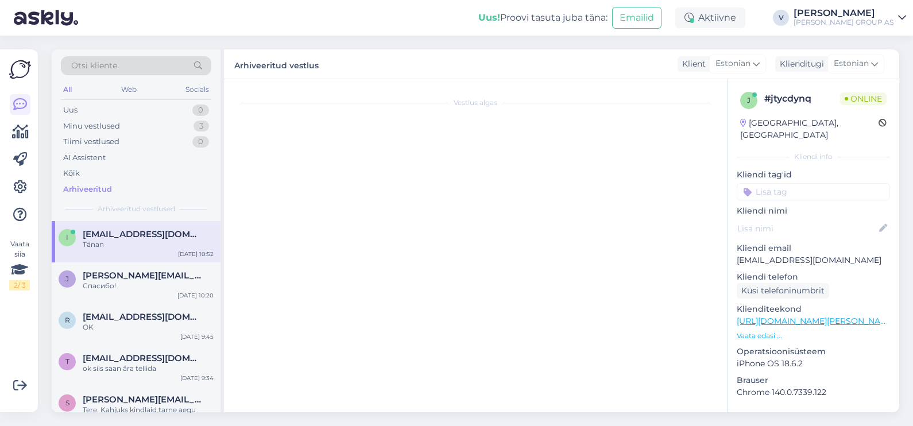
scroll to position [0, 0]
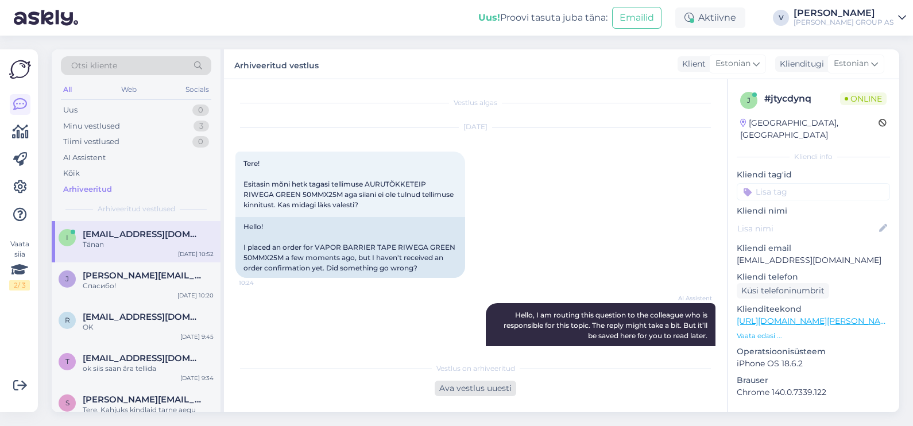
click at [471, 389] on div "Ava vestlus uuesti" at bounding box center [476, 388] width 82 height 15
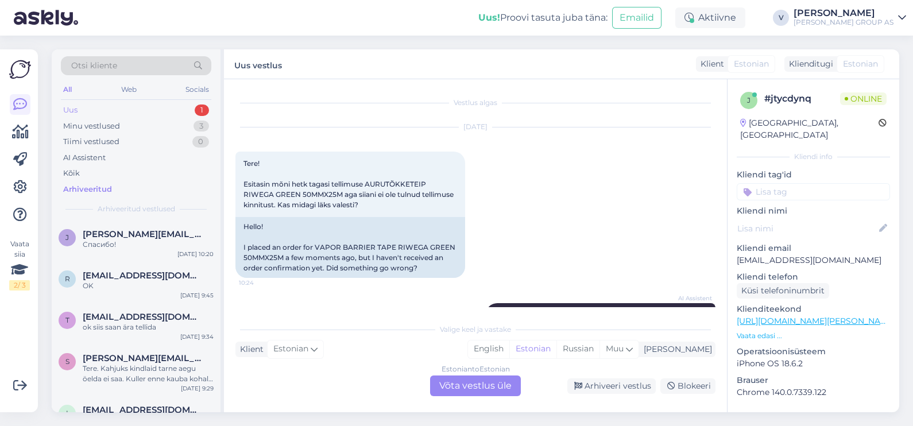
click at [113, 110] on div "Uus 1" at bounding box center [136, 110] width 150 height 16
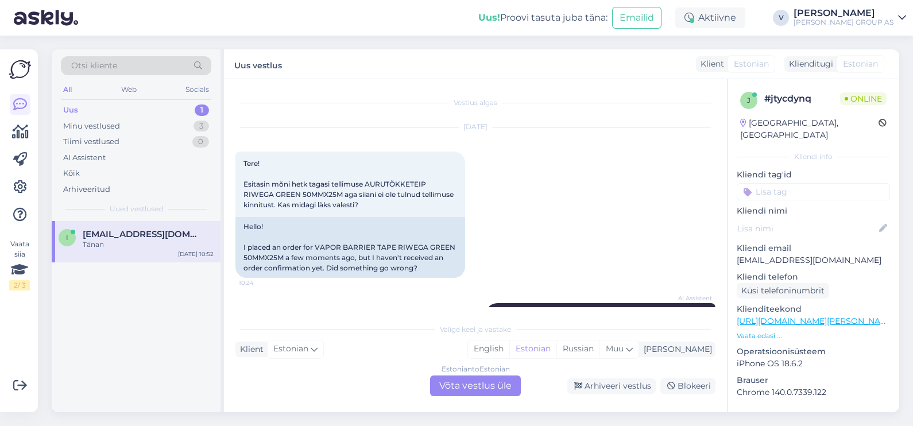
click at [133, 237] on span "[EMAIL_ADDRESS][DOMAIN_NAME]" at bounding box center [142, 234] width 119 height 10
click at [505, 386] on div "Estonian to Estonian Võta vestlus üle" at bounding box center [475, 385] width 91 height 21
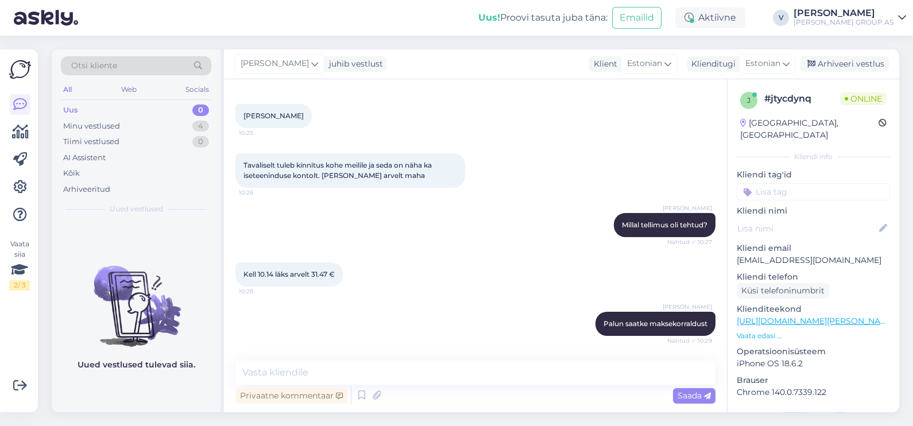
scroll to position [548, 0]
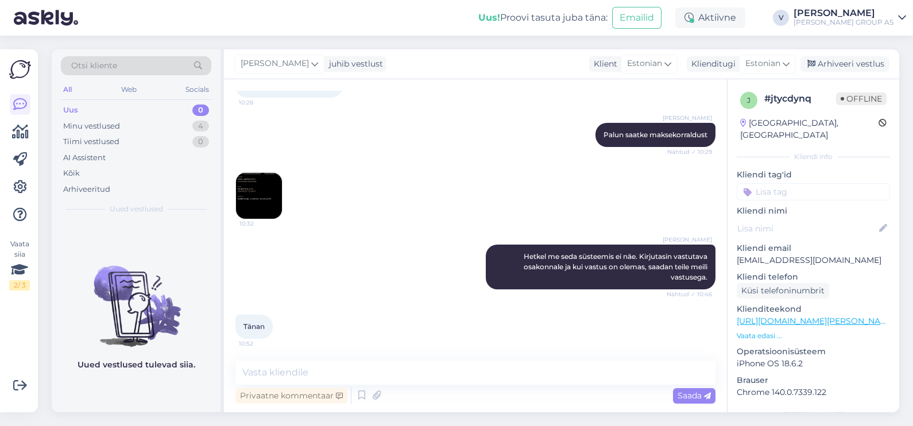
click at [119, 103] on div "Uus 0" at bounding box center [136, 110] width 150 height 16
click at [276, 372] on textarea at bounding box center [475, 372] width 480 height 24
click at [102, 115] on div "Uus 0" at bounding box center [136, 110] width 150 height 16
click at [106, 123] on div "Minu vestlused" at bounding box center [91, 126] width 57 height 11
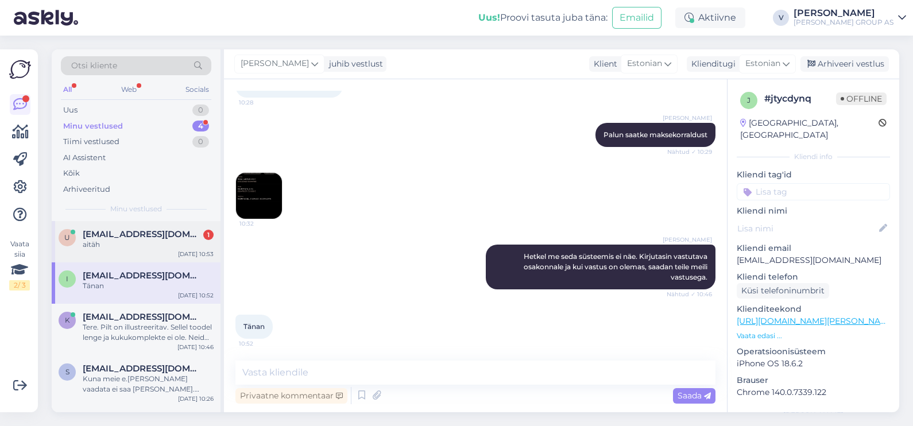
click at [100, 245] on div "aitäh" at bounding box center [148, 244] width 131 height 10
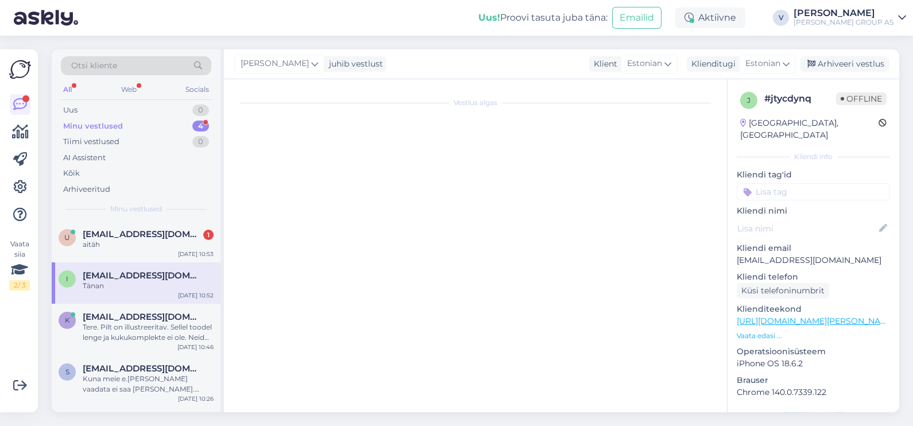
scroll to position [1320, 0]
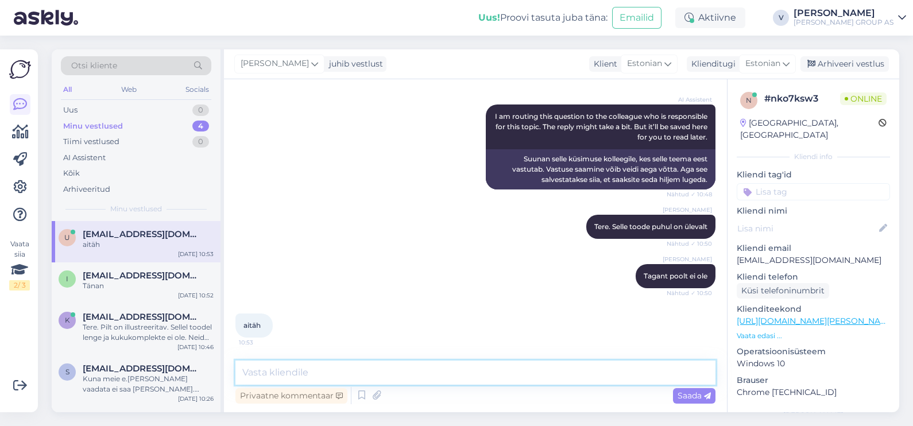
click at [284, 378] on textarea at bounding box center [475, 372] width 480 height 24
drag, startPoint x: 847, startPoint y: 69, endPoint x: 840, endPoint y: 69, distance: 6.9
click at [847, 69] on div "Arhiveeri vestlus" at bounding box center [844, 63] width 88 height 15
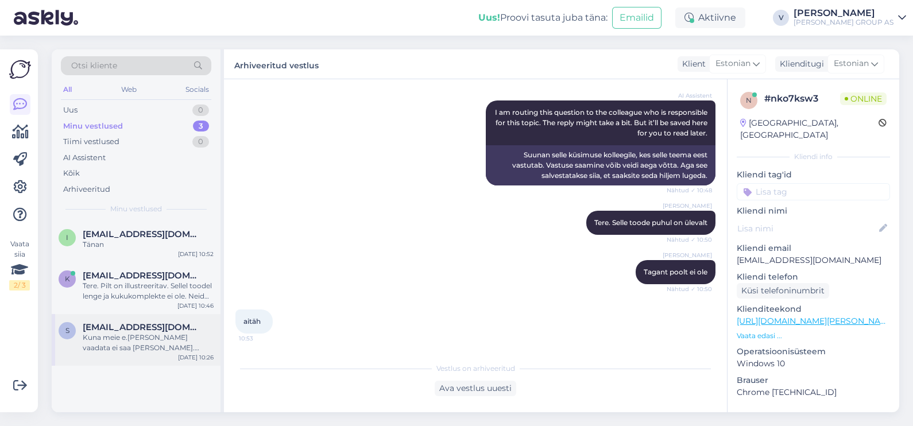
click at [111, 350] on div "Kuna meie e.[PERSON_NAME] vaadata ei saa [PERSON_NAME]. Kataloogis on kõik taim…" at bounding box center [148, 342] width 131 height 21
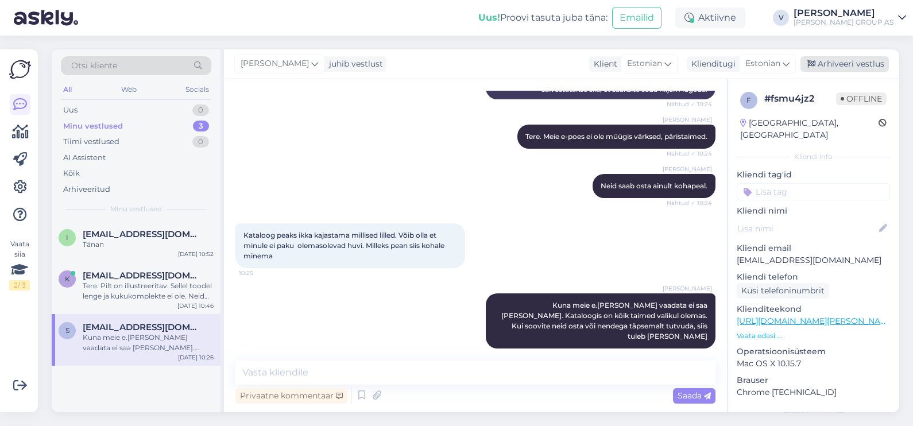
click at [834, 64] on div "Arhiveeri vestlus" at bounding box center [844, 63] width 88 height 15
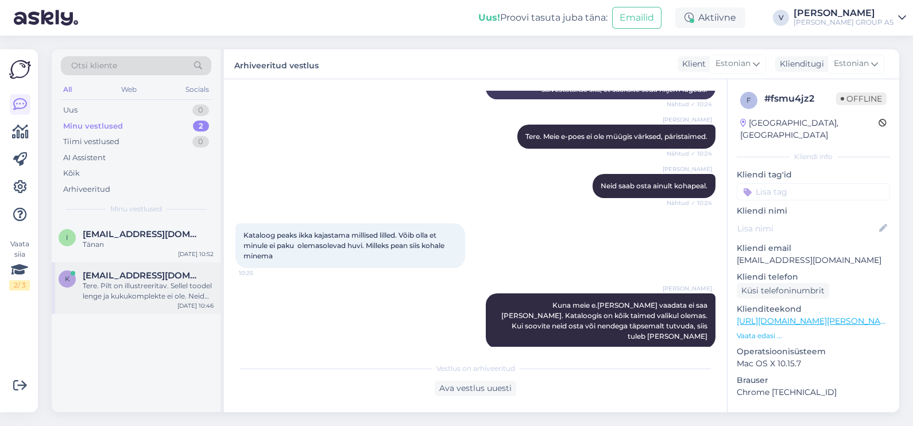
click at [148, 298] on div "Tere. Pilt on illustreeritav. Sellel toodel lenge ja kukukomplekte ei ole. Neid…" at bounding box center [148, 291] width 131 height 21
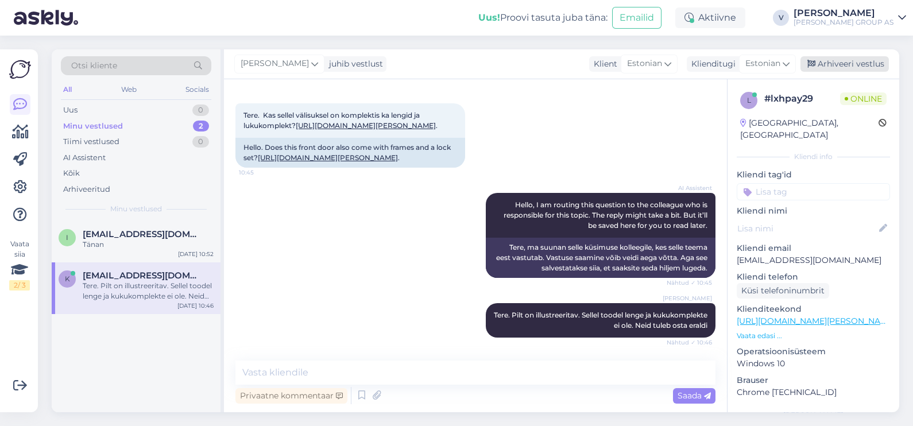
click at [838, 63] on div "Arhiveeri vestlus" at bounding box center [844, 63] width 88 height 15
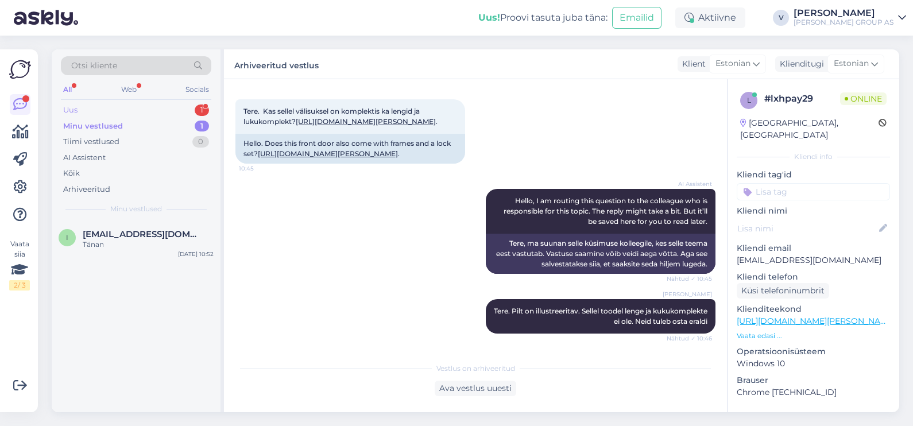
click at [92, 108] on div "Uus 1" at bounding box center [136, 110] width 150 height 16
click at [91, 255] on div "I am routing this question to the colleague who is responsible for this topic. …" at bounding box center [148, 249] width 131 height 21
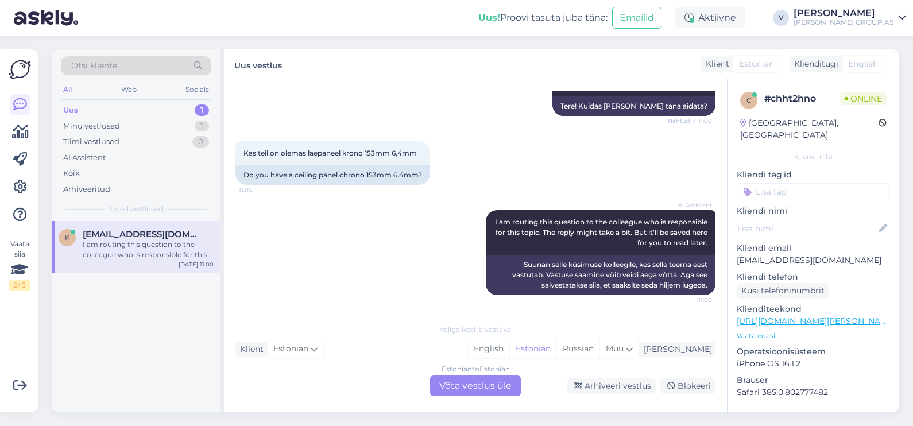
click at [470, 386] on div "Estonian to Estonian Võta vestlus üle" at bounding box center [475, 385] width 91 height 21
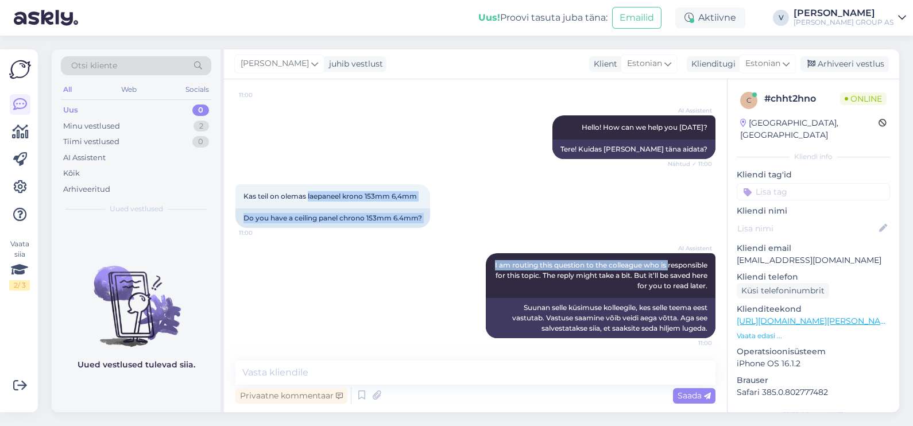
scroll to position [177, 0]
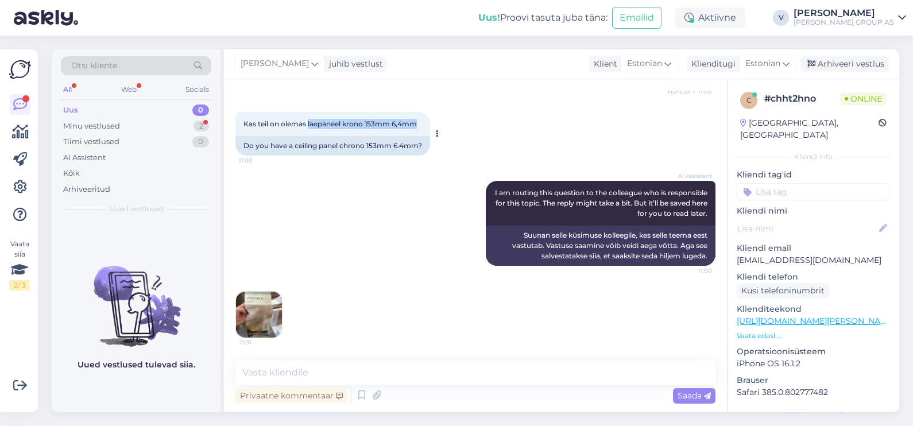
drag, startPoint x: 308, startPoint y: 193, endPoint x: 428, endPoint y: 117, distance: 141.7
click at [428, 117] on div "Kas teil on olemas laepaneel krono 153mm 6,4mm 11:00" at bounding box center [332, 124] width 195 height 24
click at [266, 311] on img at bounding box center [259, 315] width 46 height 46
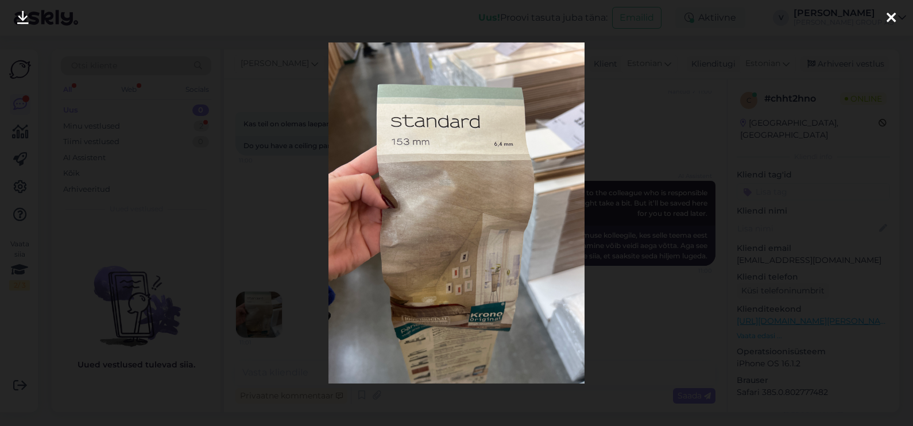
click at [729, 206] on div at bounding box center [456, 213] width 913 height 426
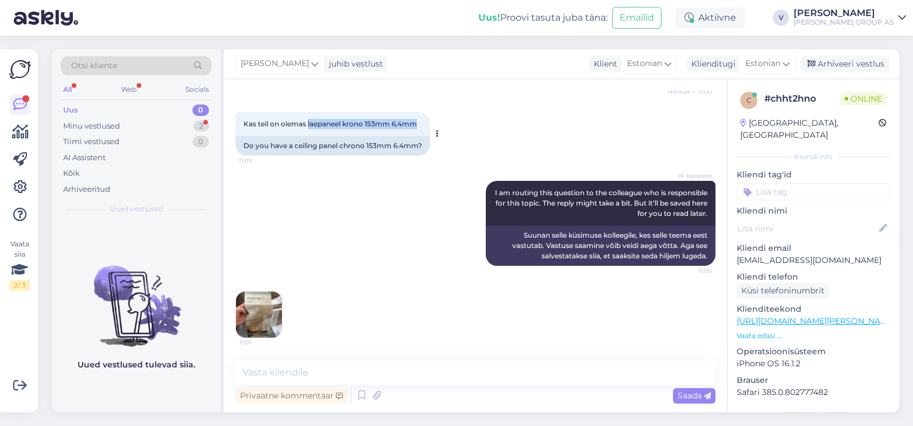
drag, startPoint x: 307, startPoint y: 121, endPoint x: 427, endPoint y: 127, distance: 119.6
click at [427, 127] on div "Kas teil on olemas laepaneel krono 153mm 6,4mm 11:00" at bounding box center [332, 124] width 195 height 24
copy span "laepaneel krono 153mm 6,4mm"
click at [396, 370] on textarea at bounding box center [475, 372] width 480 height 24
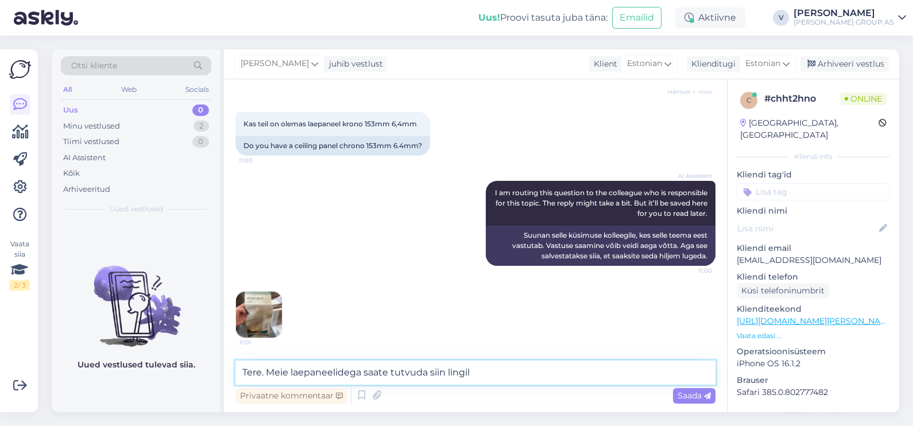
paste textarea "[URL][DOMAIN_NAME][PERSON_NAME]"
type textarea "Tere. Meie laepaneelidega saate tutvuda siin lingil [URL][DOMAIN_NAME][PERSON_N…"
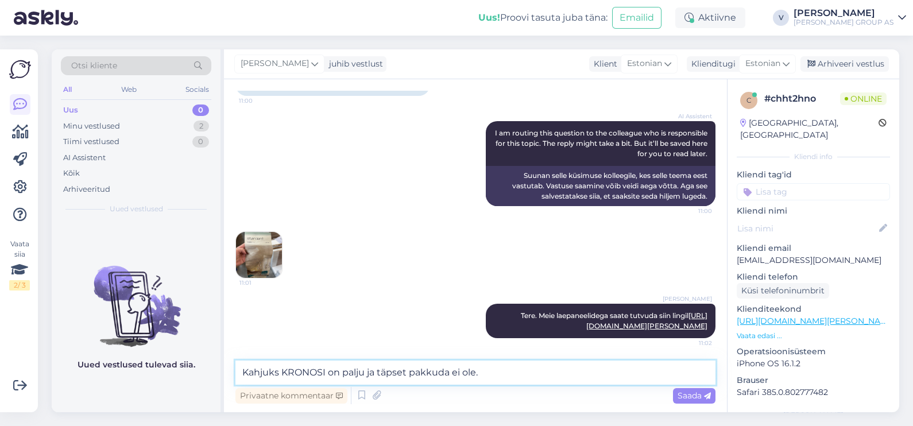
type textarea "Kahjuks KRONOSI on palju ja täpset pakkuda ei ole."
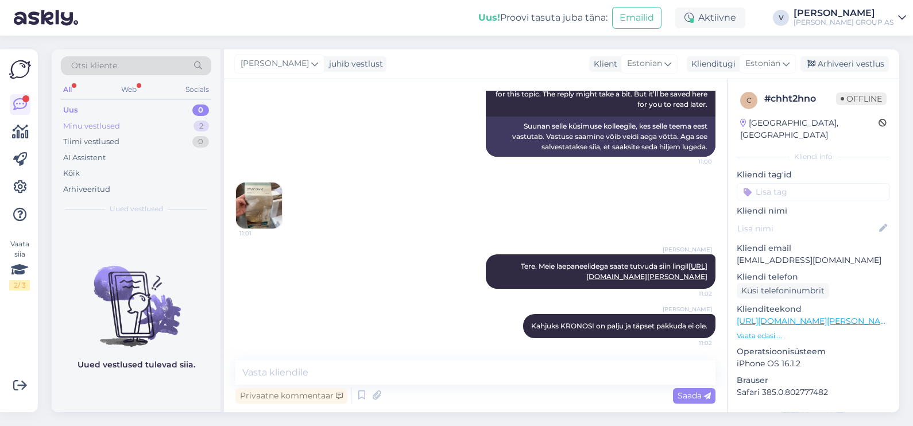
click at [116, 123] on div "Minu vestlused" at bounding box center [91, 126] width 57 height 11
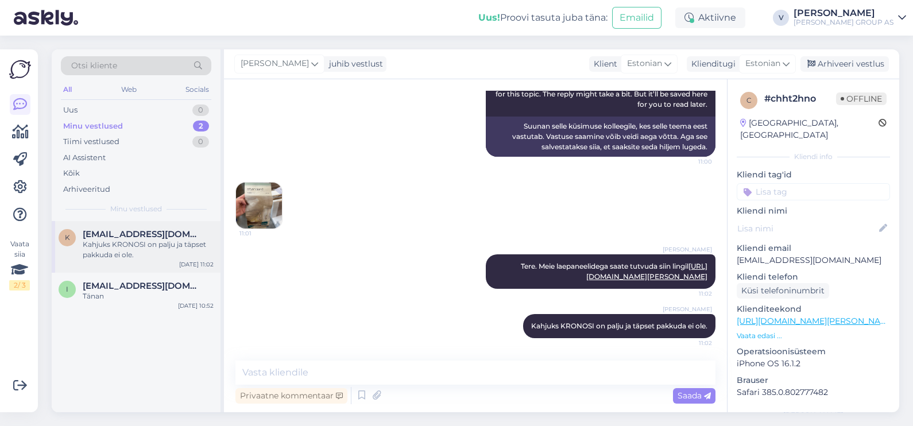
click at [98, 227] on div "K [EMAIL_ADDRESS][DOMAIN_NAME] Kahjuks KRONOSI on palju ja täpset pakkuda ei ol…" at bounding box center [136, 247] width 169 height 52
click at [114, 288] on span "[EMAIL_ADDRESS][DOMAIN_NAME]" at bounding box center [142, 286] width 119 height 10
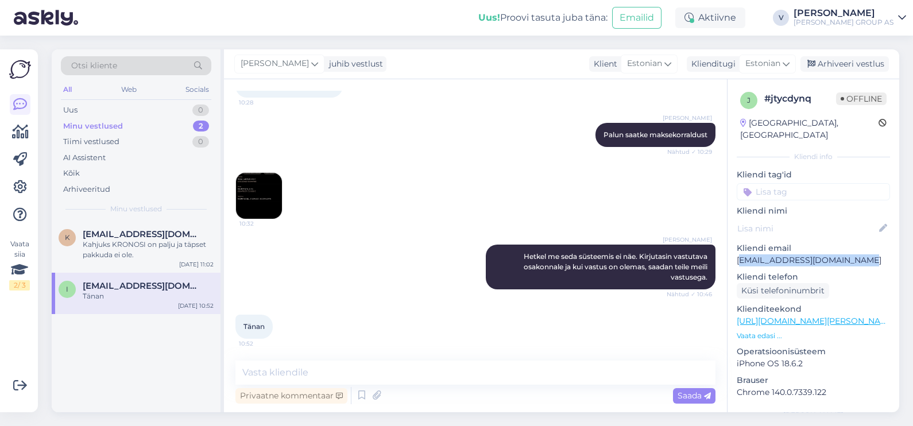
drag, startPoint x: 876, startPoint y: 244, endPoint x: 738, endPoint y: 253, distance: 138.6
click at [738, 254] on p "[EMAIL_ADDRESS][DOMAIN_NAME]" at bounding box center [812, 260] width 153 height 12
click at [237, 192] on img at bounding box center [259, 196] width 46 height 46
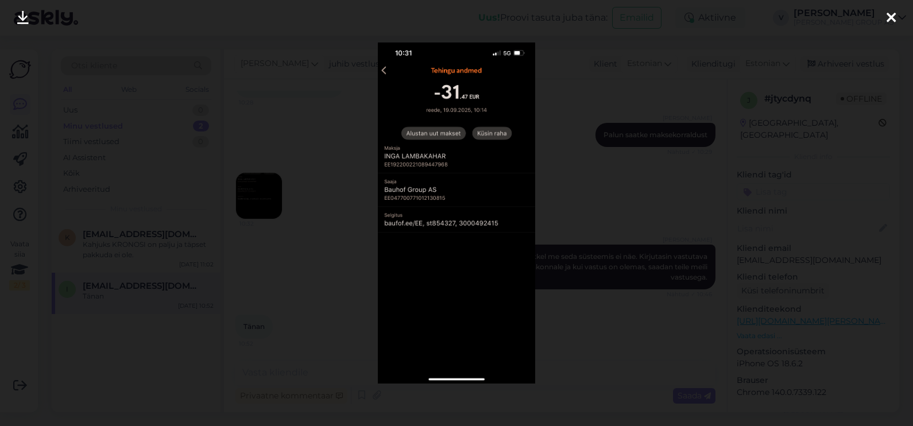
click at [771, 151] on div at bounding box center [456, 213] width 913 height 426
